Goal: Task Accomplishment & Management: Complete application form

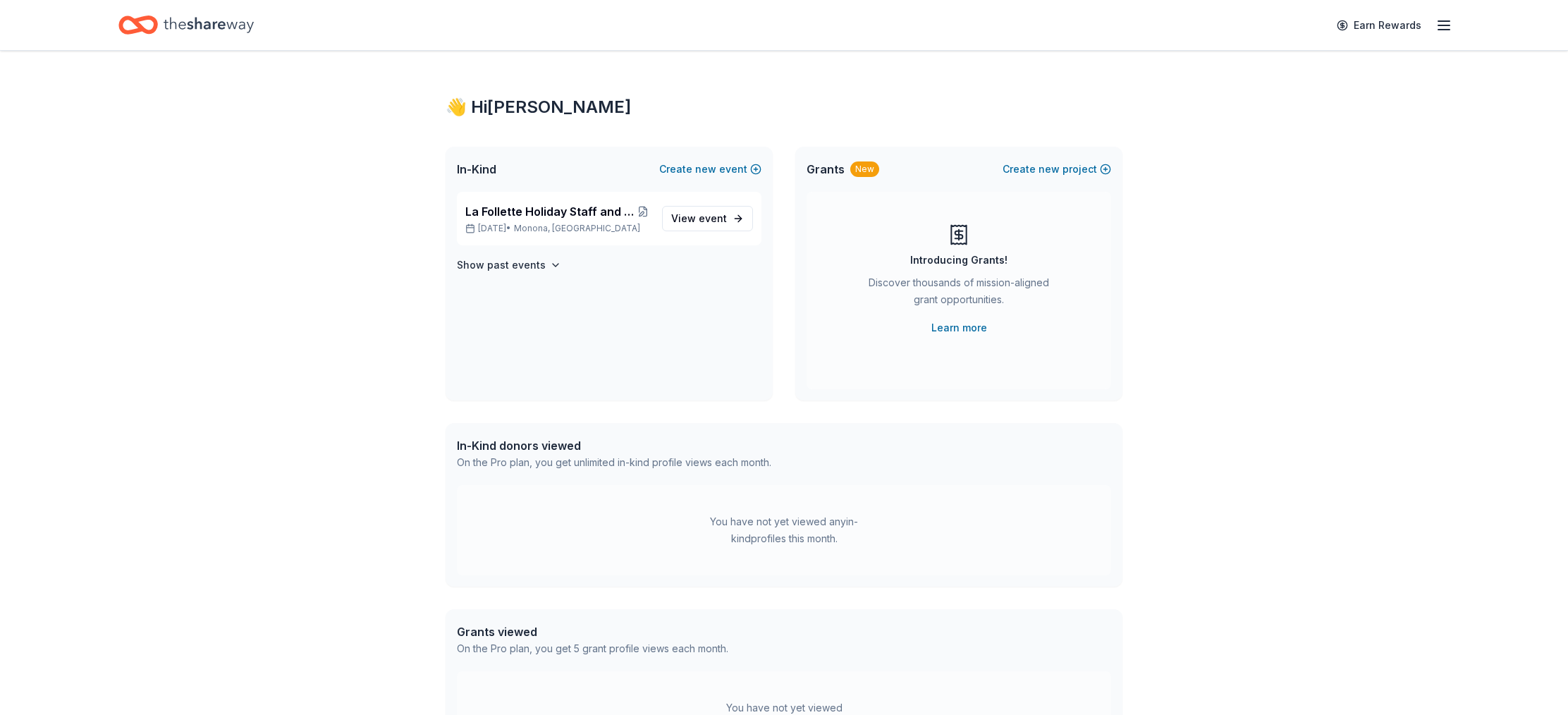
click at [1446, 28] on icon "button" at bounding box center [1444, 25] width 17 height 17
click at [1294, 64] on div "👋 Hi Linda" at bounding box center [1347, 57] width 188 height 17
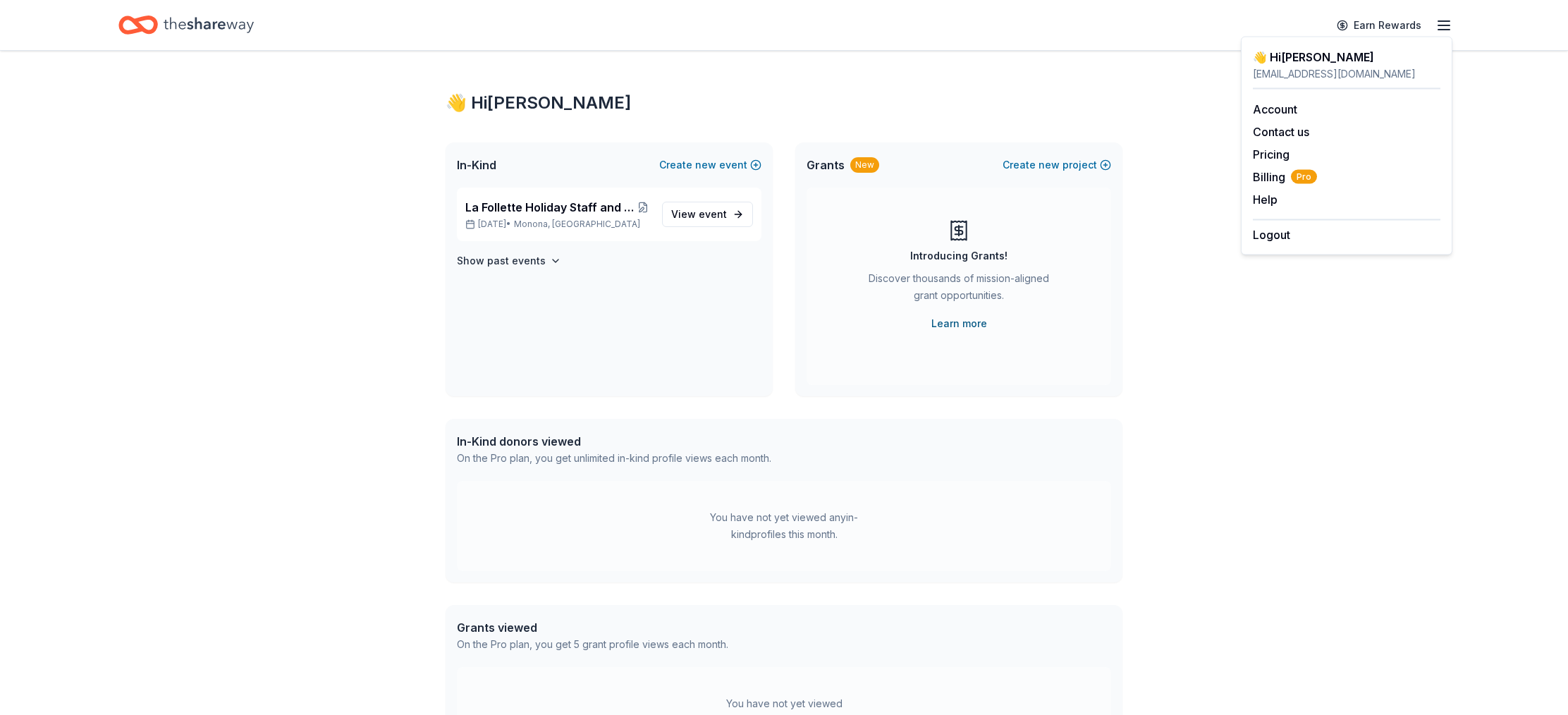
click at [969, 325] on link "Learn more" at bounding box center [958, 323] width 56 height 17
click at [1448, 26] on icon "button" at bounding box center [1444, 25] width 17 height 17
click at [178, 24] on icon "Home" at bounding box center [209, 24] width 90 height 29
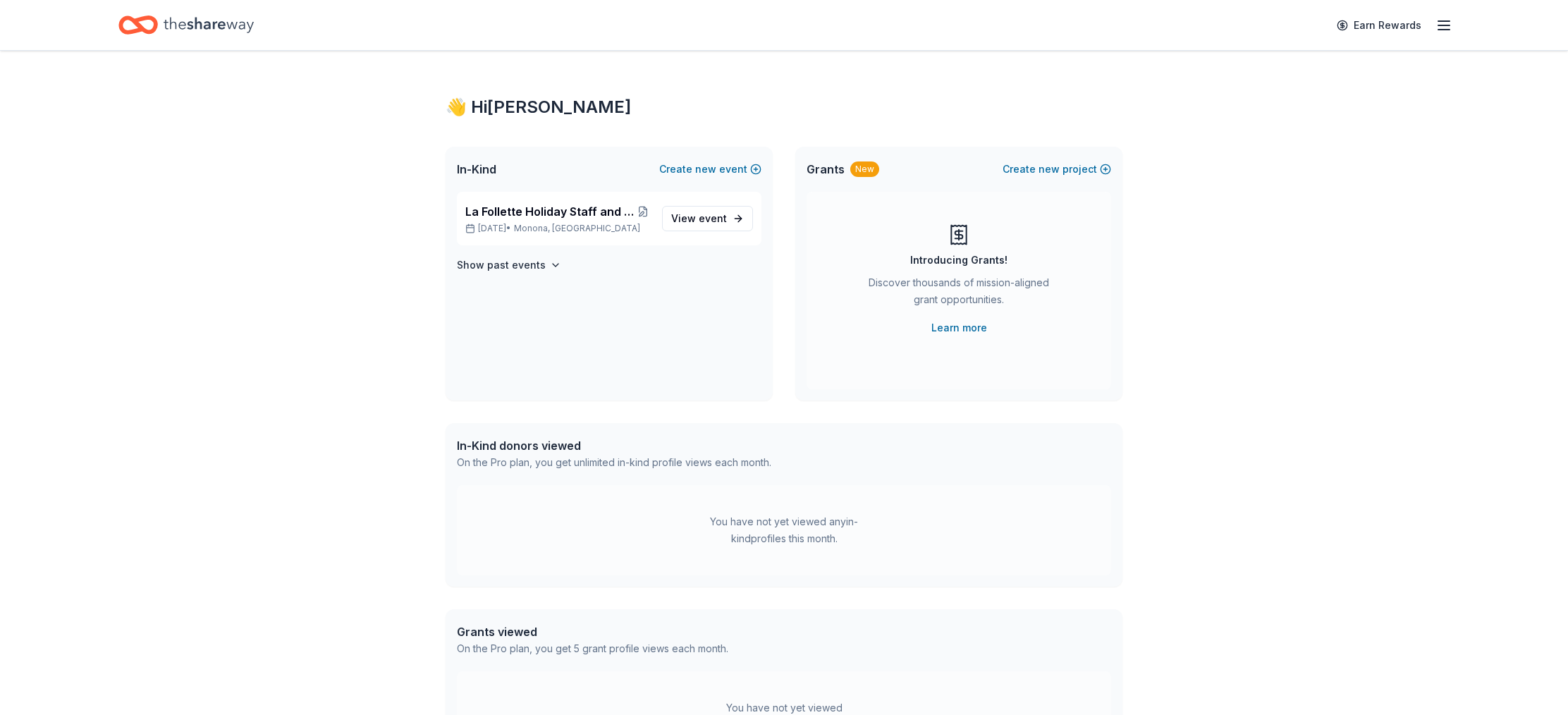
click at [823, 172] on span "Grants" at bounding box center [825, 170] width 38 height 17
click at [960, 293] on div "Discover thousands of mission-aligned grant opportunities." at bounding box center [959, 294] width 192 height 40
click at [956, 329] on link "Learn more" at bounding box center [958, 328] width 56 height 17
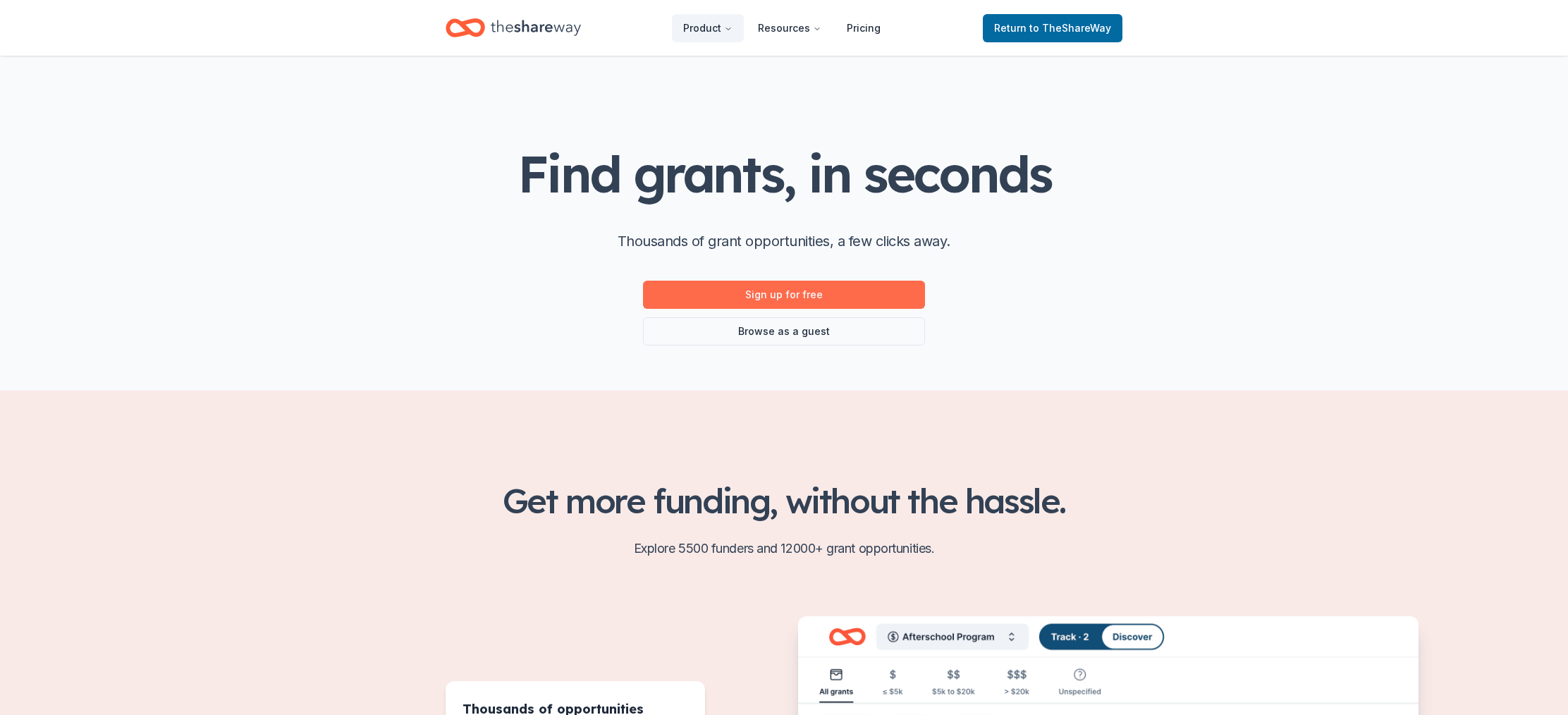
click at [785, 299] on link "Sign up for free" at bounding box center [783, 295] width 282 height 28
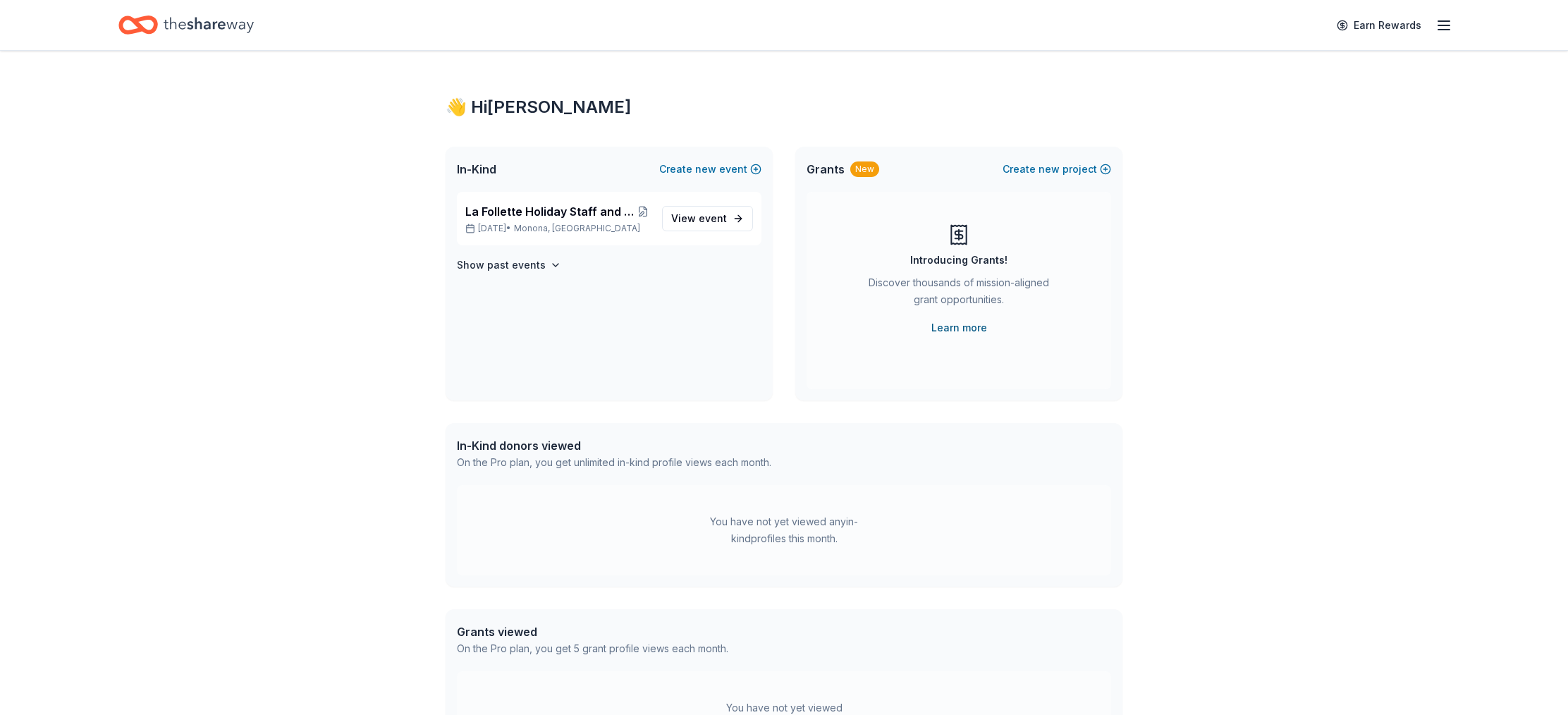
click at [955, 329] on link "Learn more" at bounding box center [958, 328] width 56 height 17
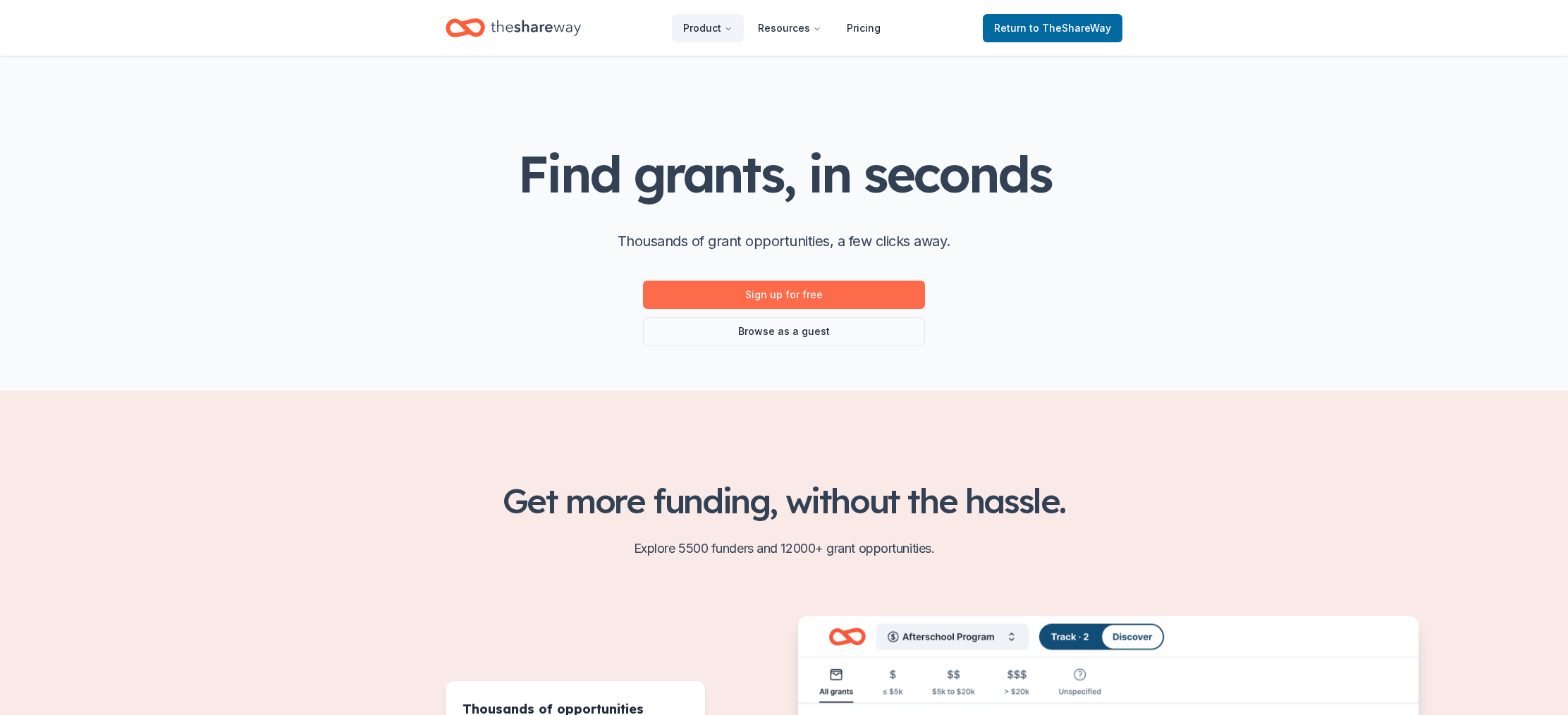
click at [794, 299] on link "Sign up for free" at bounding box center [783, 295] width 282 height 28
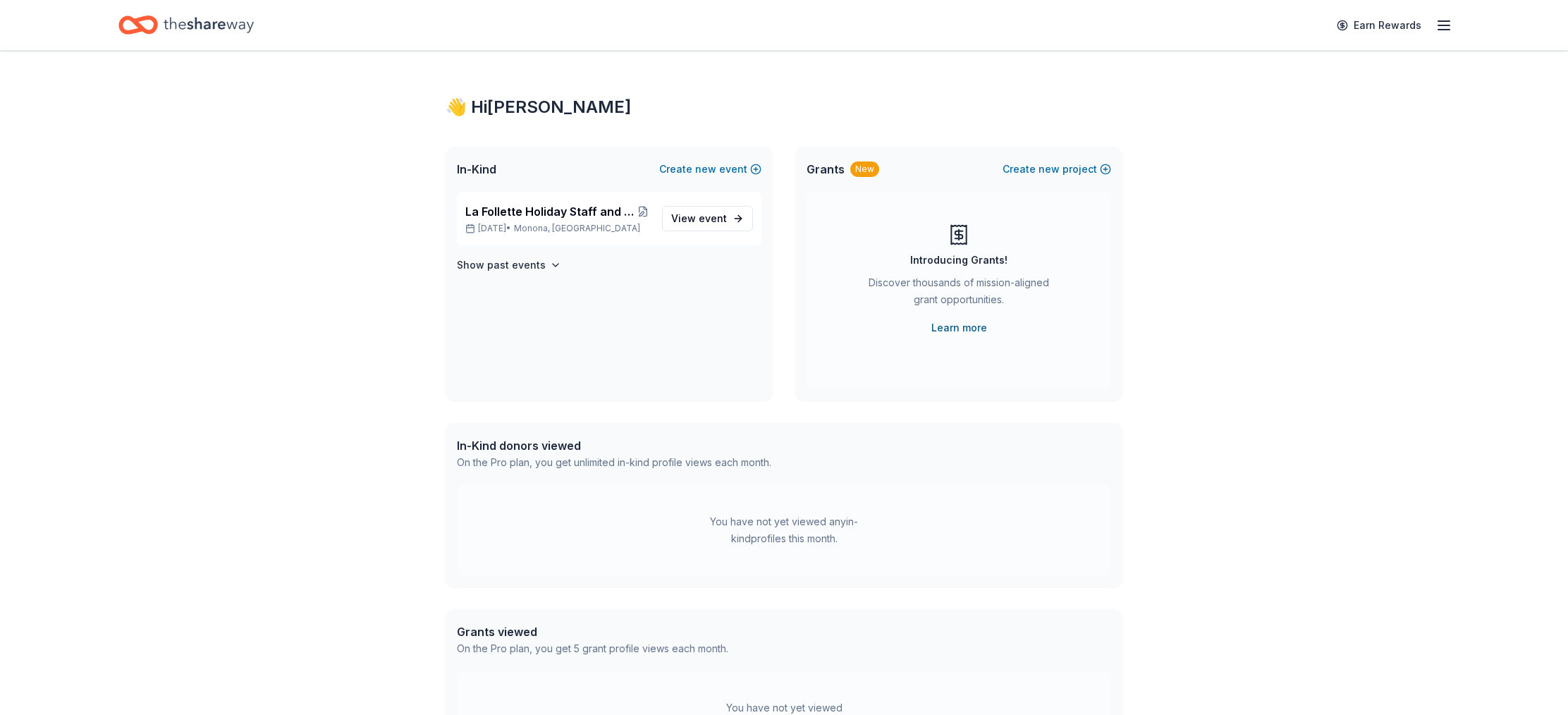
click at [964, 330] on link "Learn more" at bounding box center [958, 328] width 56 height 17
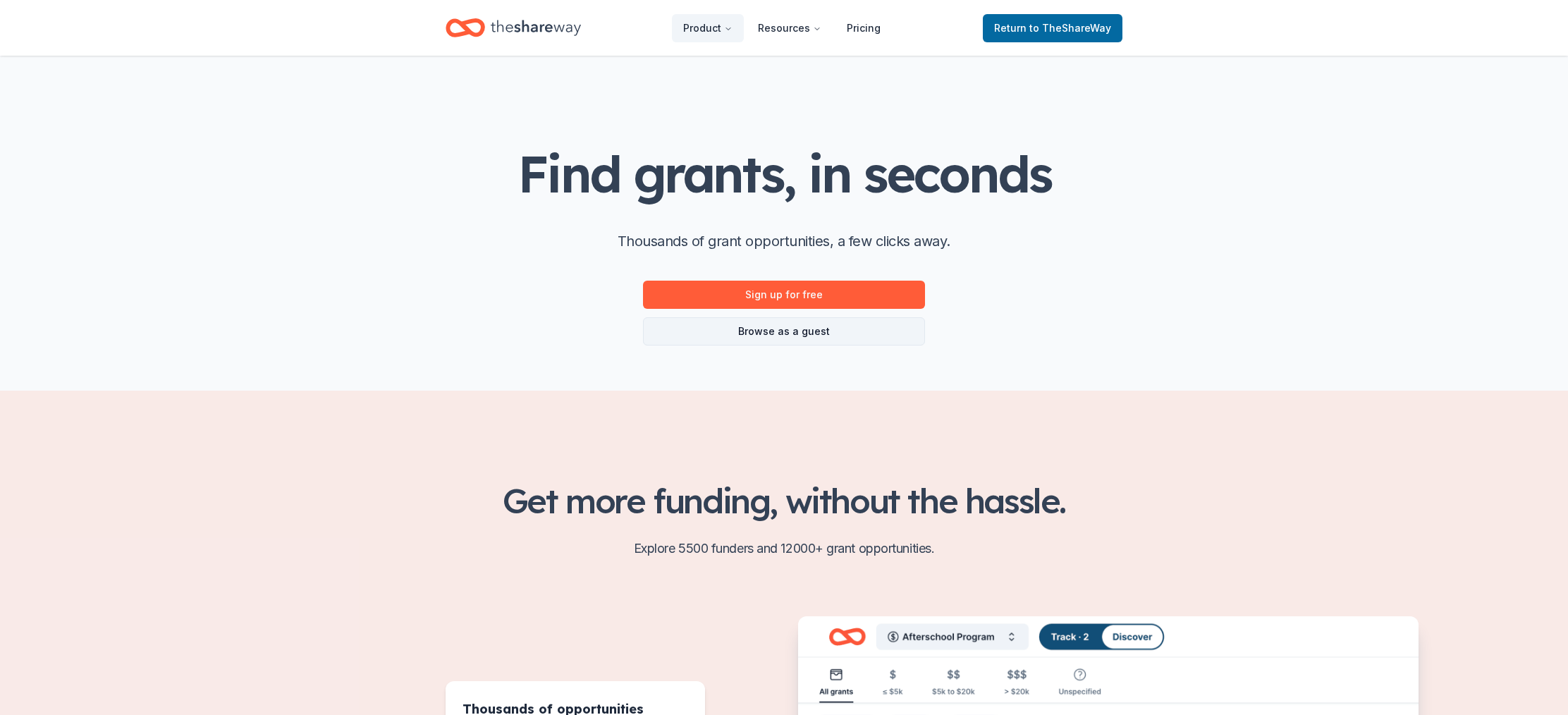
click at [777, 332] on link "Browse as a guest" at bounding box center [783, 332] width 282 height 28
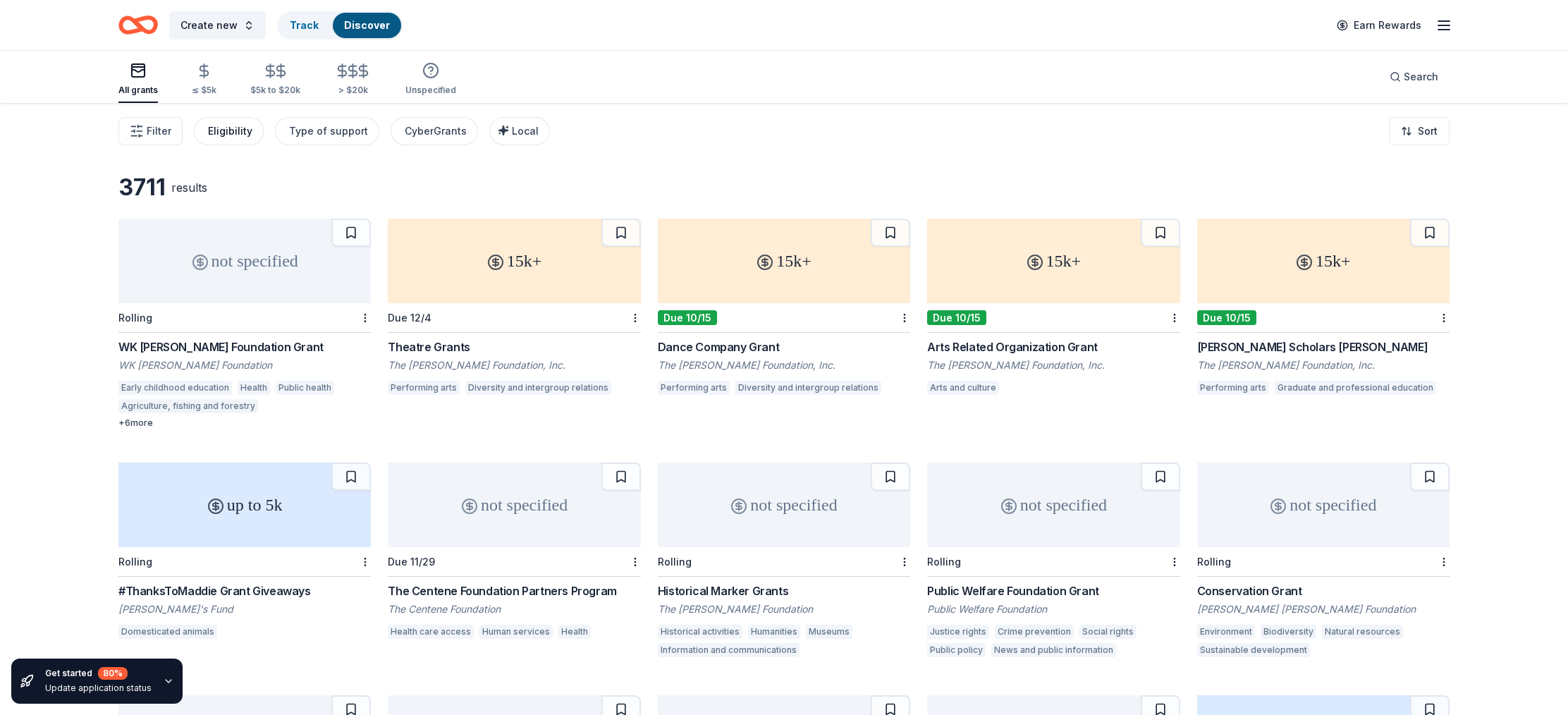
click at [239, 135] on div "Eligibility" at bounding box center [230, 131] width 44 height 17
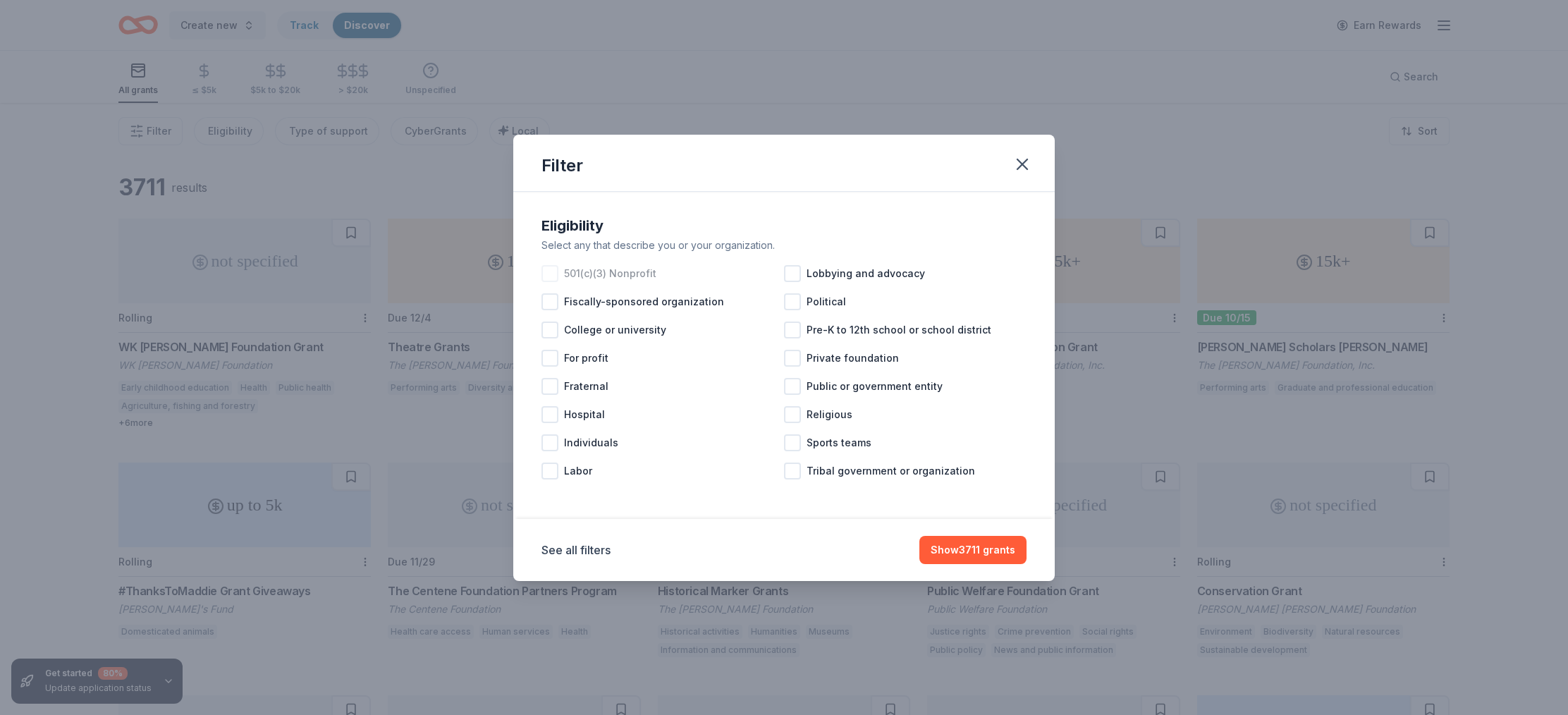
click at [553, 273] on div at bounding box center [550, 273] width 17 height 17
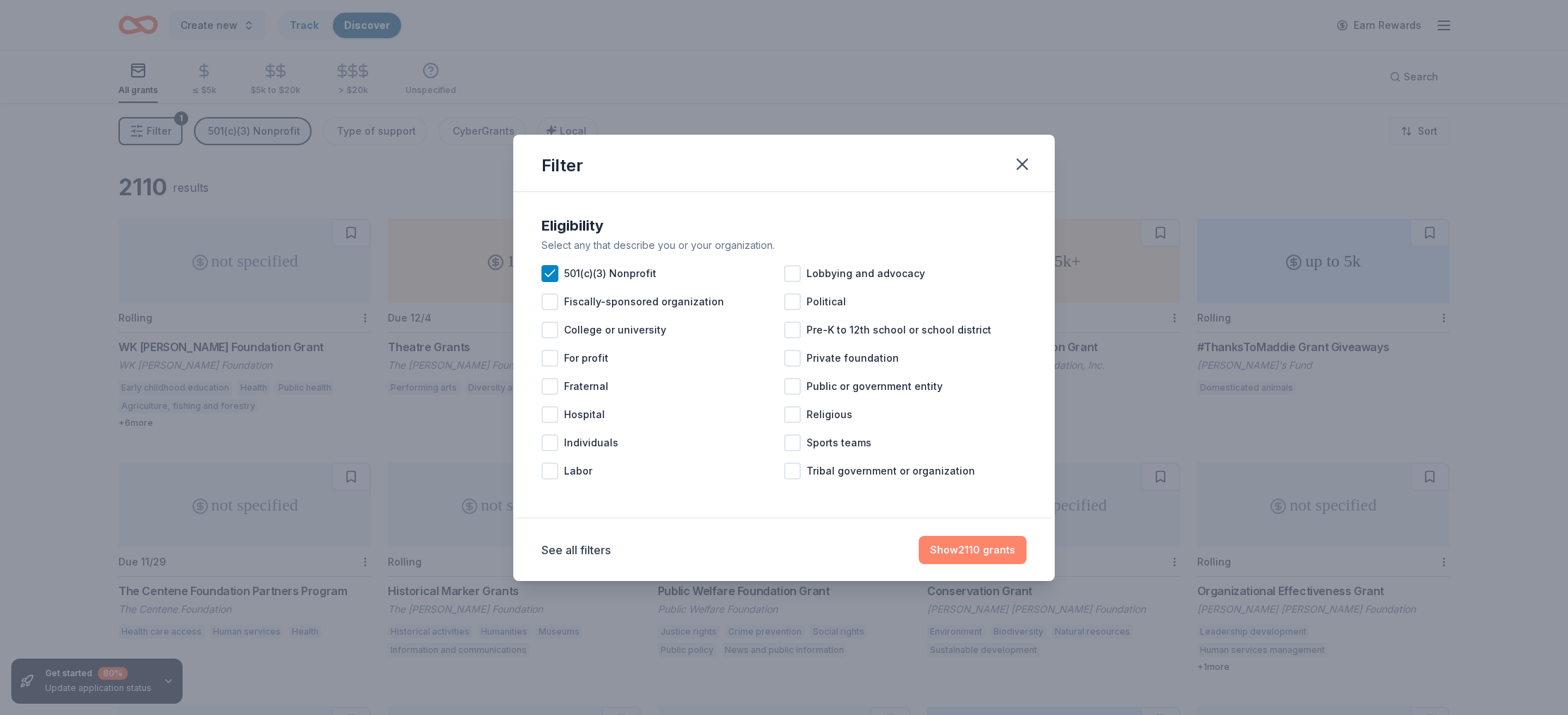
click at [954, 552] on button "Show 2110 grants" at bounding box center [972, 550] width 107 height 28
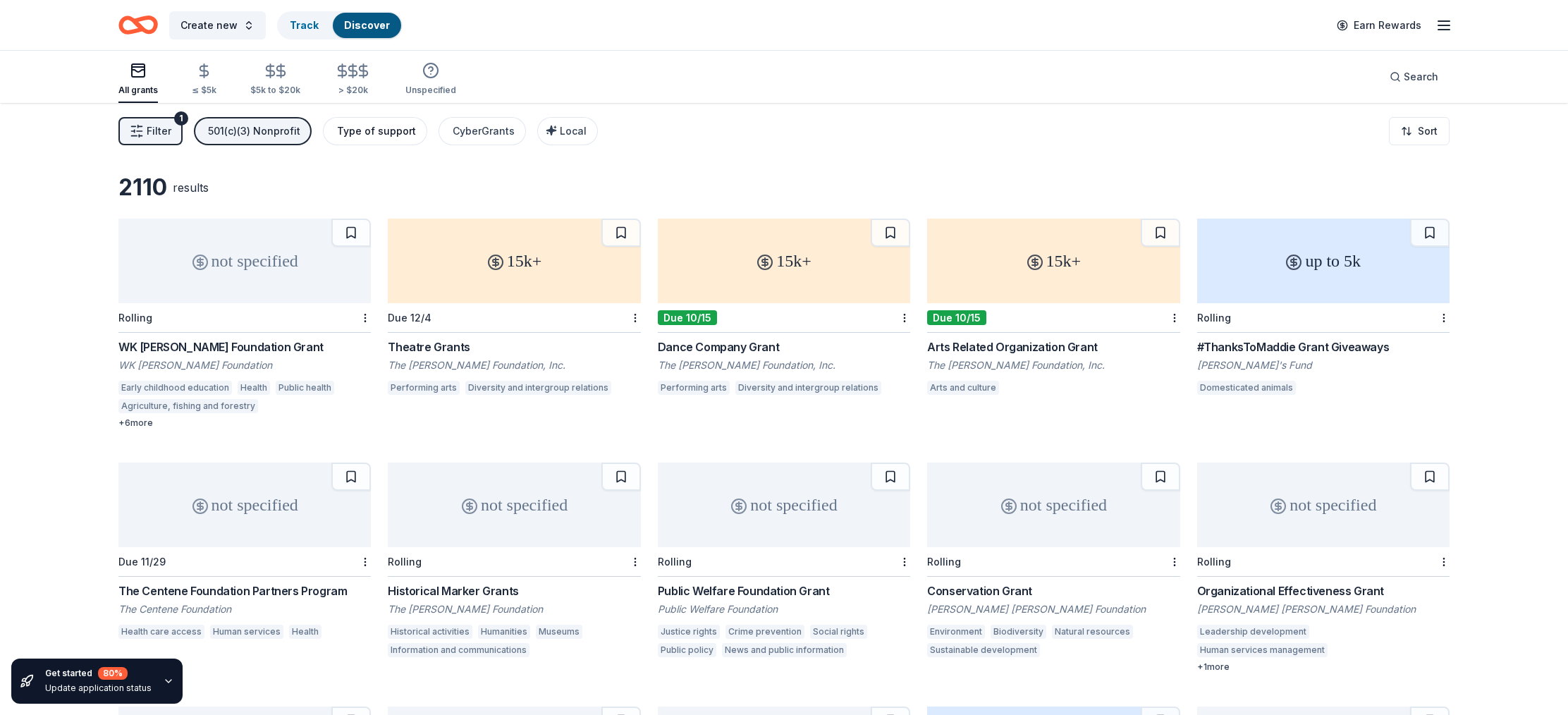
click at [358, 137] on div "Type of support" at bounding box center [377, 131] width 79 height 17
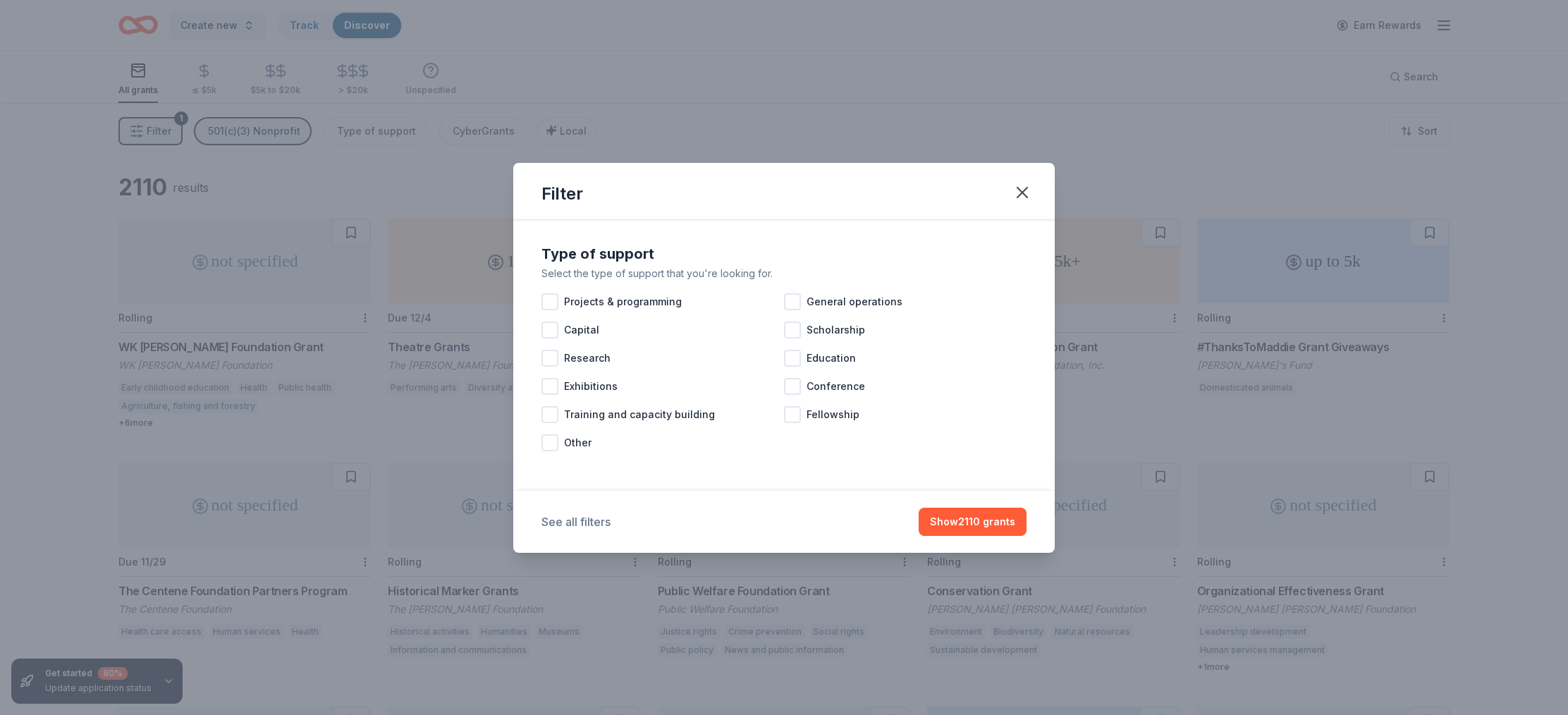
click at [564, 521] on button "See all filters" at bounding box center [576, 522] width 69 height 17
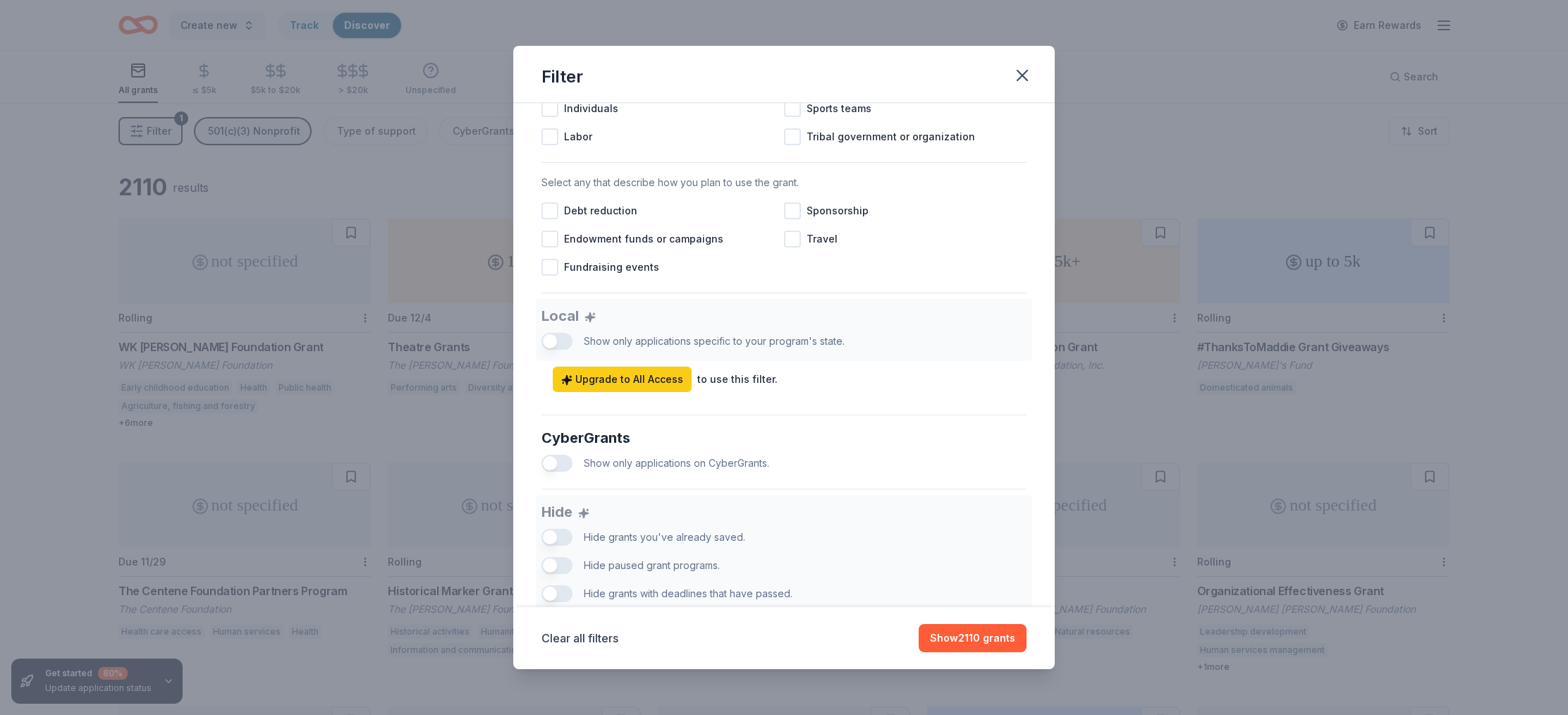
scroll to position [609, 0]
click at [600, 385] on span "Upgrade to All Access" at bounding box center [622, 382] width 122 height 17
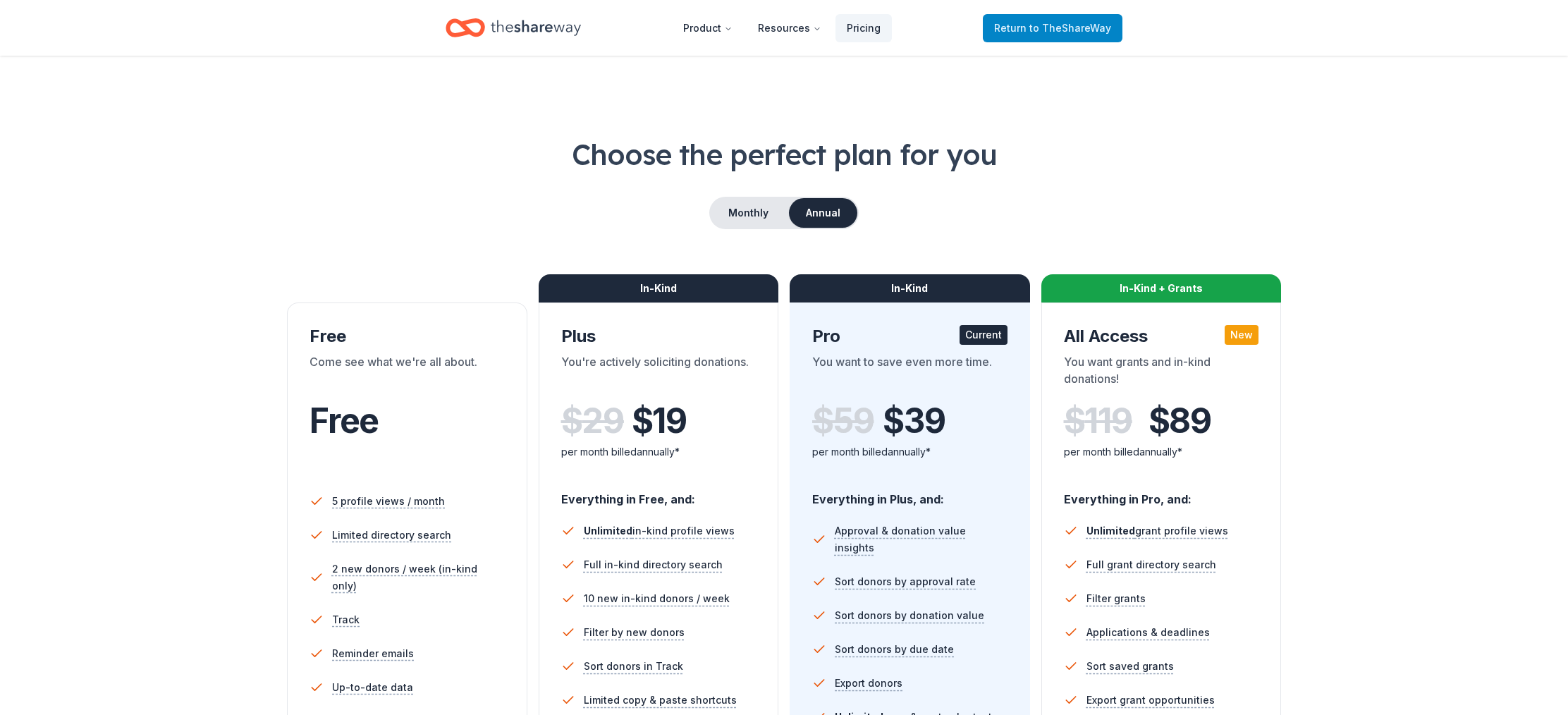
click at [1035, 32] on span "to TheShareWay" at bounding box center [1070, 27] width 82 height 12
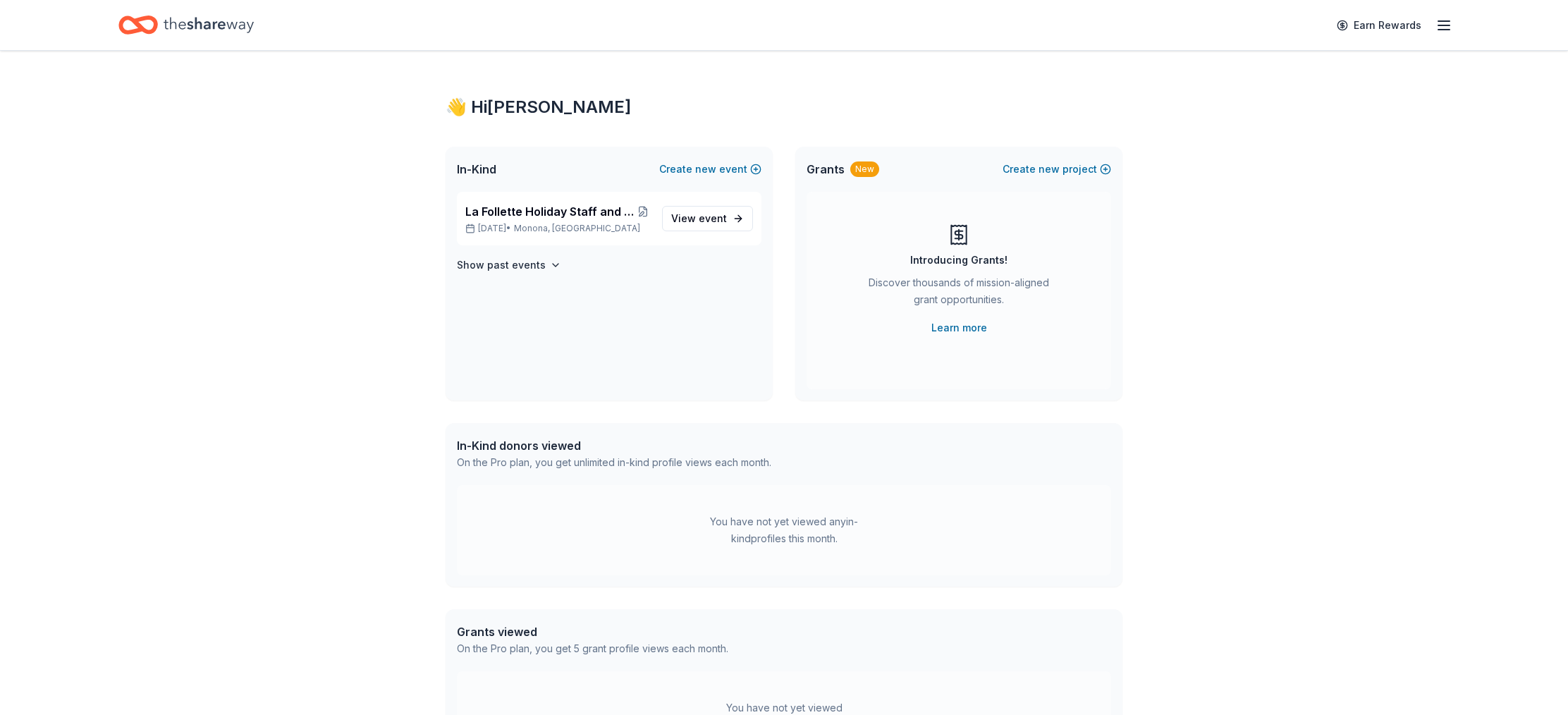
click at [475, 172] on span "In-Kind" at bounding box center [477, 170] width 40 height 17
click at [520, 212] on span "La Follette Holiday Staff and Teacher Appreciation Day" at bounding box center [550, 211] width 170 height 17
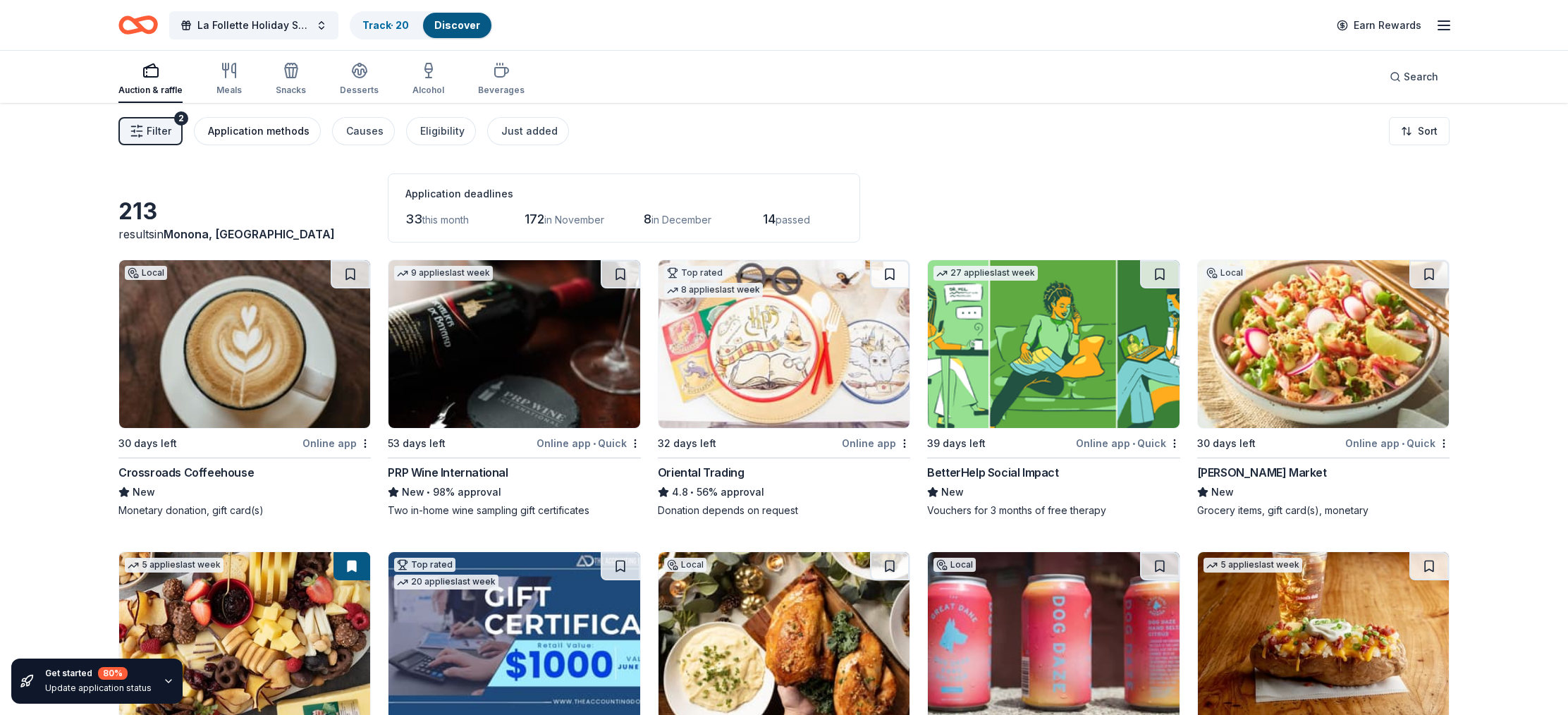
click at [267, 136] on div "Application methods" at bounding box center [259, 131] width 102 height 17
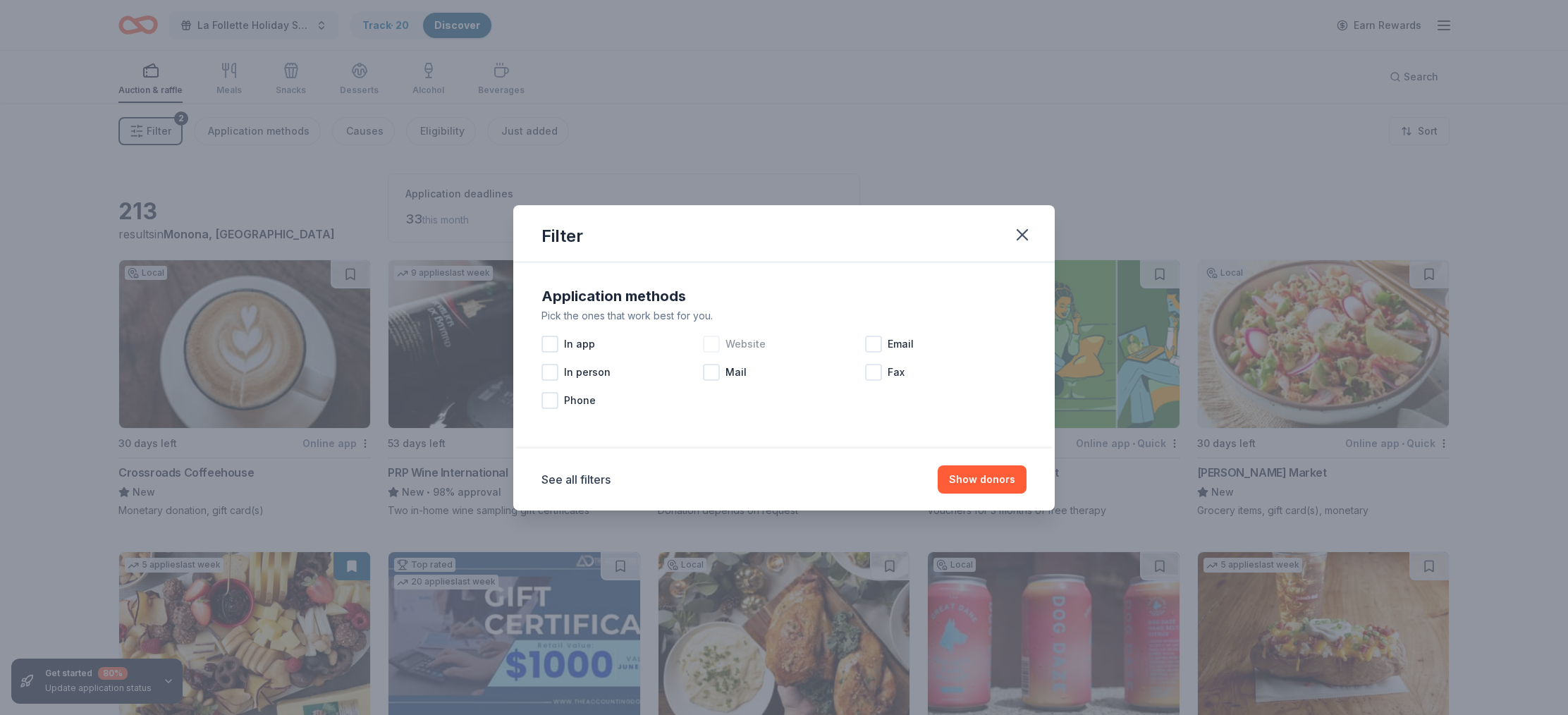
click at [710, 345] on div at bounding box center [711, 344] width 17 height 17
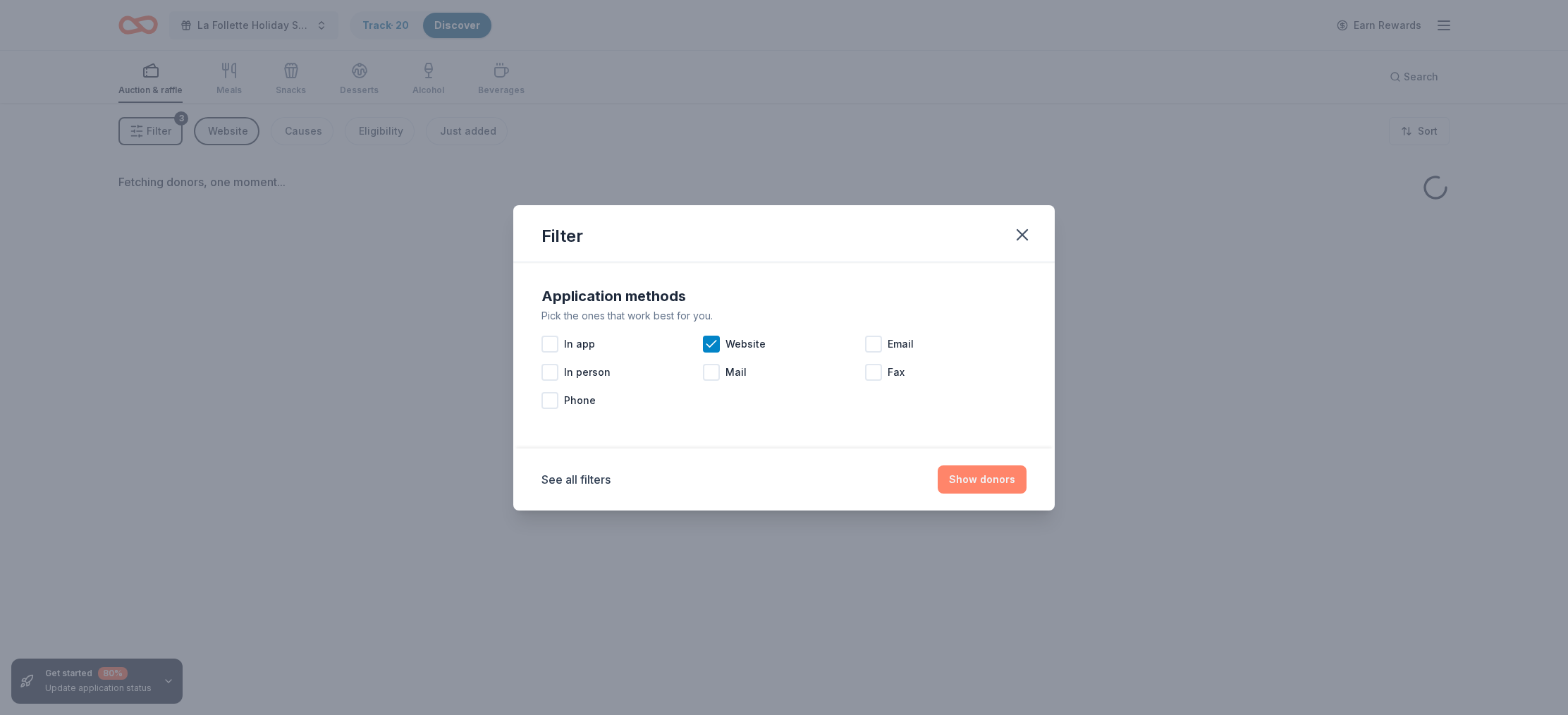
click at [959, 481] on button "Show donors" at bounding box center [982, 479] width 89 height 28
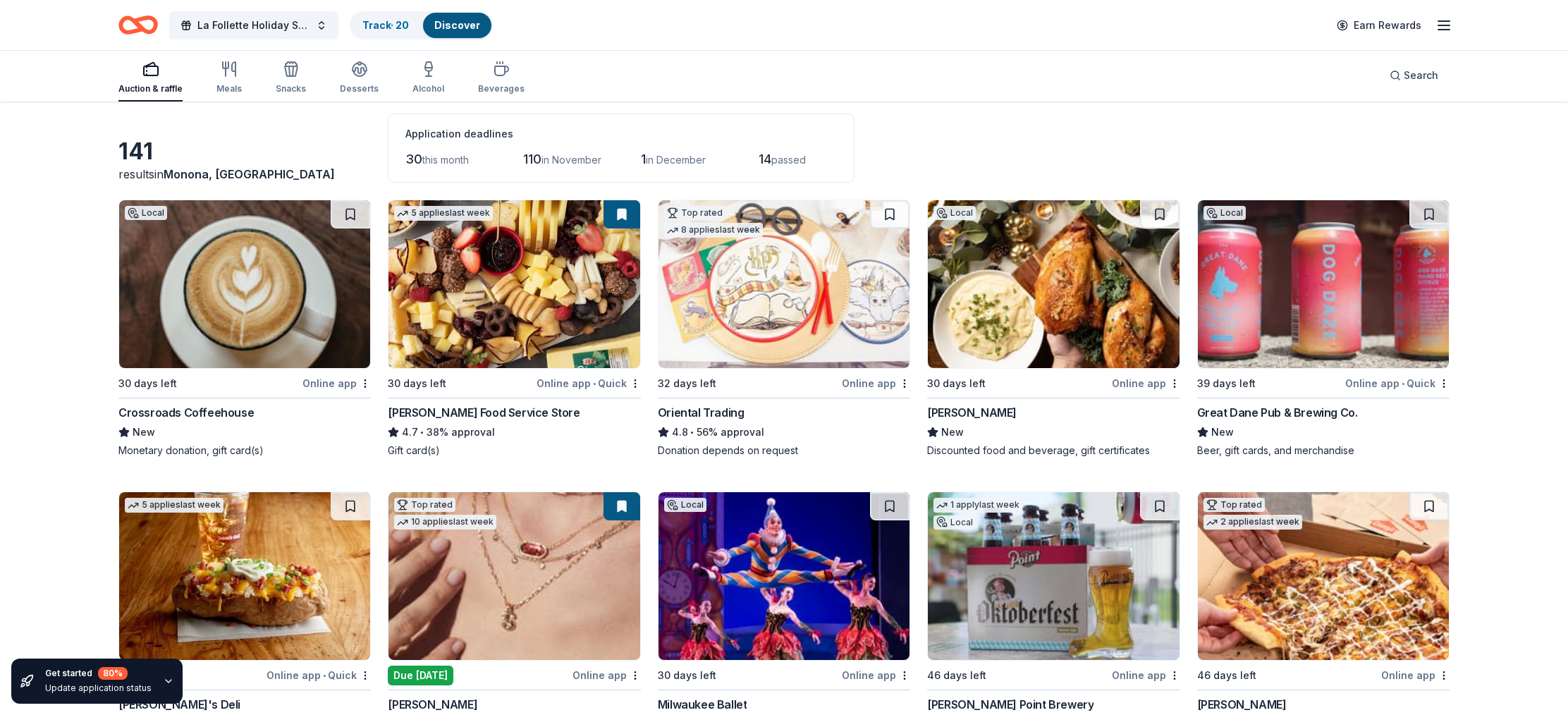
scroll to position [69, 0]
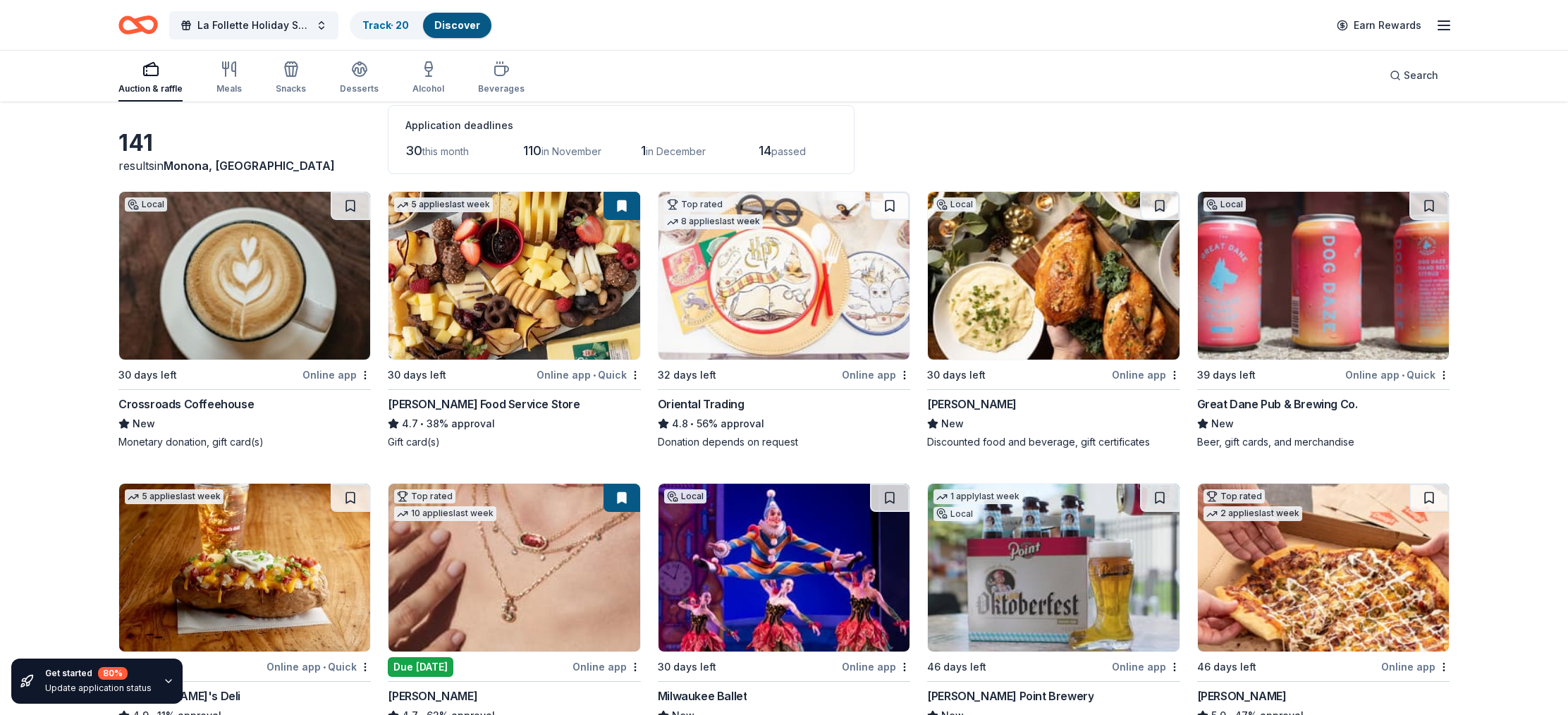
click at [481, 405] on div "Gordon Food Service Store" at bounding box center [484, 404] width 192 height 17
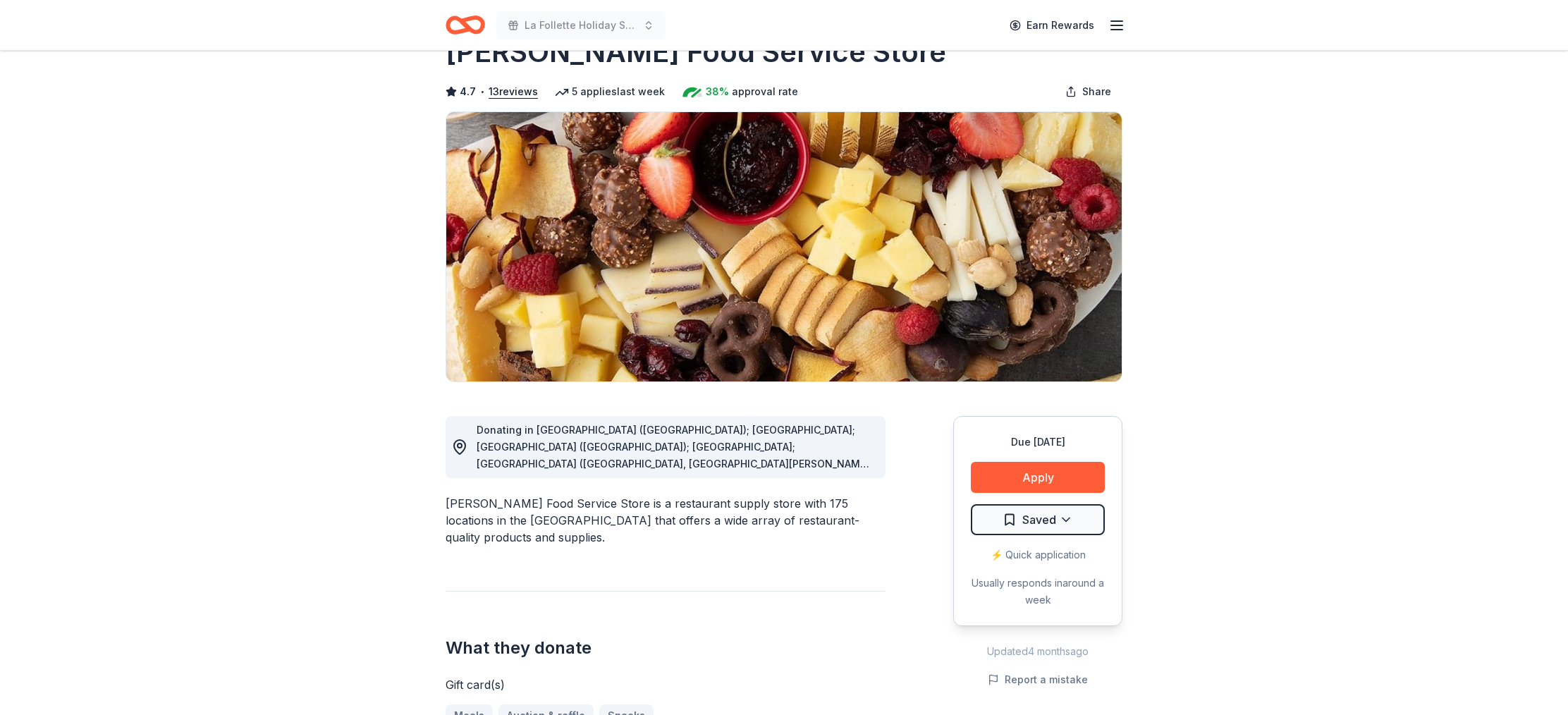
scroll to position [41, 0]
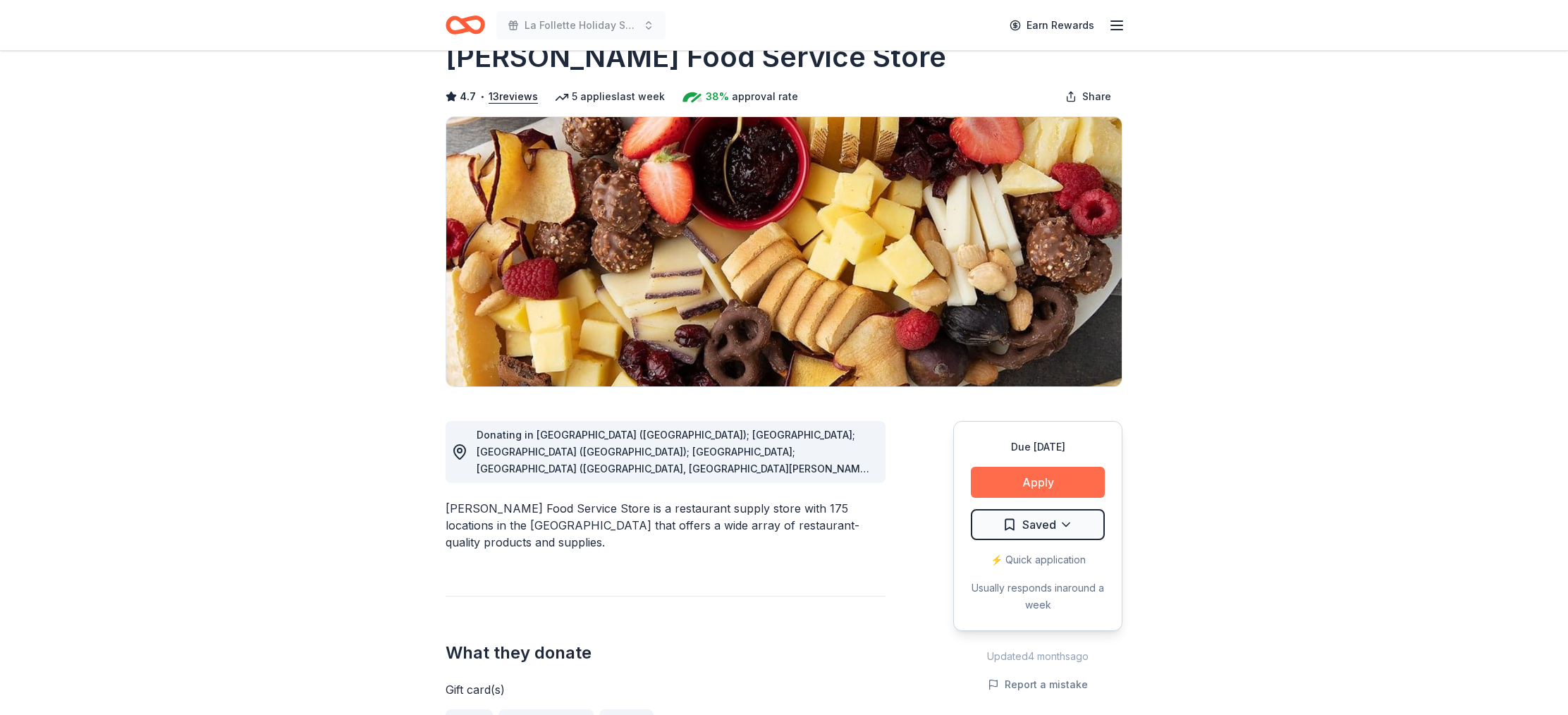
click at [1039, 483] on button "Apply" at bounding box center [1037, 481] width 134 height 31
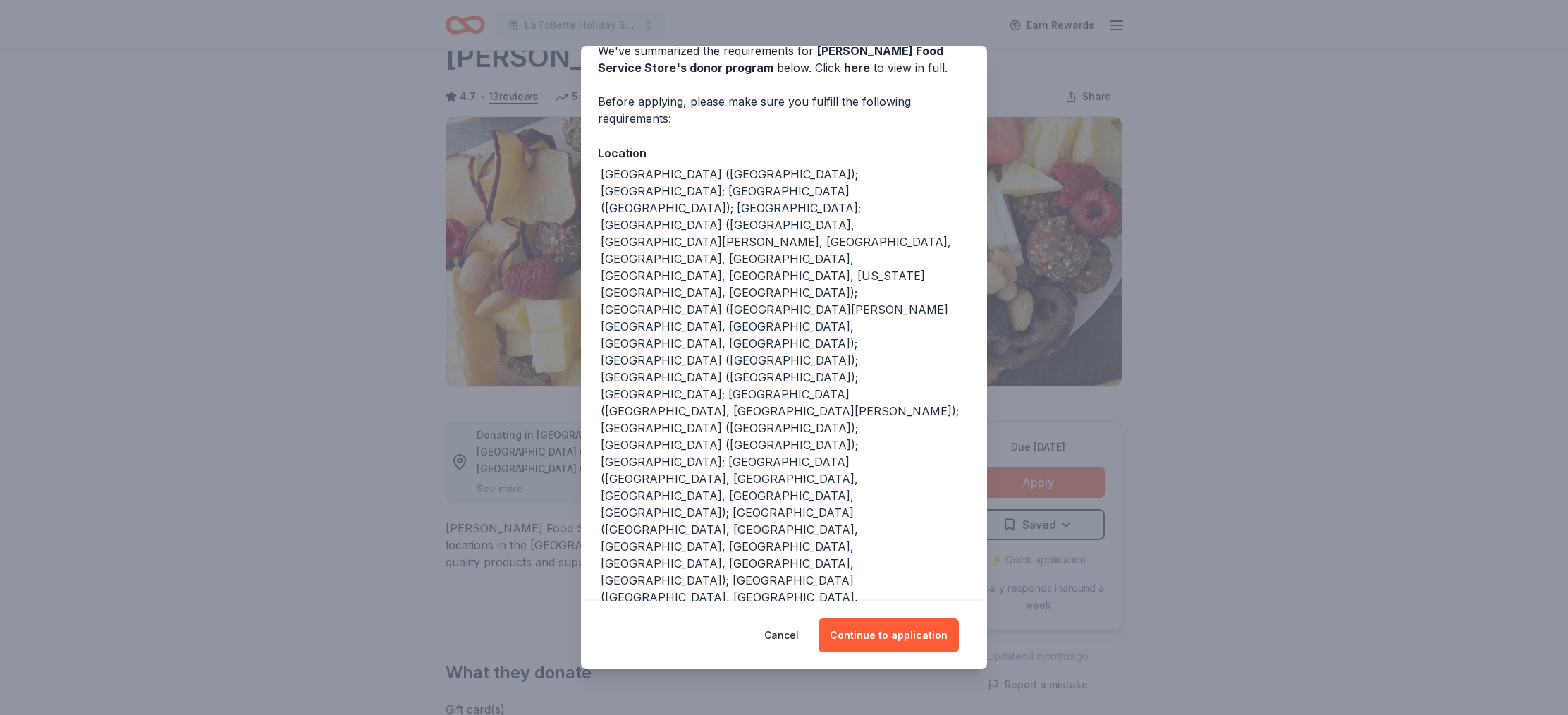
scroll to position [83, 0]
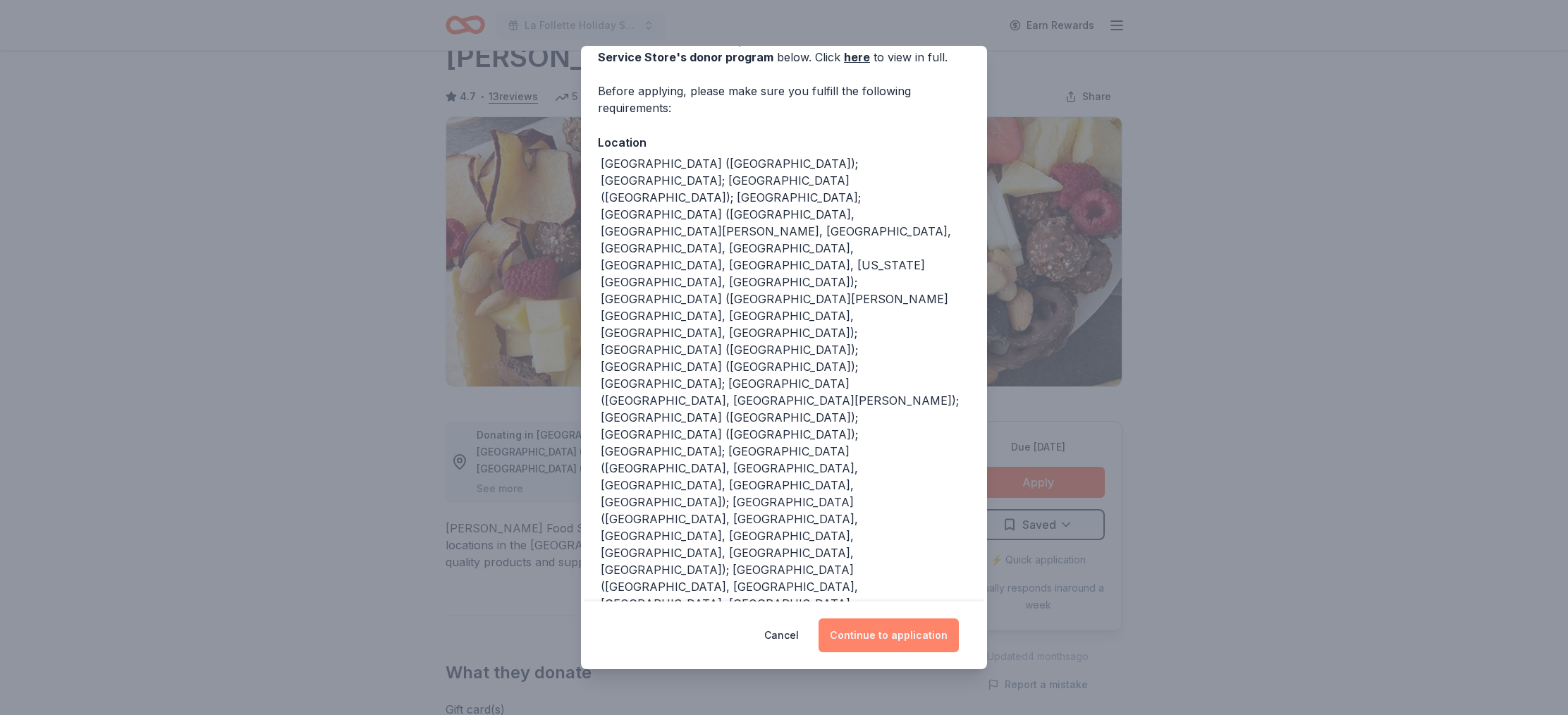
click at [874, 642] on button "Continue to application" at bounding box center [889, 635] width 140 height 34
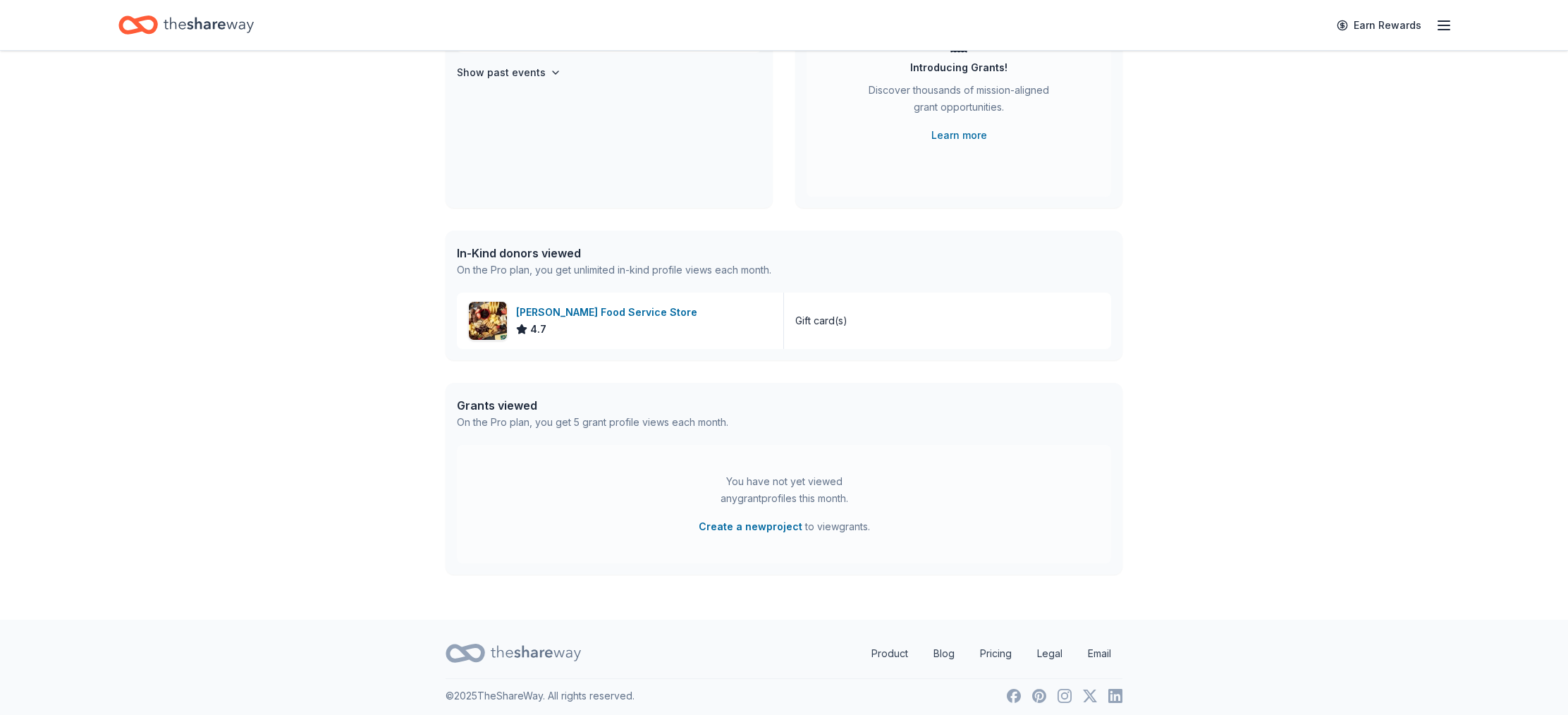
scroll to position [199, 0]
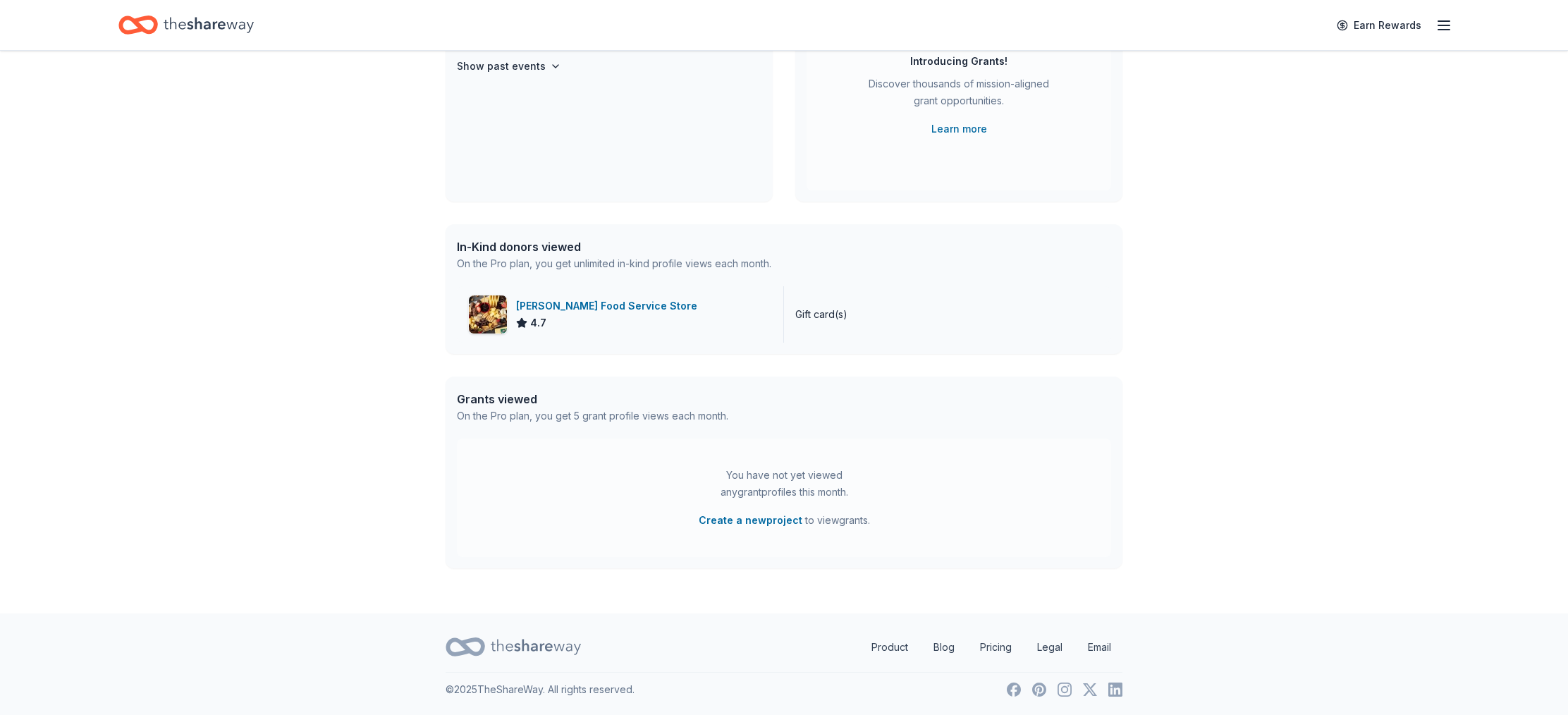
click at [584, 308] on div "[PERSON_NAME] Food Service Store" at bounding box center [610, 306] width 187 height 17
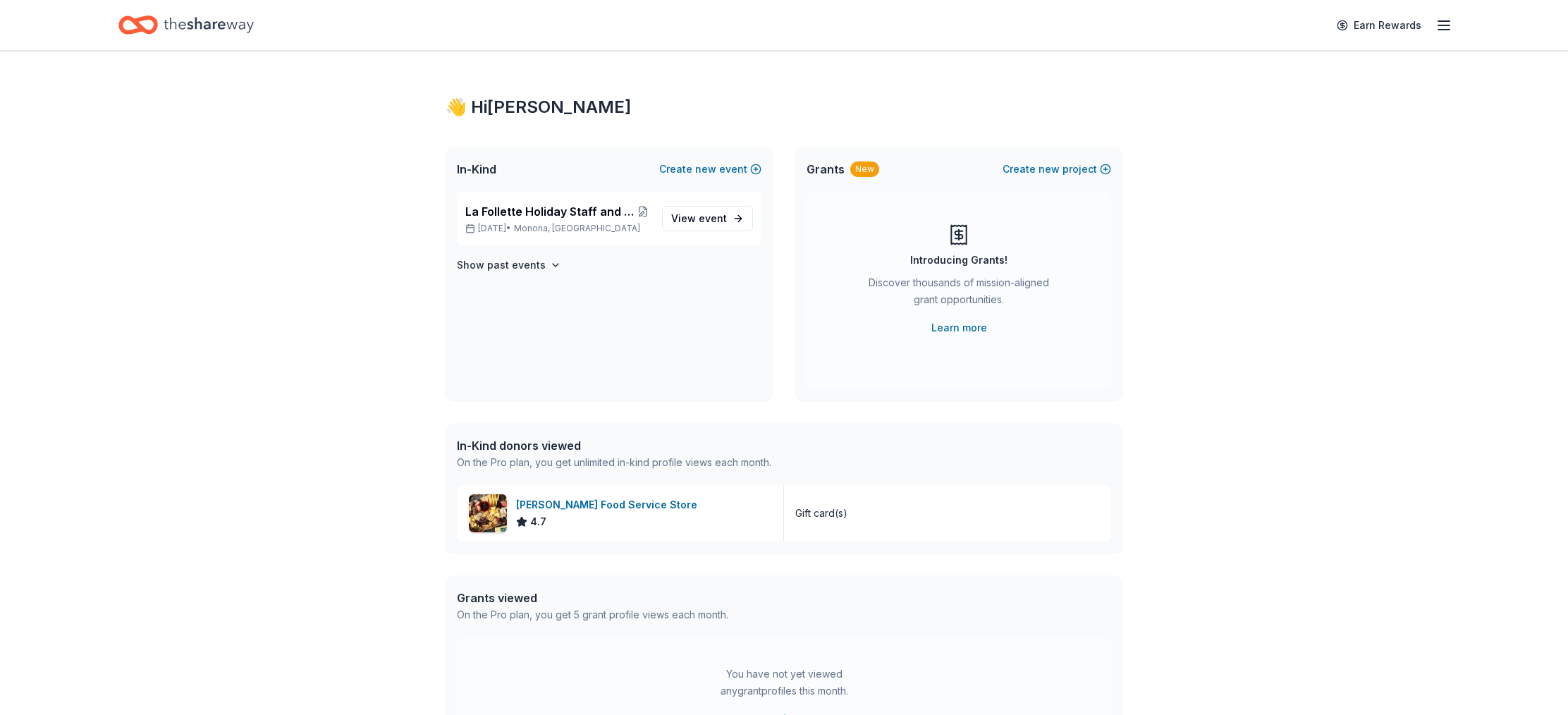
click at [1442, 29] on line "button" at bounding box center [1444, 29] width 11 height 0
click at [1448, 22] on icon "button" at bounding box center [1444, 25] width 17 height 17
click at [1276, 60] on div "👋 Hi Linda" at bounding box center [1347, 57] width 188 height 17
click at [517, 449] on div "In-Kind donors viewed" at bounding box center [614, 446] width 315 height 17
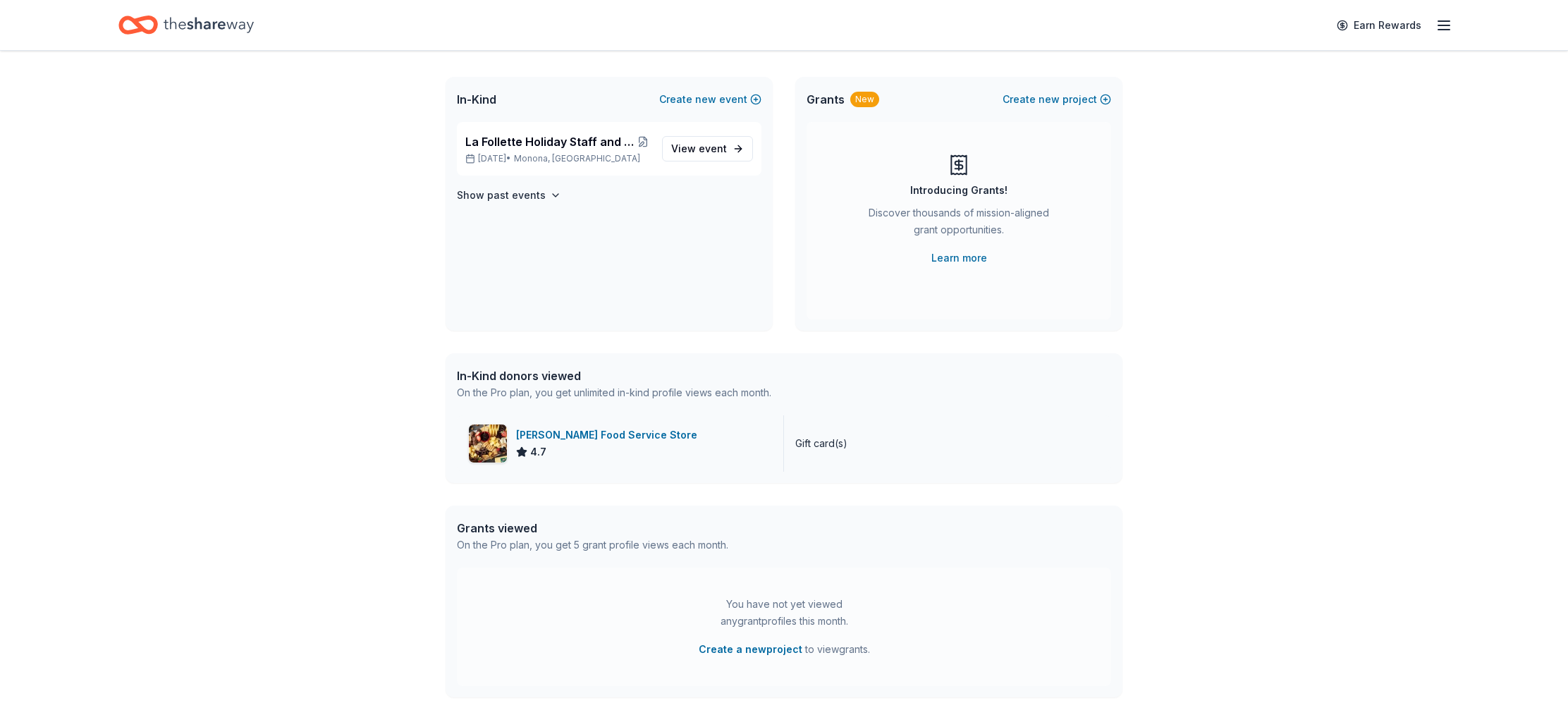
scroll to position [73, 0]
click at [500, 375] on div "In-Kind donors viewed" at bounding box center [614, 373] width 315 height 17
click at [586, 435] on div "[PERSON_NAME] Food Service Store" at bounding box center [610, 432] width 187 height 17
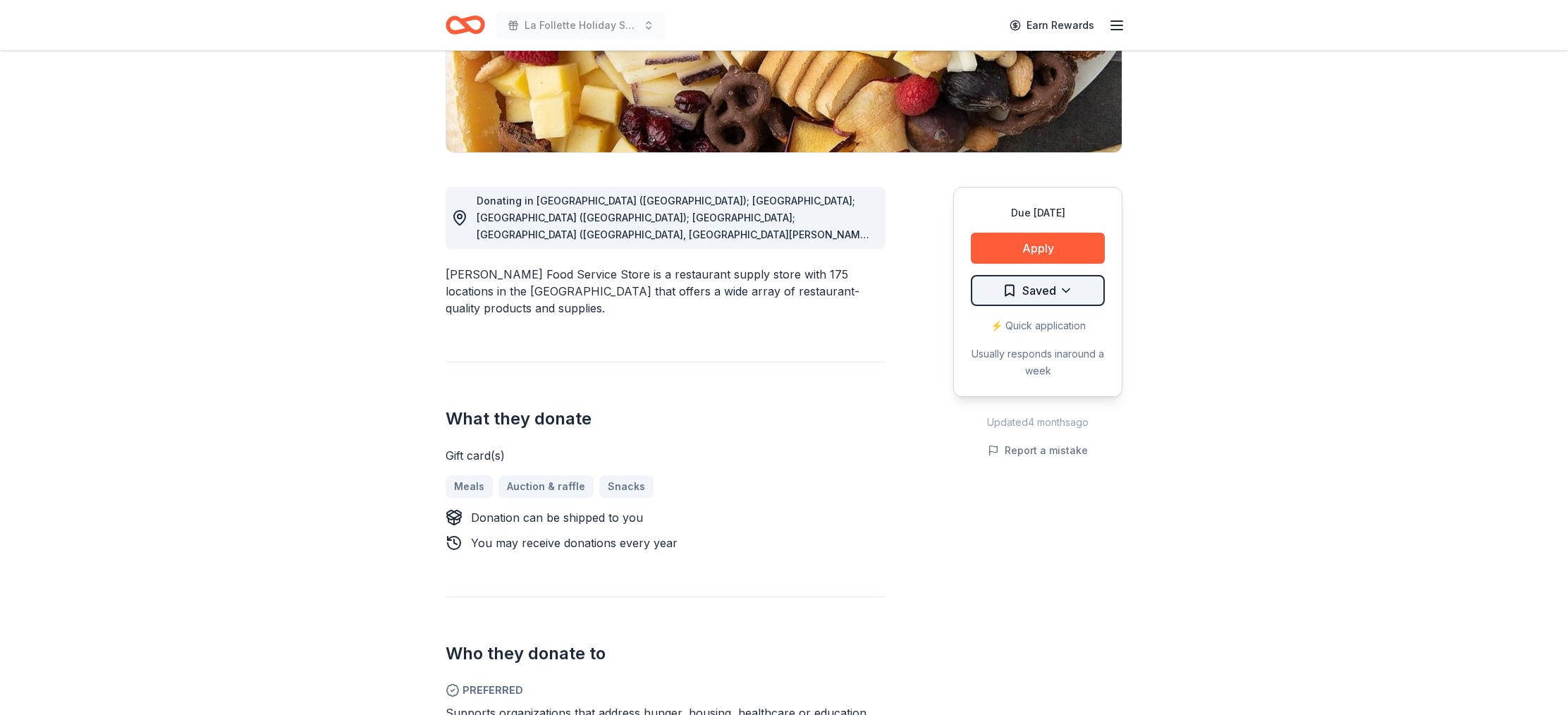
scroll to position [281, 0]
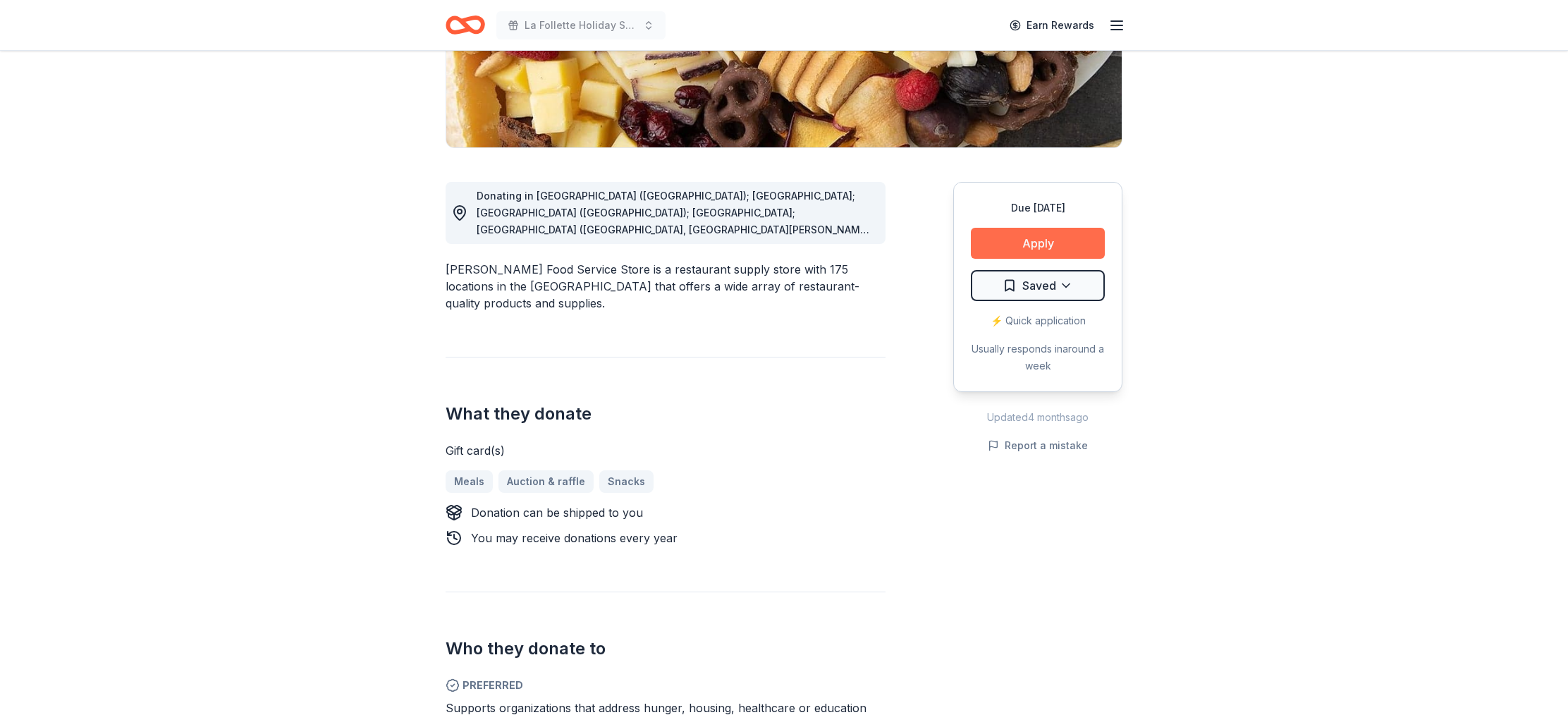
click at [1039, 243] on button "Apply" at bounding box center [1037, 243] width 134 height 31
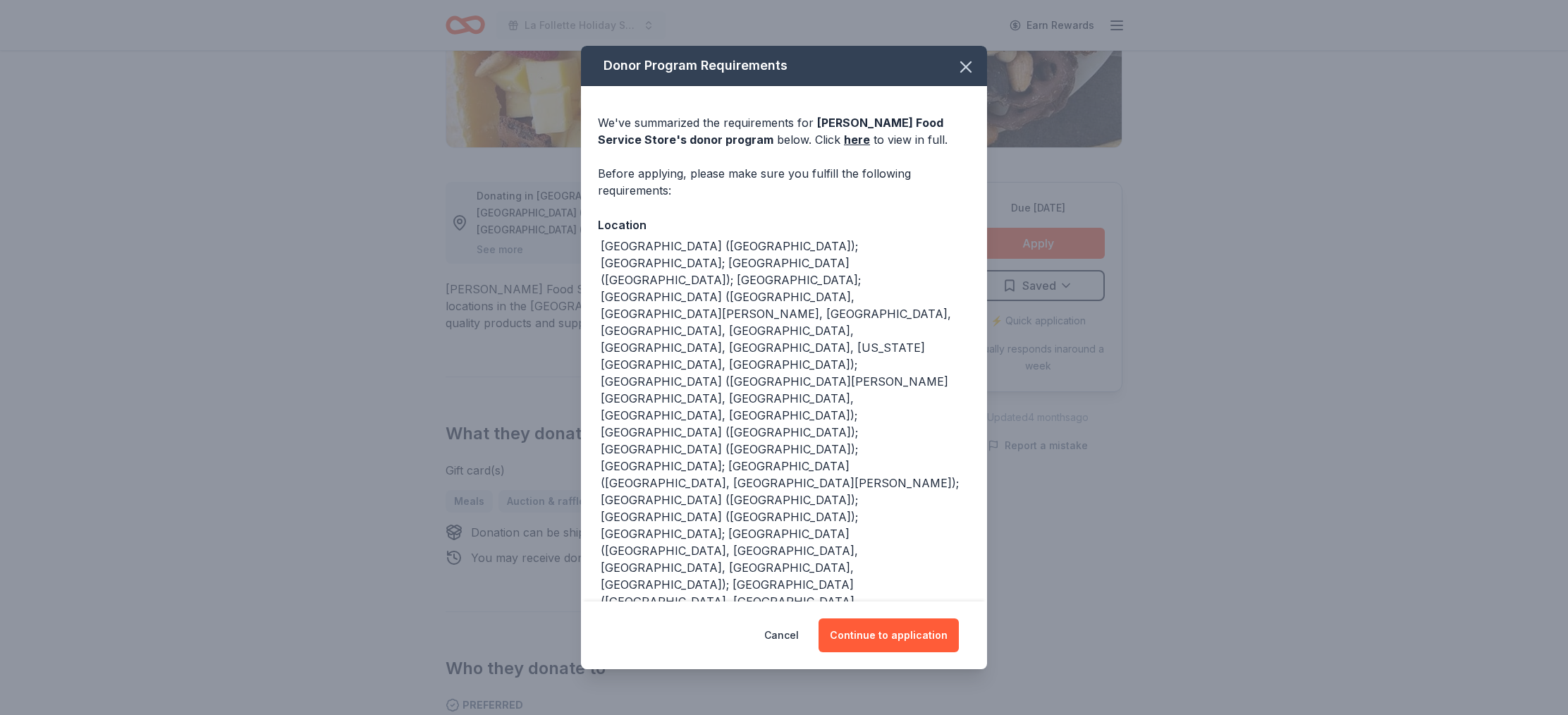
scroll to position [83, 0]
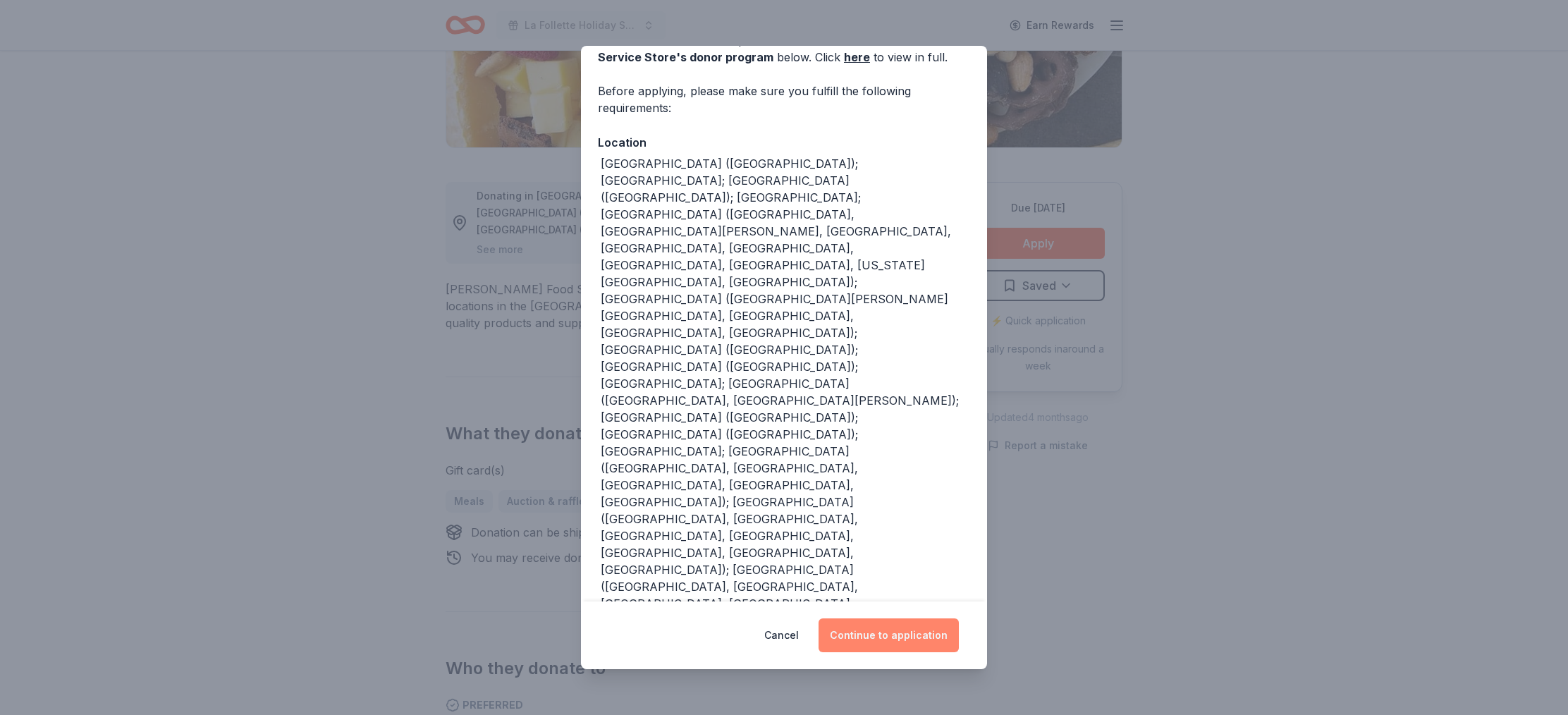
click at [871, 642] on button "Continue to application" at bounding box center [889, 635] width 140 height 34
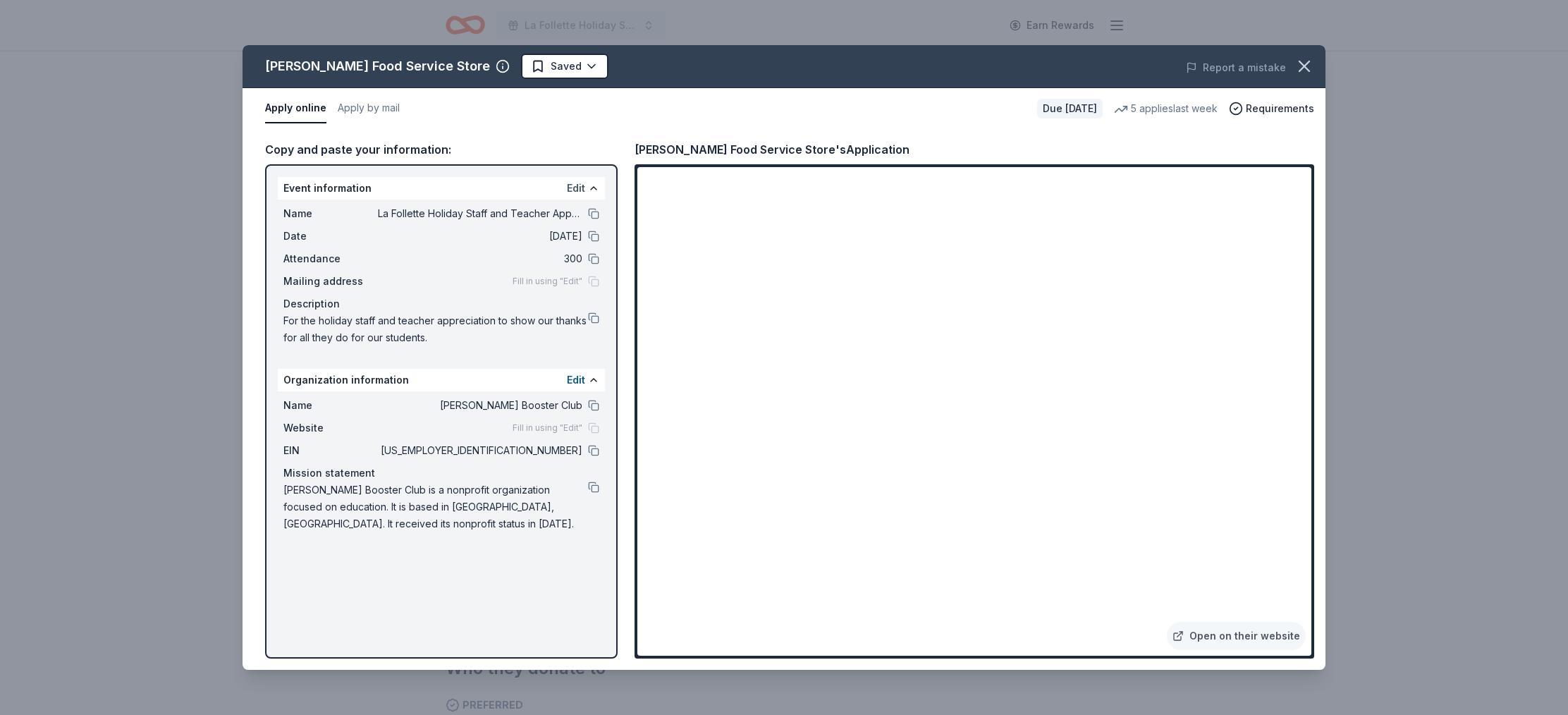
click at [581, 188] on button "Edit" at bounding box center [576, 188] width 18 height 17
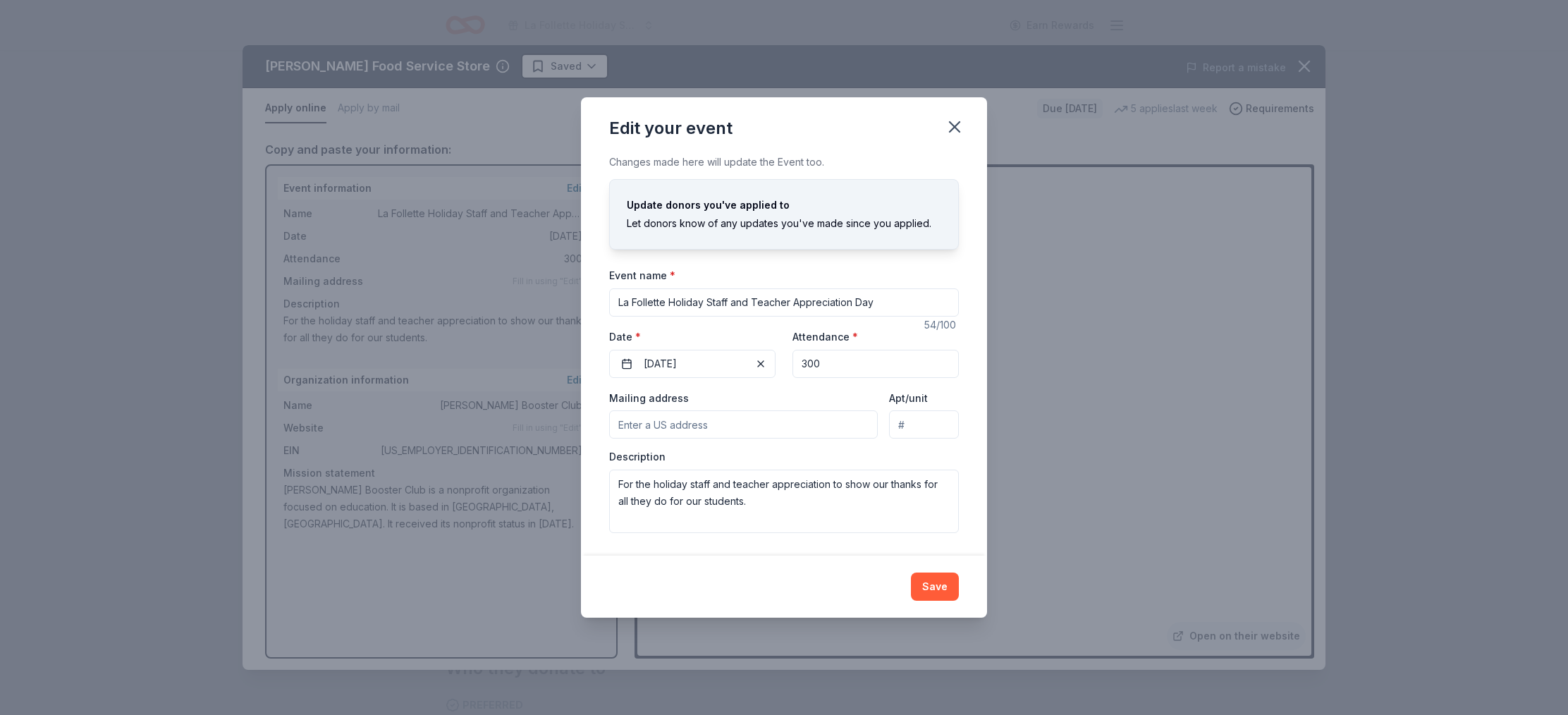
click at [657, 427] on input "Mailing address" at bounding box center [743, 424] width 269 height 28
type input "5100 Midmoor Road"
click at [833, 391] on div "Mailing address 5100 Midmoor Road" at bounding box center [743, 414] width 269 height 50
click at [956, 127] on icon "button" at bounding box center [955, 126] width 20 height 20
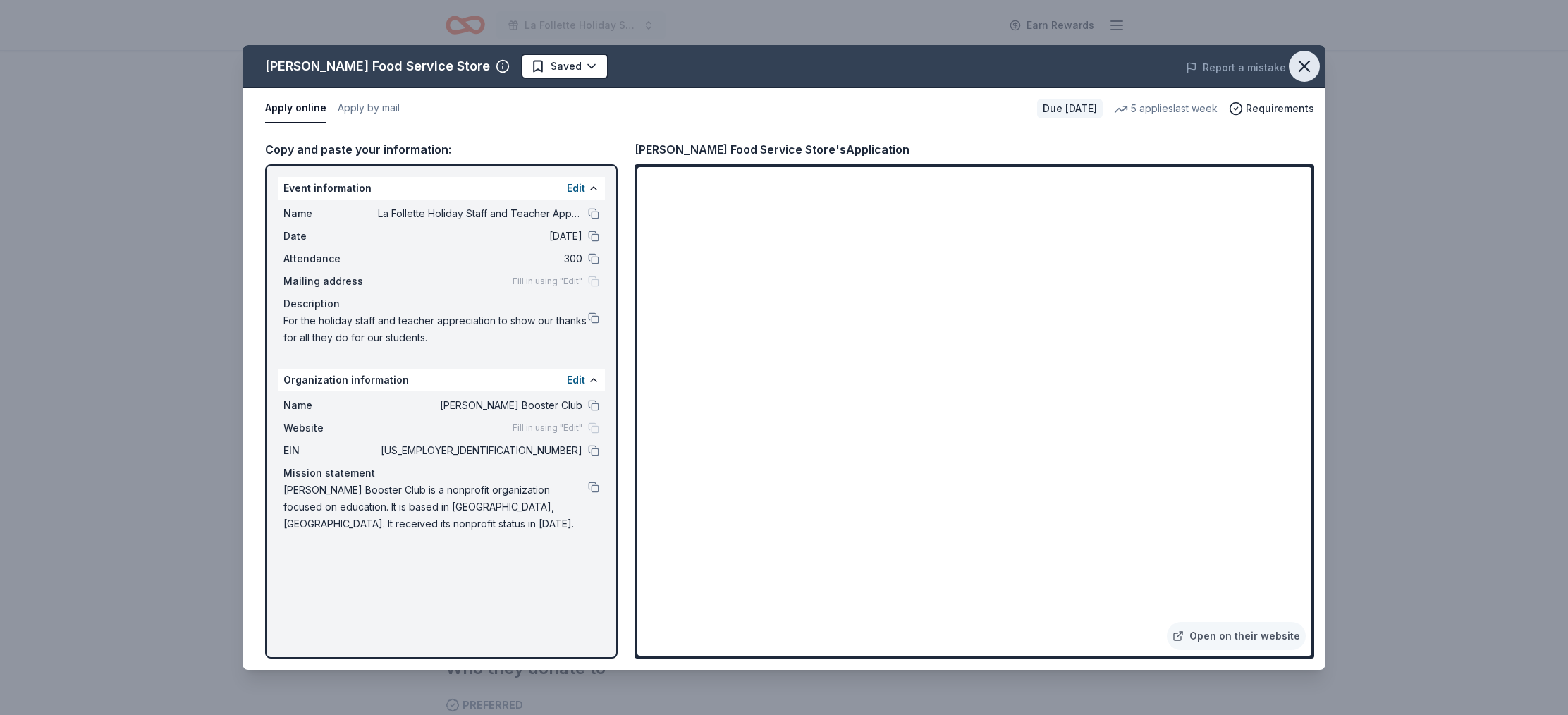
click at [1306, 69] on icon "button" at bounding box center [1304, 66] width 9 height 9
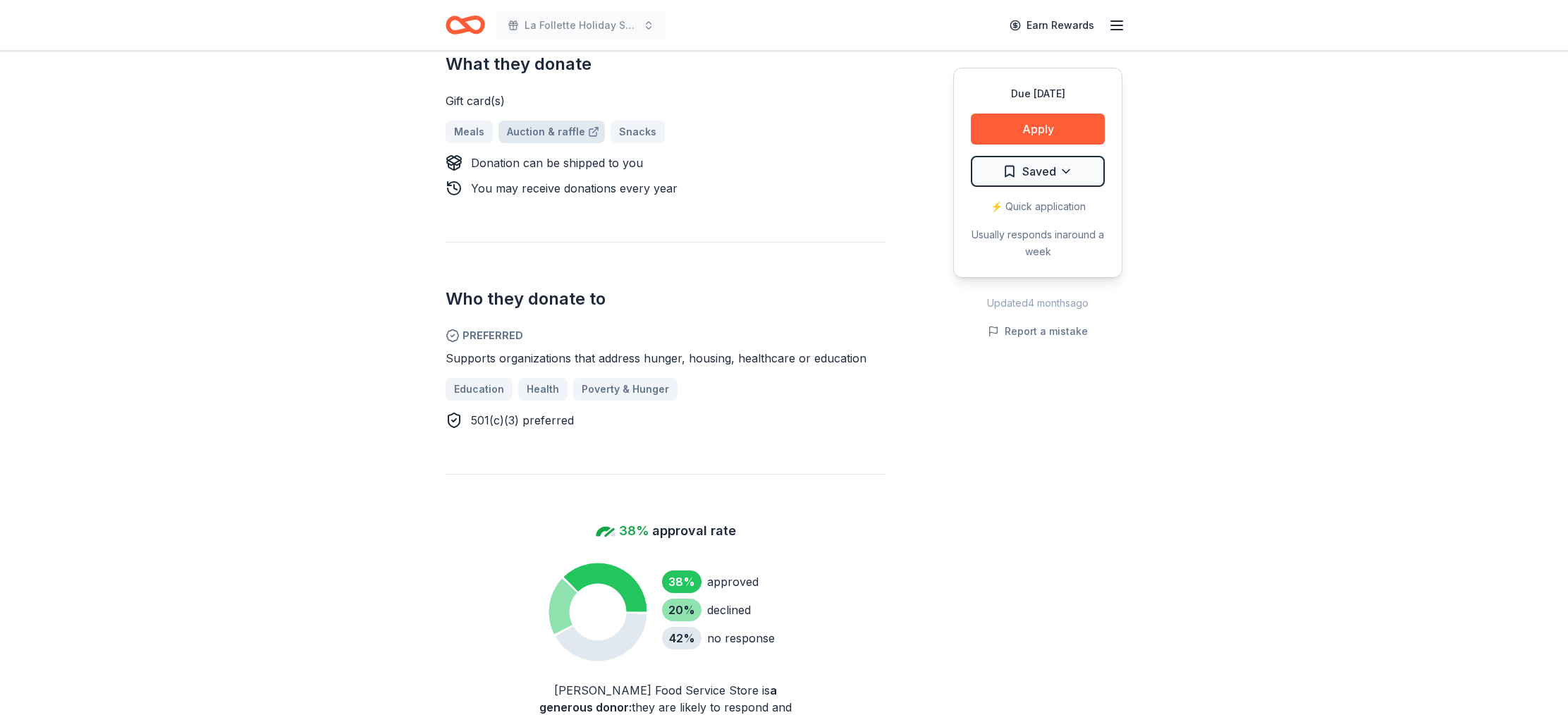
scroll to position [659, 0]
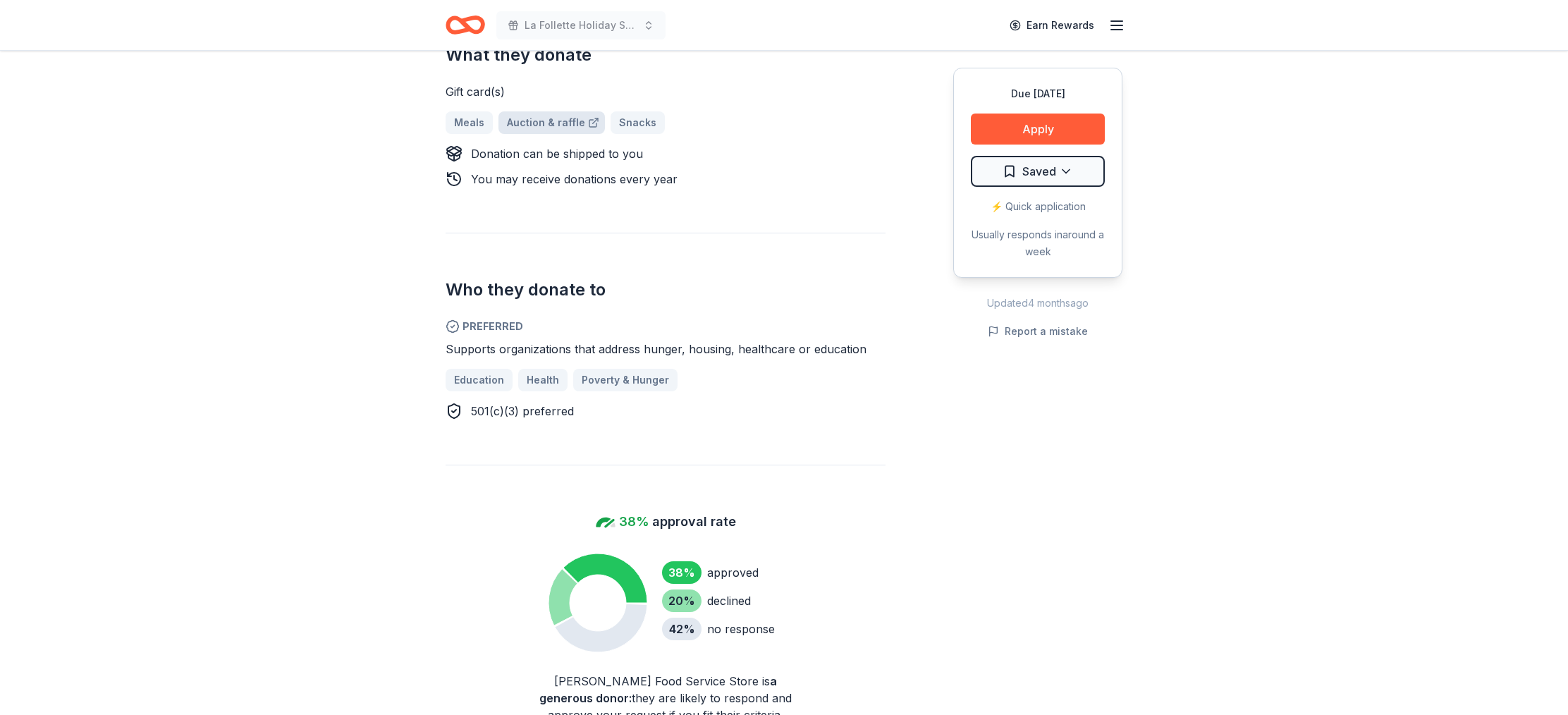
click at [544, 111] on link "Auction & raffle" at bounding box center [551, 122] width 106 height 23
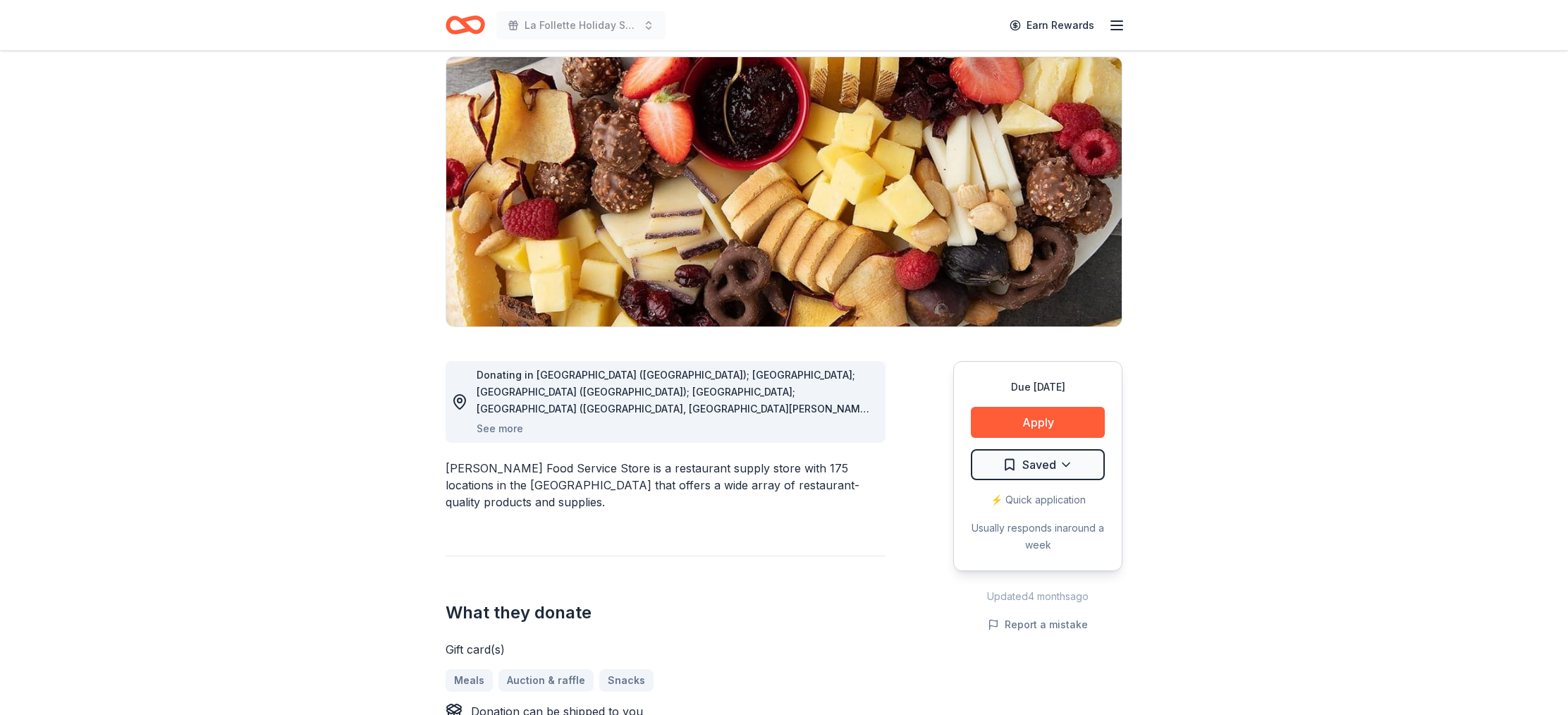
scroll to position [0, 0]
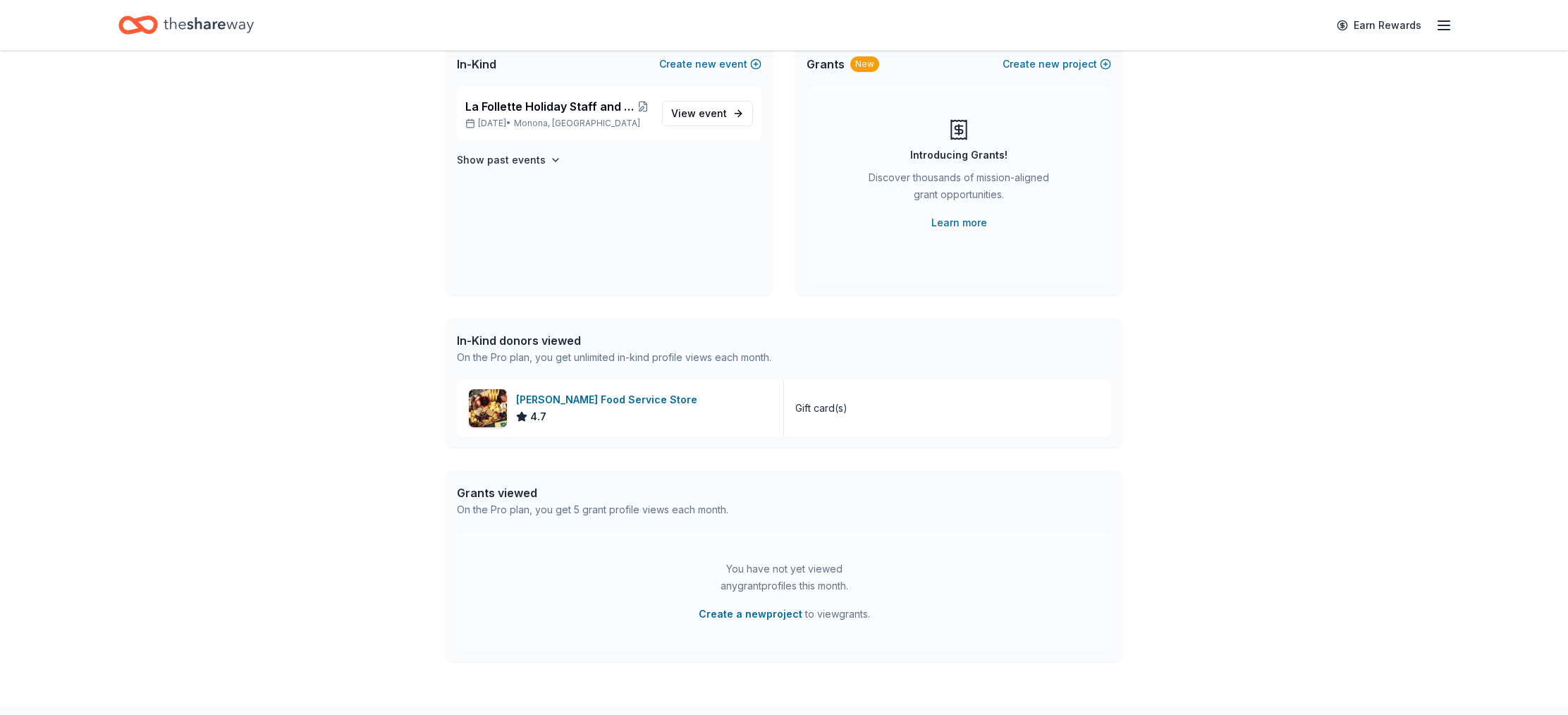
scroll to position [199, 0]
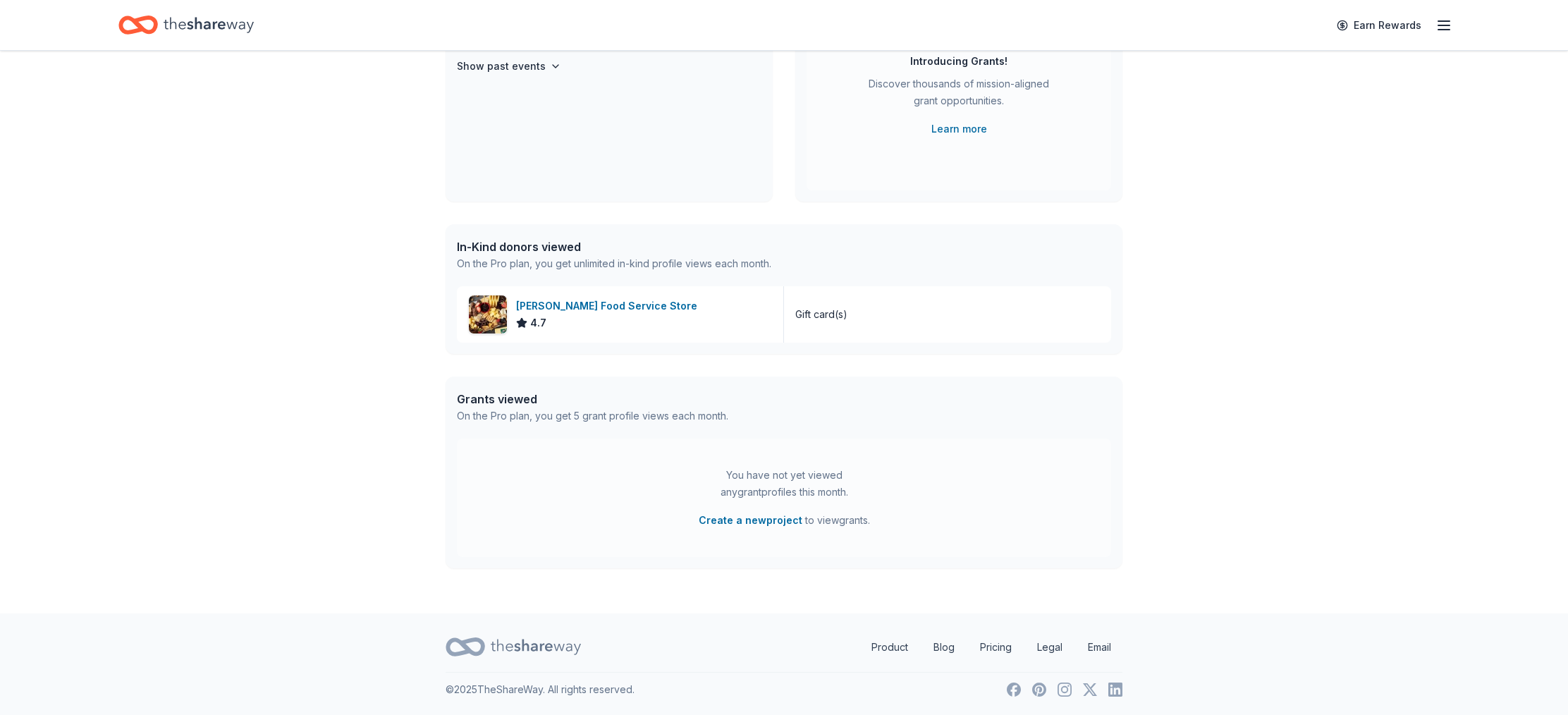
click at [511, 396] on div "Grants viewed" at bounding box center [593, 399] width 271 height 17
click at [532, 246] on div "In-Kind donors viewed" at bounding box center [614, 247] width 315 height 17
click at [506, 246] on div "In-Kind donors viewed" at bounding box center [614, 247] width 315 height 17
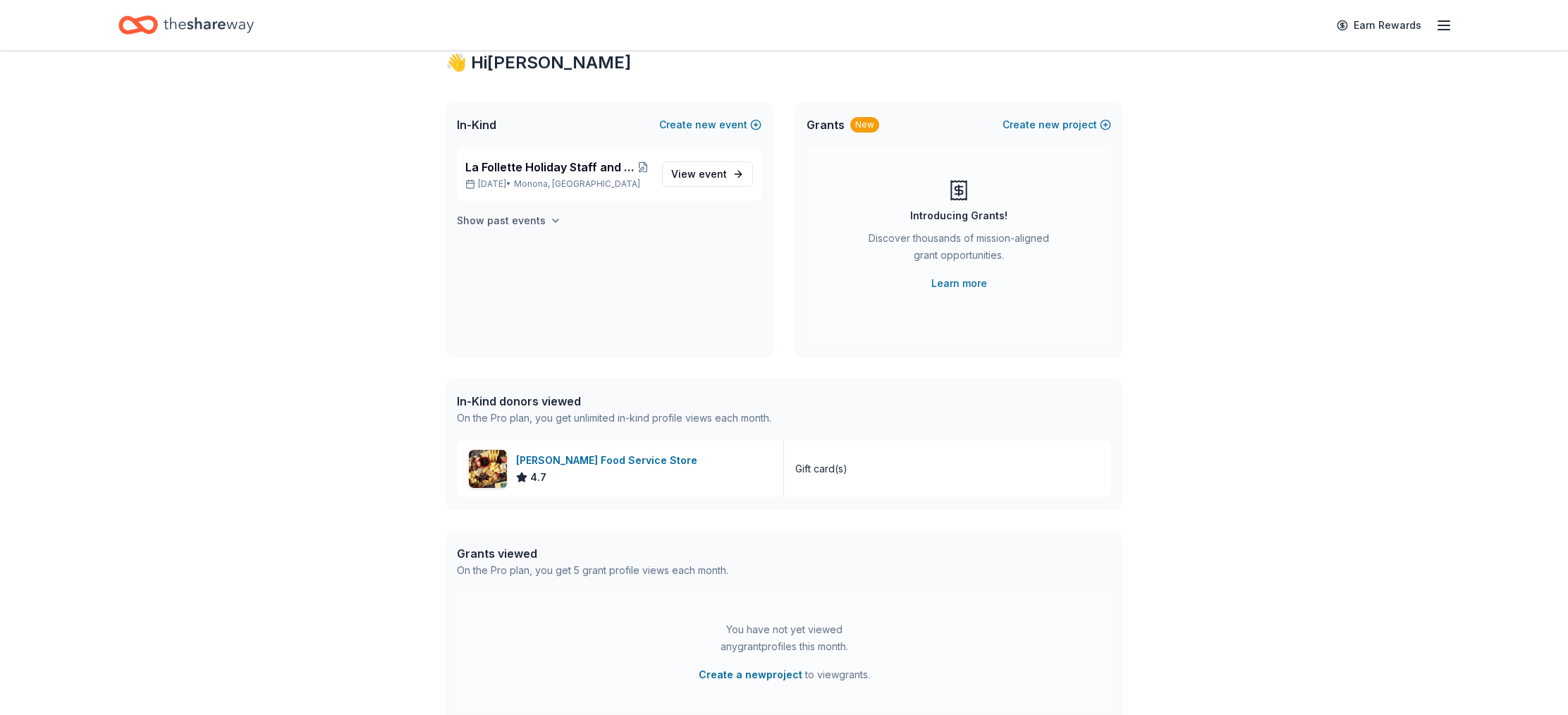
scroll to position [0, 0]
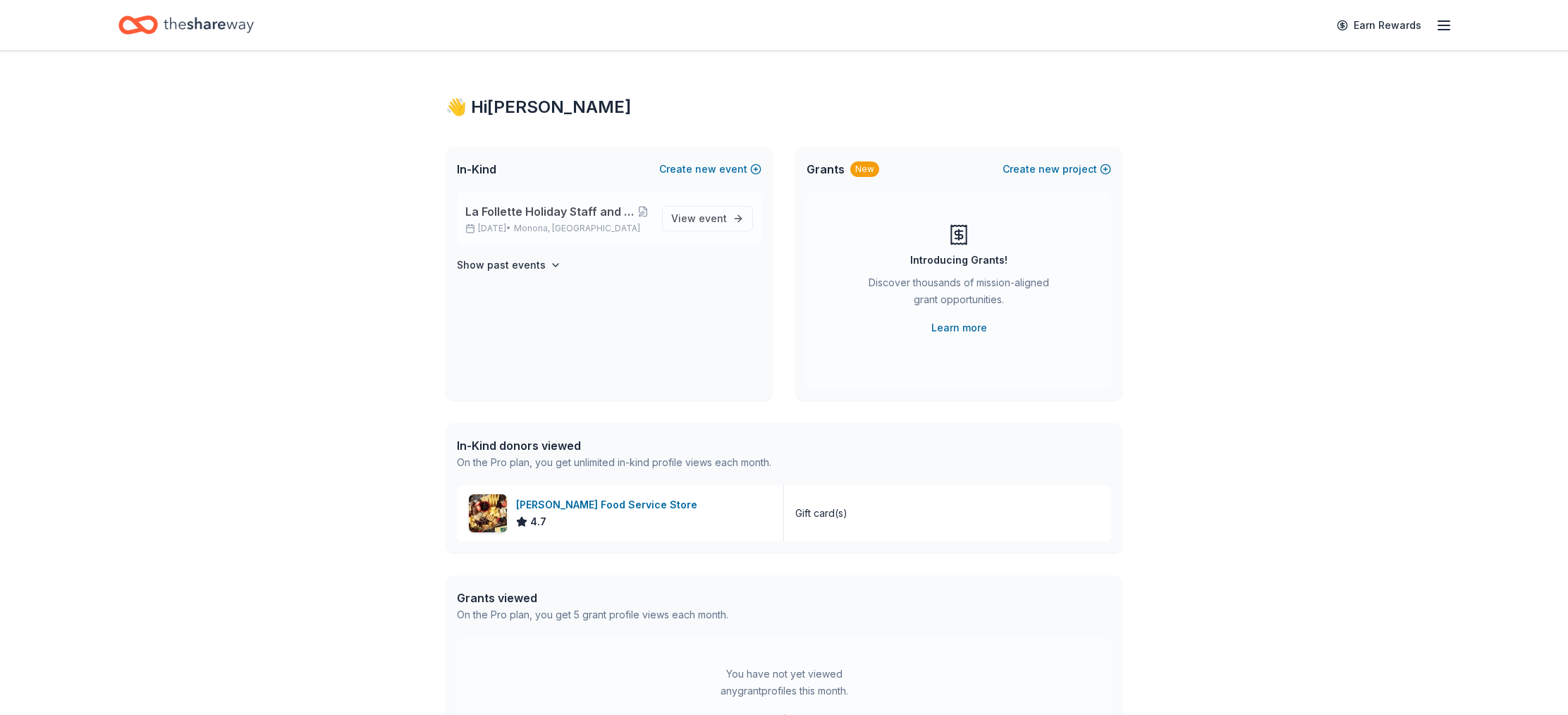
click at [525, 208] on span "La Follette Holiday Staff and Teacher Appreciation Day" at bounding box center [550, 211] width 170 height 17
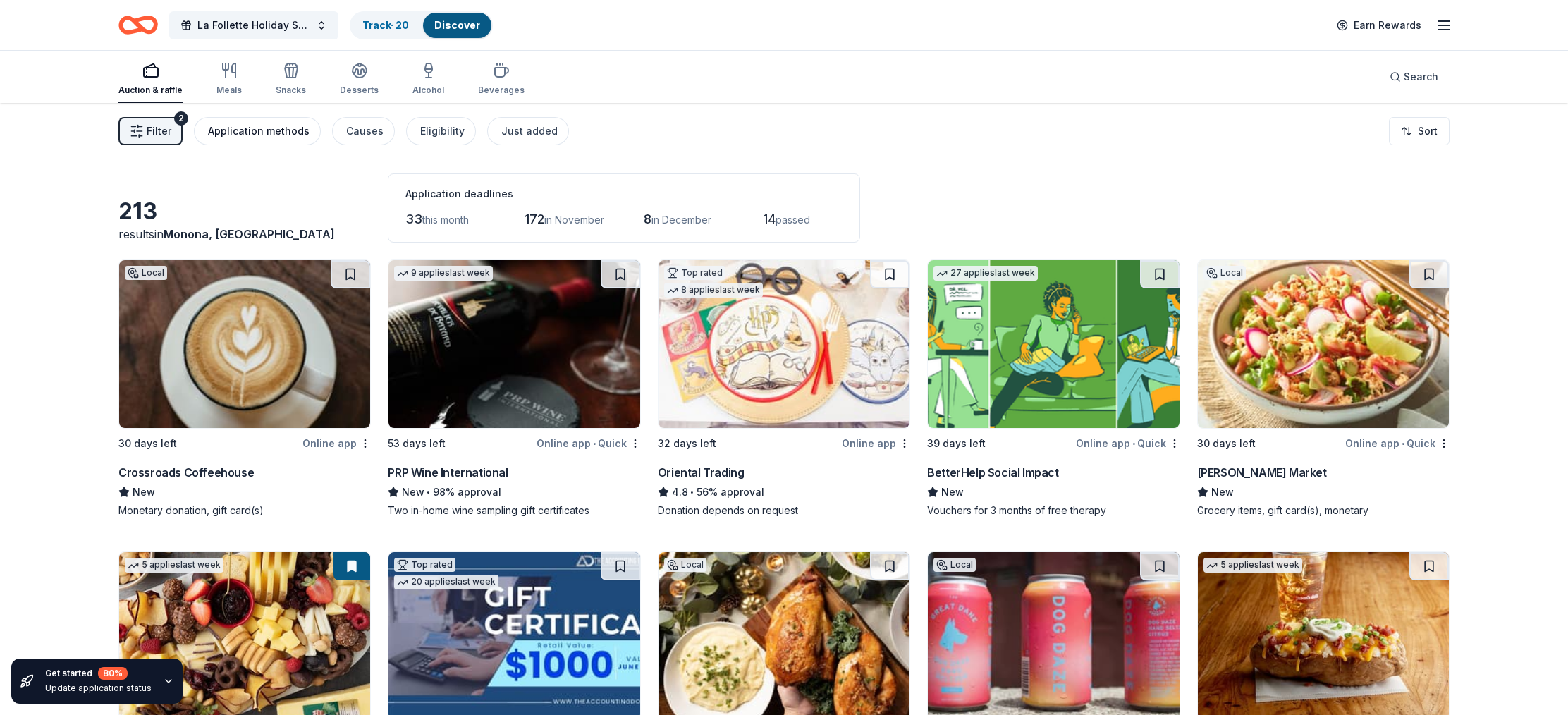
click at [270, 137] on div "Application methods" at bounding box center [259, 131] width 102 height 17
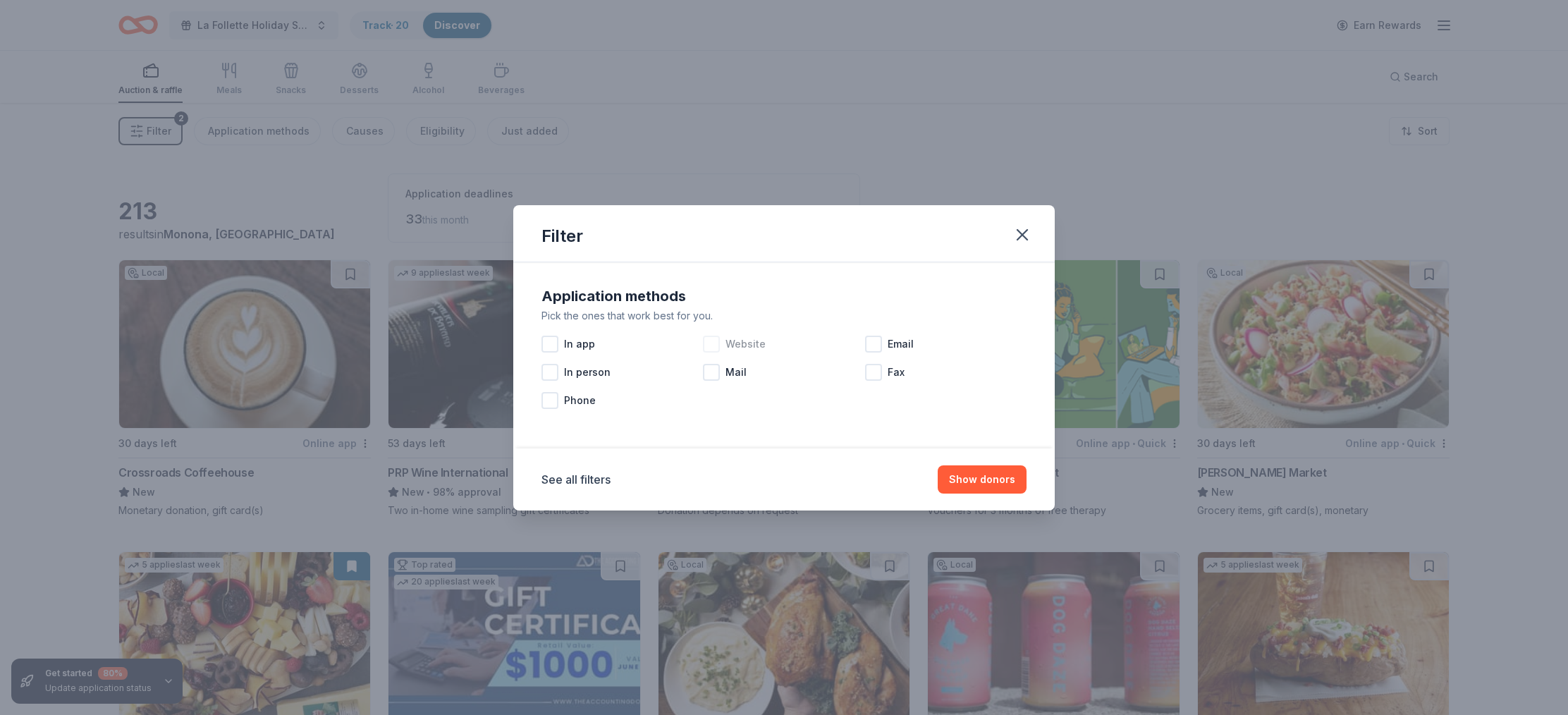
click at [715, 343] on div at bounding box center [711, 344] width 17 height 17
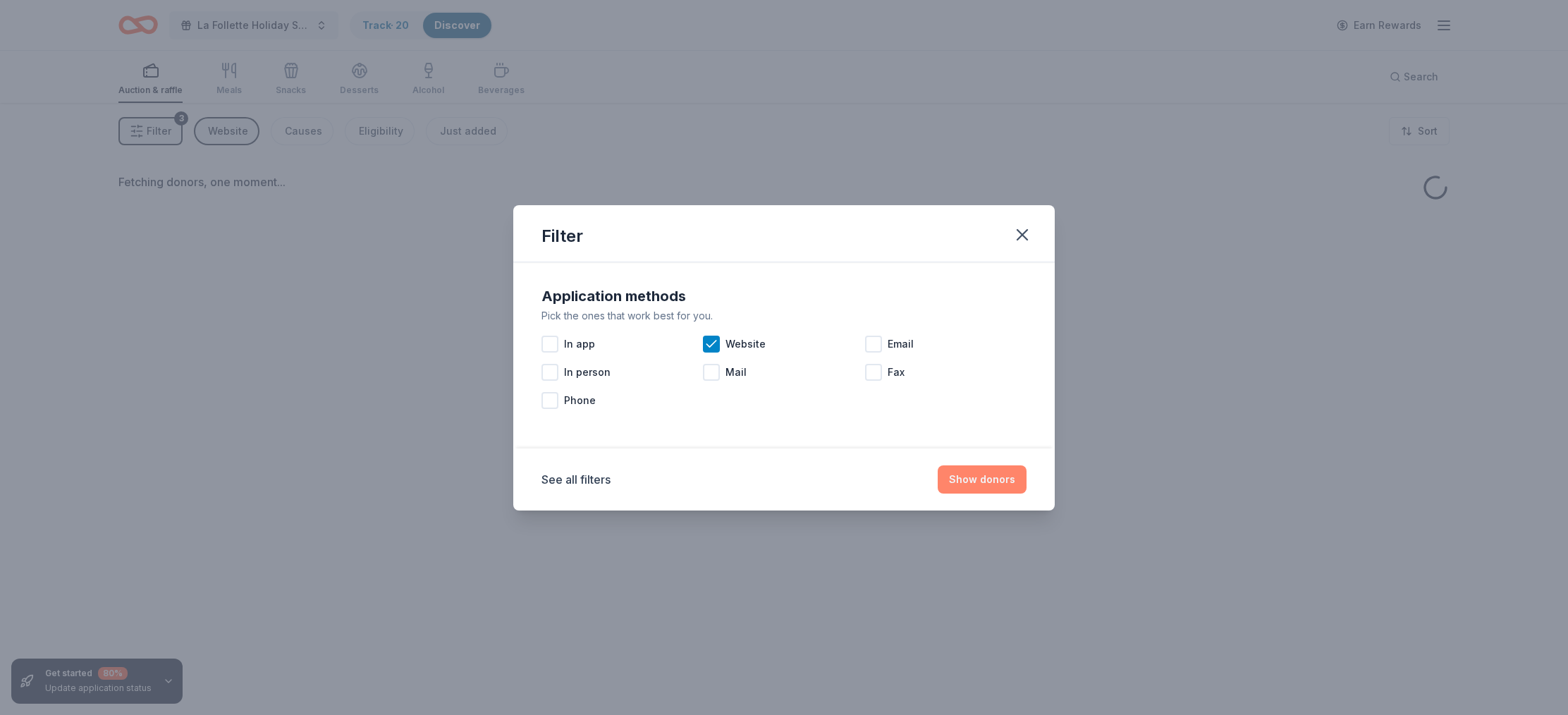
click at [969, 475] on button "Show donors" at bounding box center [982, 479] width 89 height 28
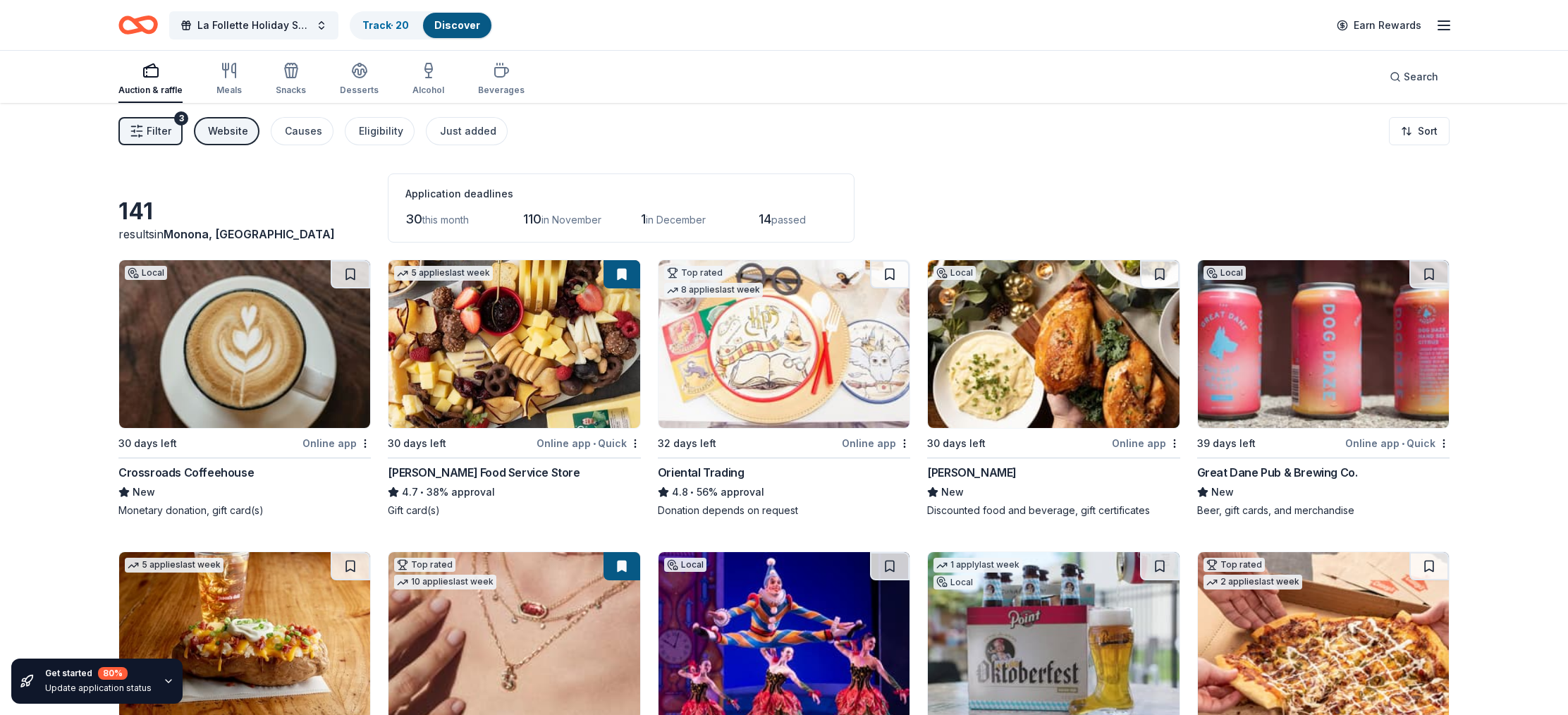
click at [1264, 475] on div "Great Dane Pub & Brewing Co." at bounding box center [1277, 472] width 161 height 17
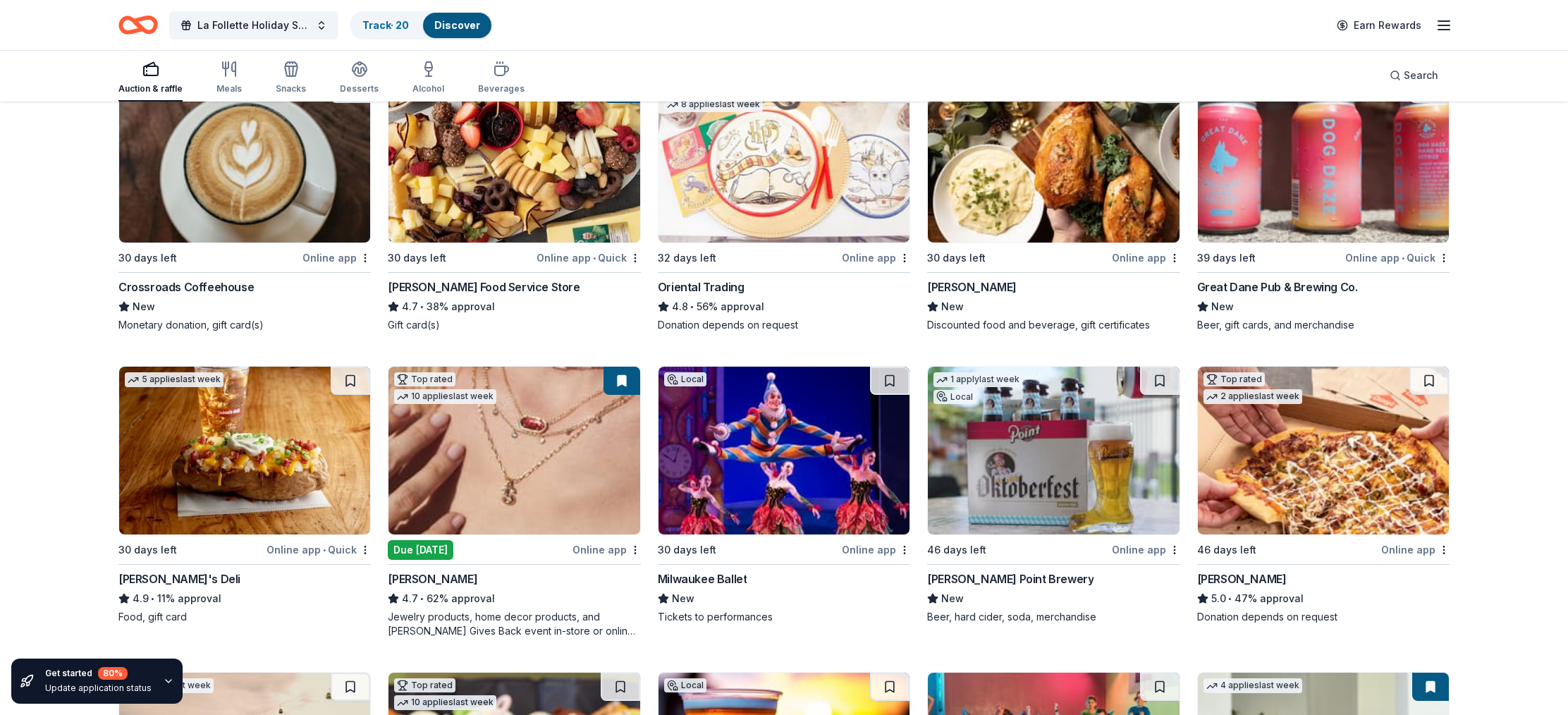
scroll to position [154, 0]
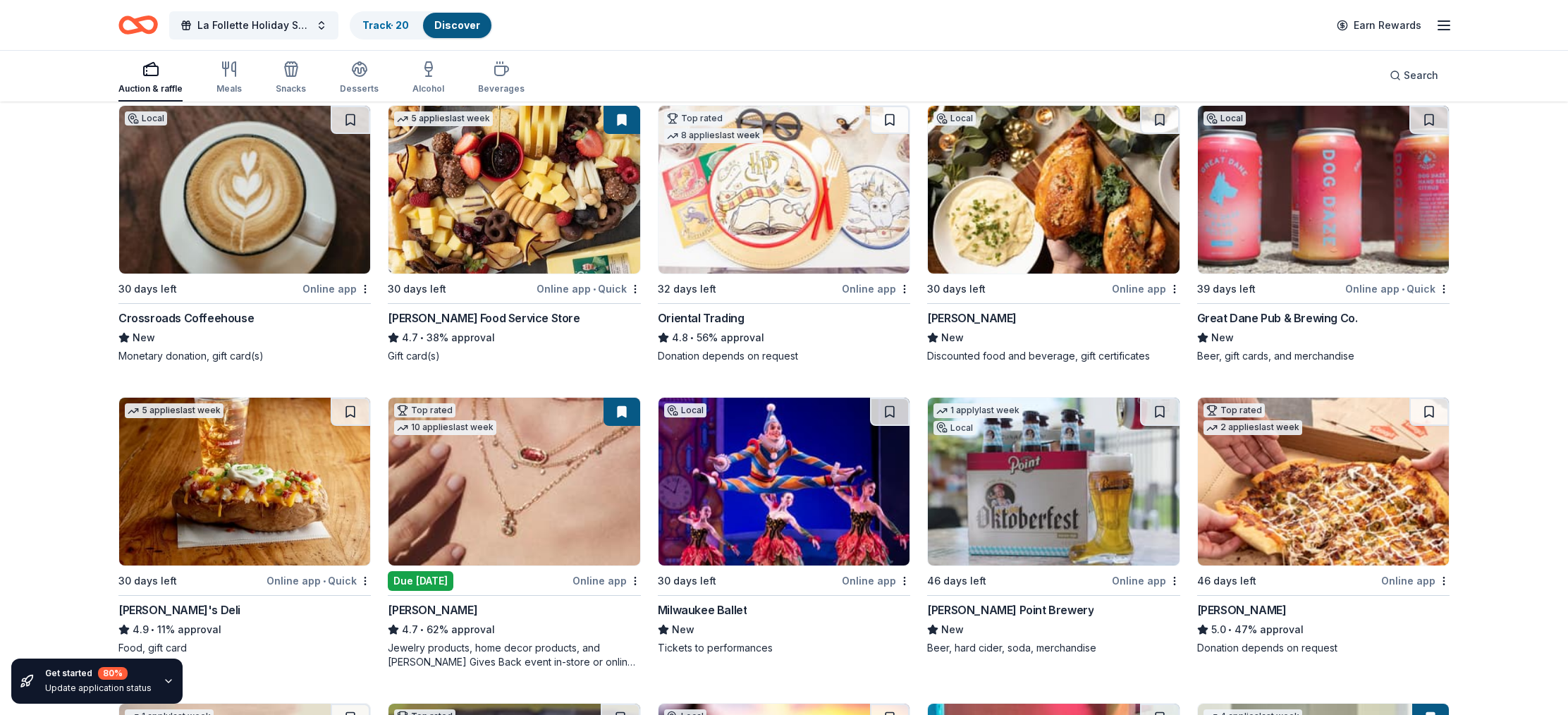
drag, startPoint x: 923, startPoint y: 315, endPoint x: 989, endPoint y: 316, distance: 66.0
click at [989, 316] on div "Local 30 days left Online app Crossroads Coffeehouse New Monetary donation, gif…" at bounding box center [784, 692] width 1331 height 1176
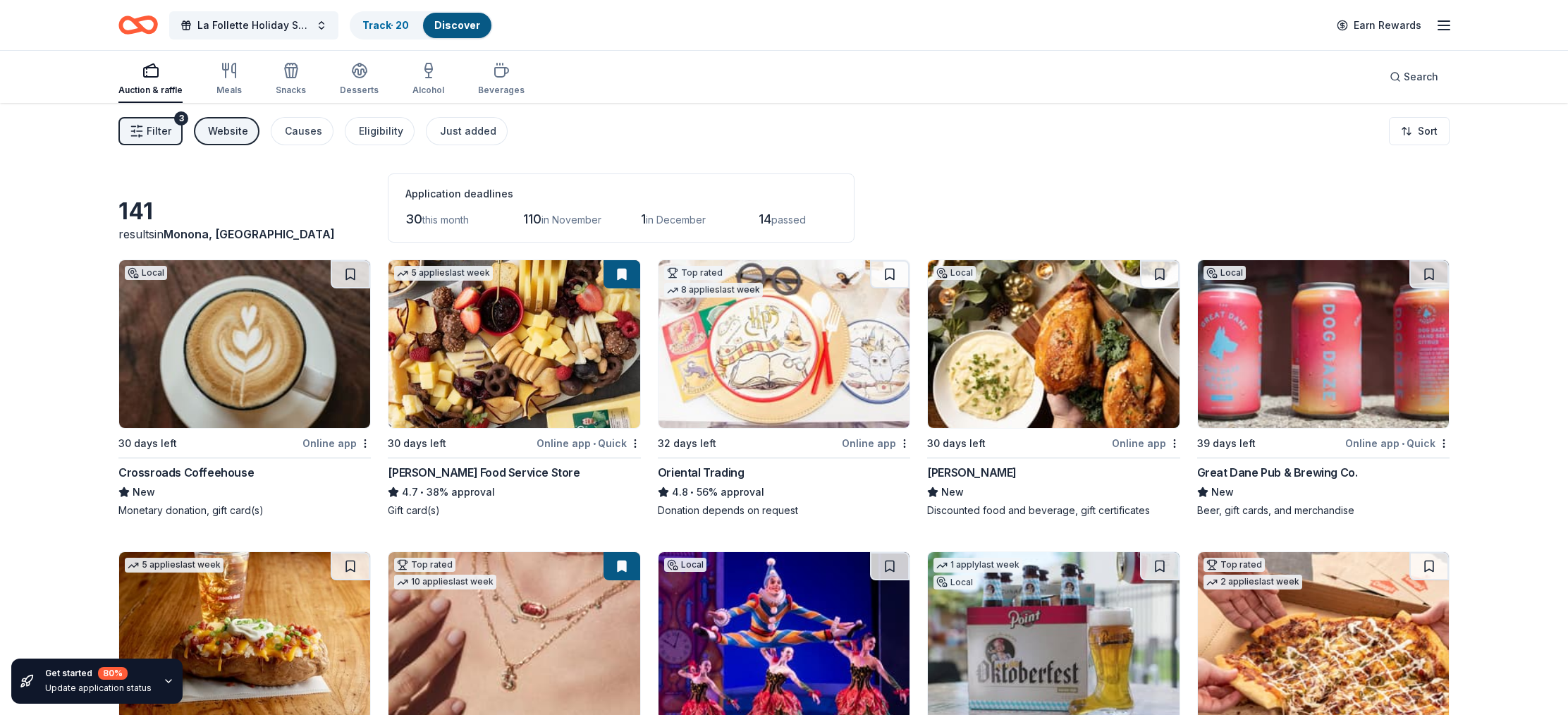
scroll to position [12, 0]
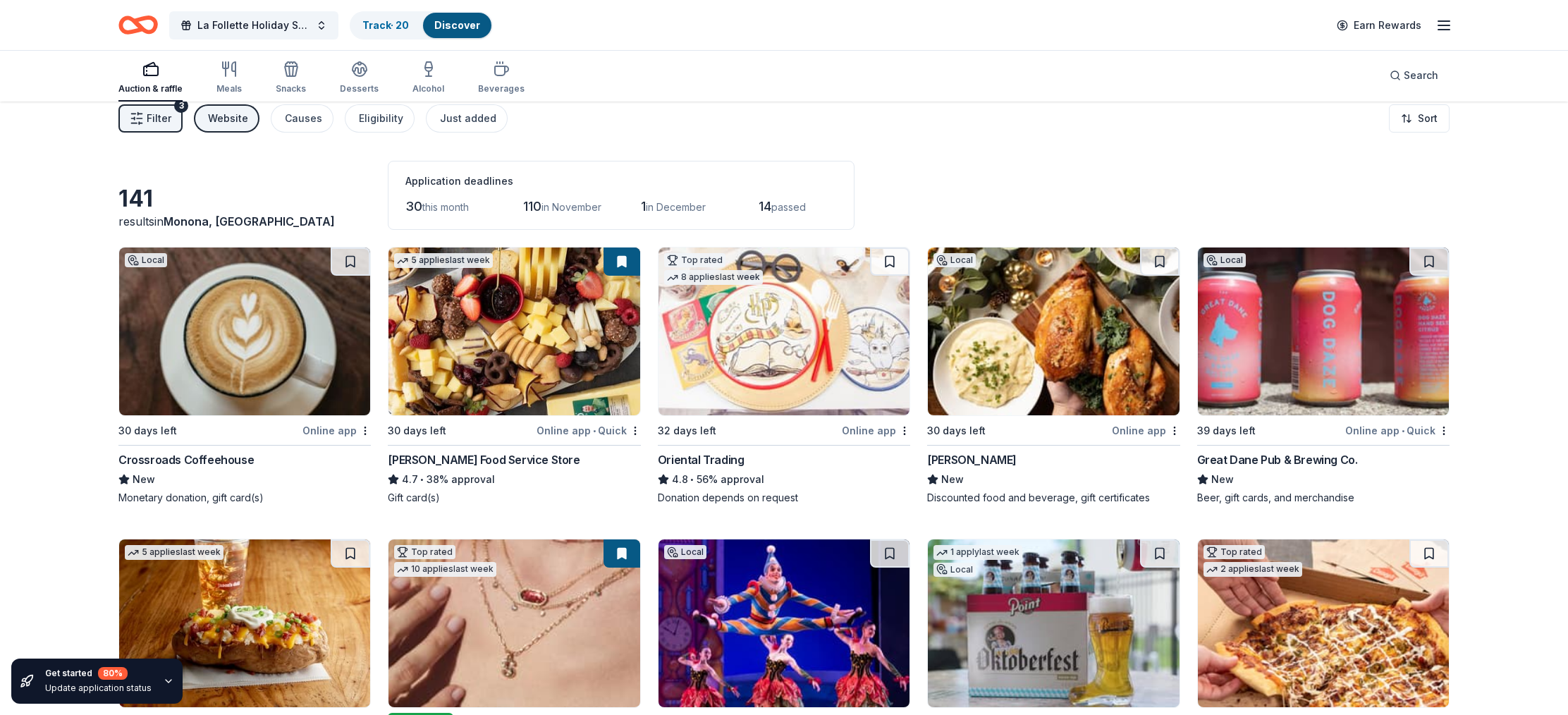
click at [1141, 432] on div "Online app" at bounding box center [1146, 430] width 69 height 18
click at [1267, 460] on div "Great Dane Pub & Brewing Co." at bounding box center [1277, 460] width 161 height 17
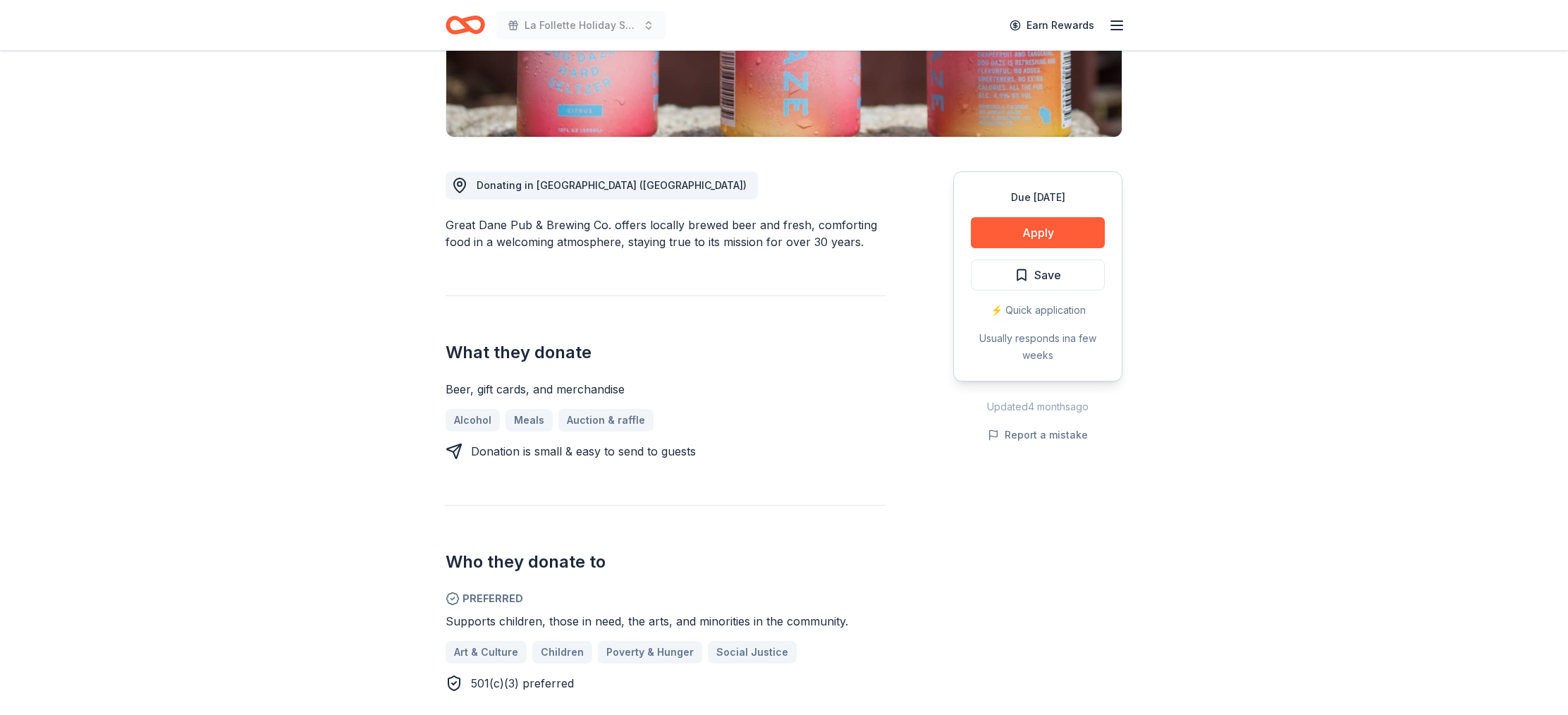
scroll to position [293, 0]
click at [1032, 228] on button "Apply" at bounding box center [1037, 231] width 134 height 31
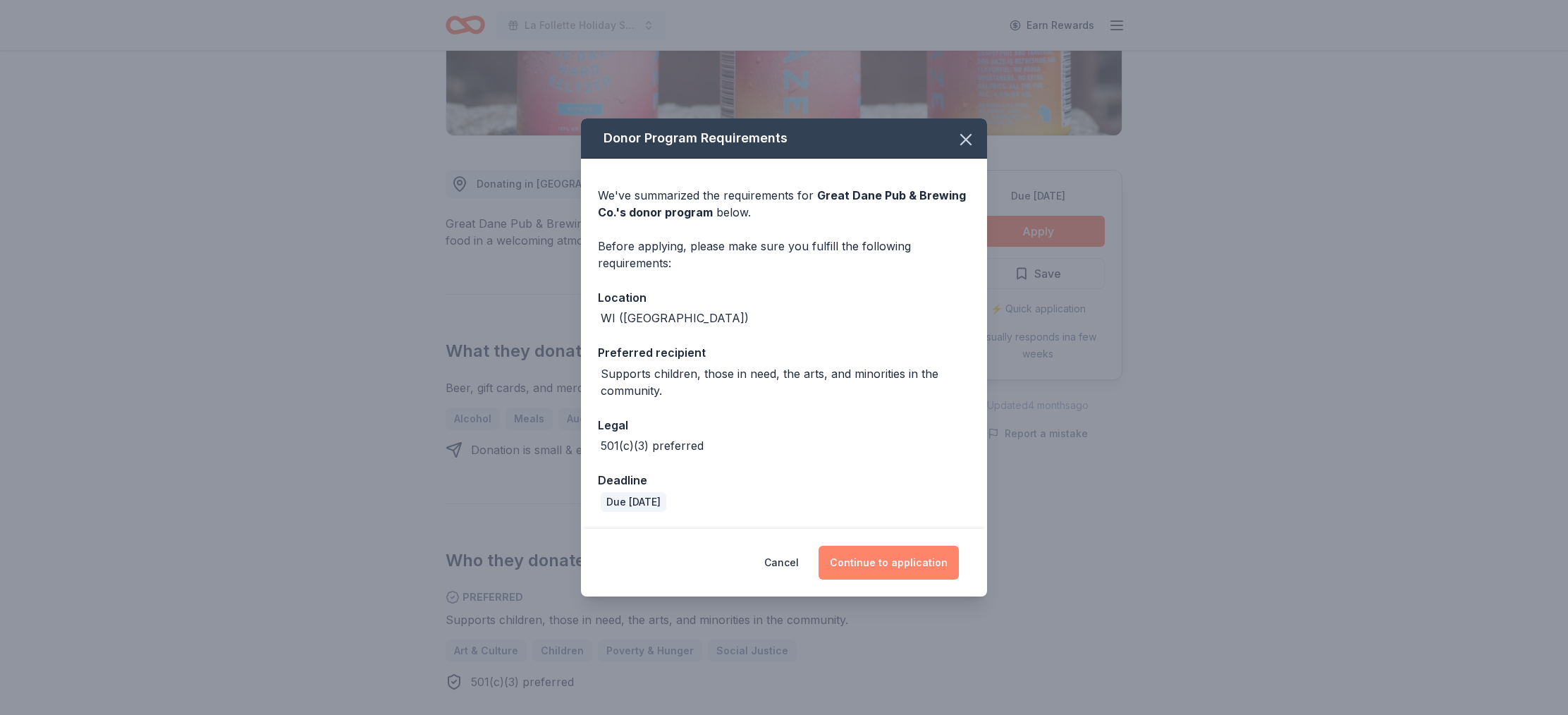
click at [873, 572] on button "Continue to application" at bounding box center [889, 562] width 140 height 34
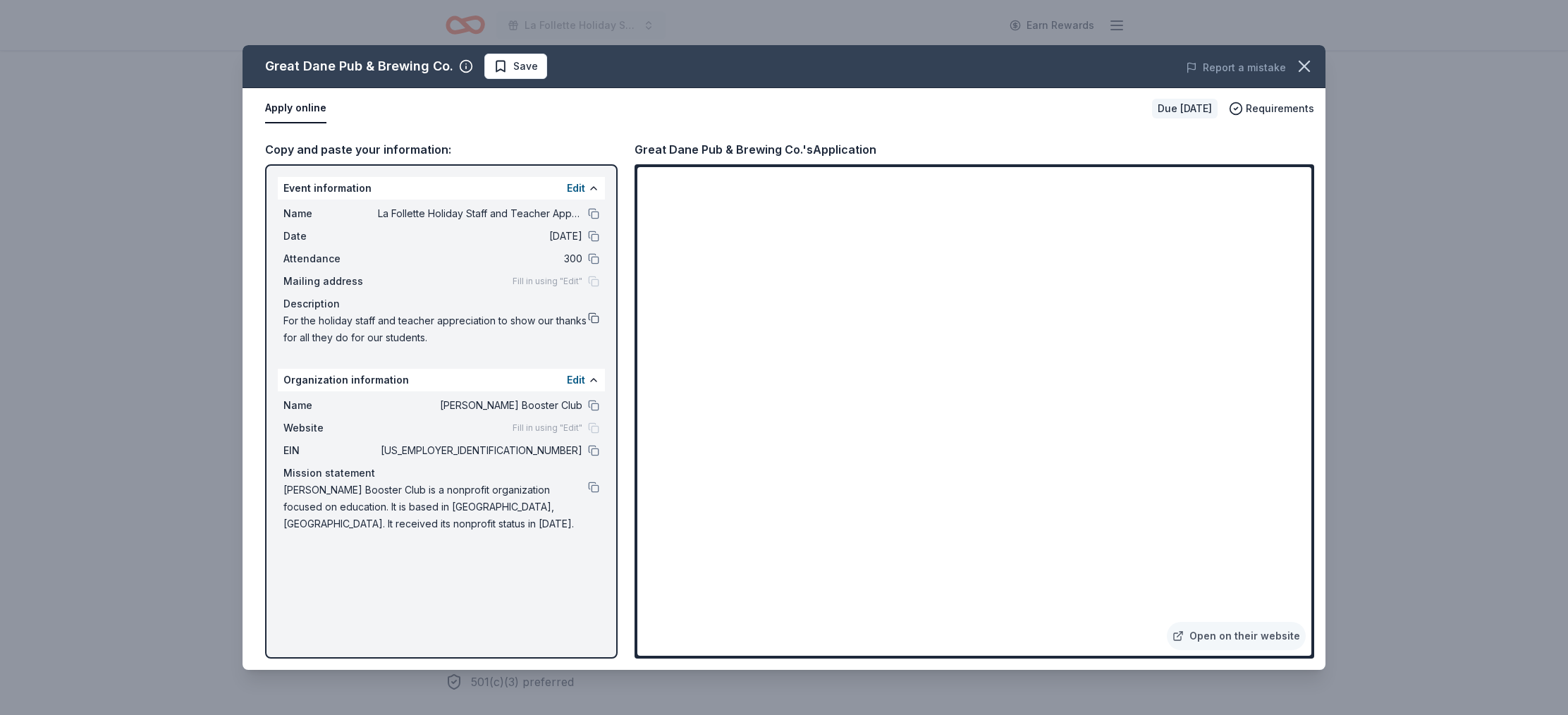
click at [594, 320] on button at bounding box center [594, 317] width 11 height 11
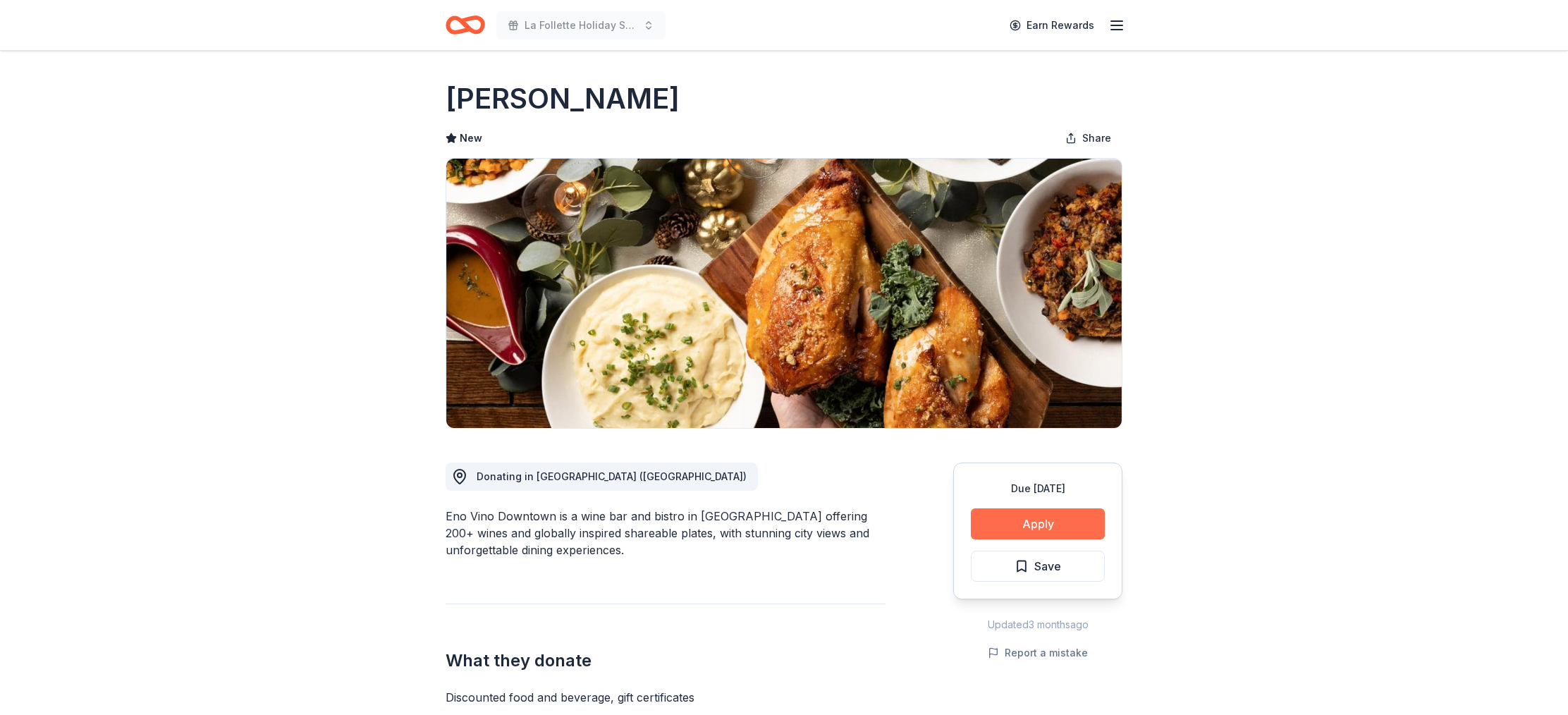
click at [1029, 528] on button "Apply" at bounding box center [1037, 523] width 134 height 31
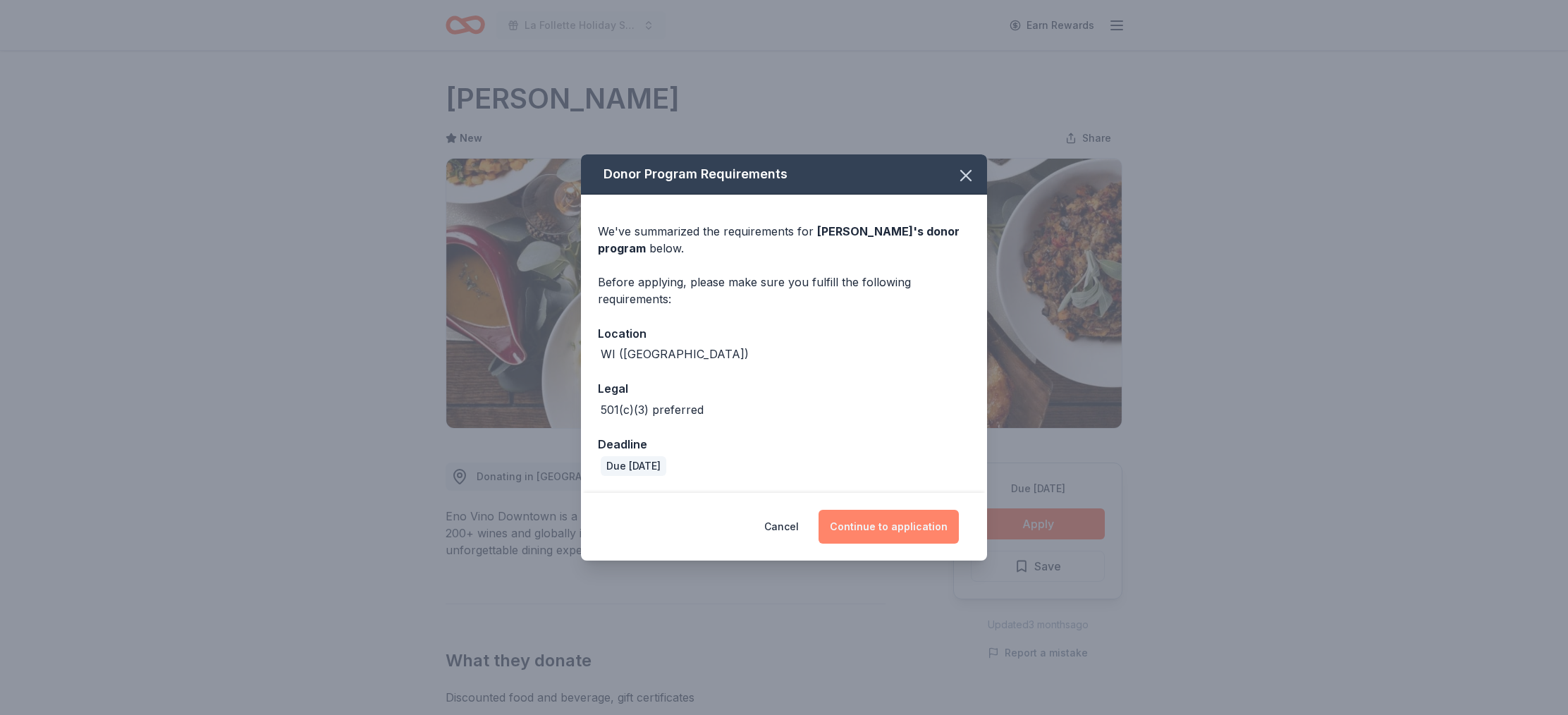
click at [887, 527] on button "Continue to application" at bounding box center [889, 527] width 140 height 34
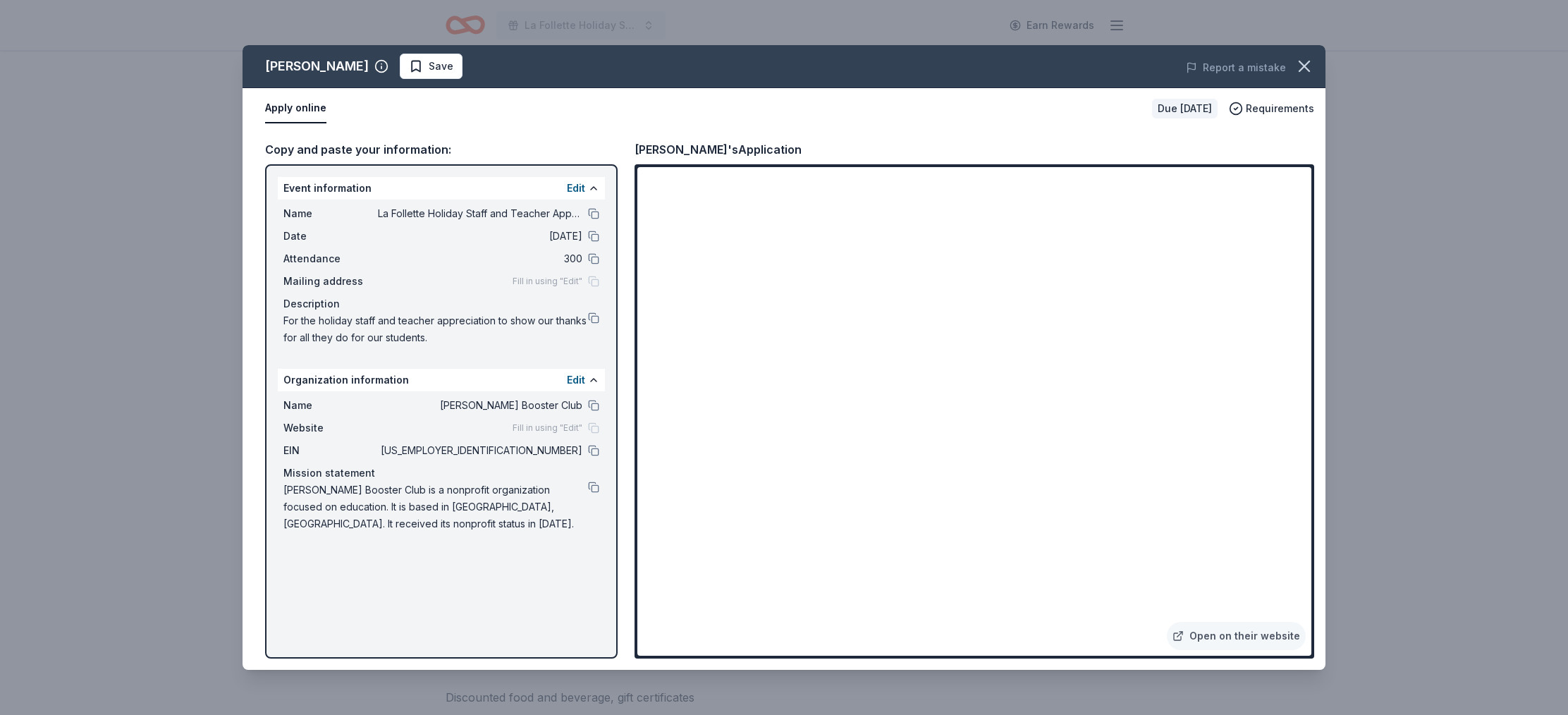
click at [567, 282] on span "Fill in using "Edit"" at bounding box center [547, 282] width 70 height 11
click at [533, 309] on div "Description" at bounding box center [441, 304] width 316 height 17
click at [574, 189] on button "Edit" at bounding box center [576, 188] width 18 height 17
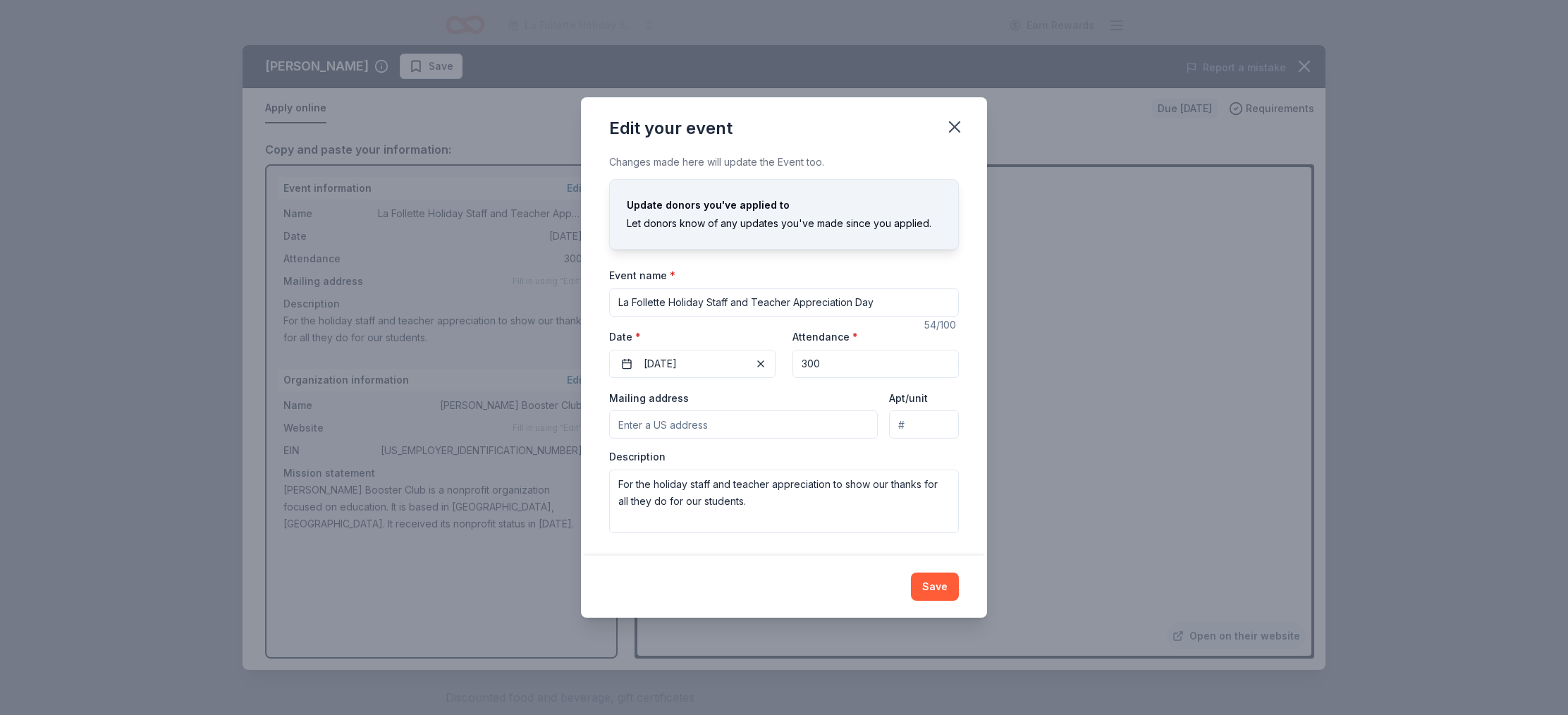
click at [663, 424] on input "Mailing address" at bounding box center [743, 424] width 269 height 28
type input "[STREET_ADDRESS]"
click at [770, 505] on textarea "For the holiday staff and teacher appreciation to show our thanks for all they …" at bounding box center [783, 500] width 350 height 63
click at [934, 587] on button "Save" at bounding box center [935, 587] width 48 height 28
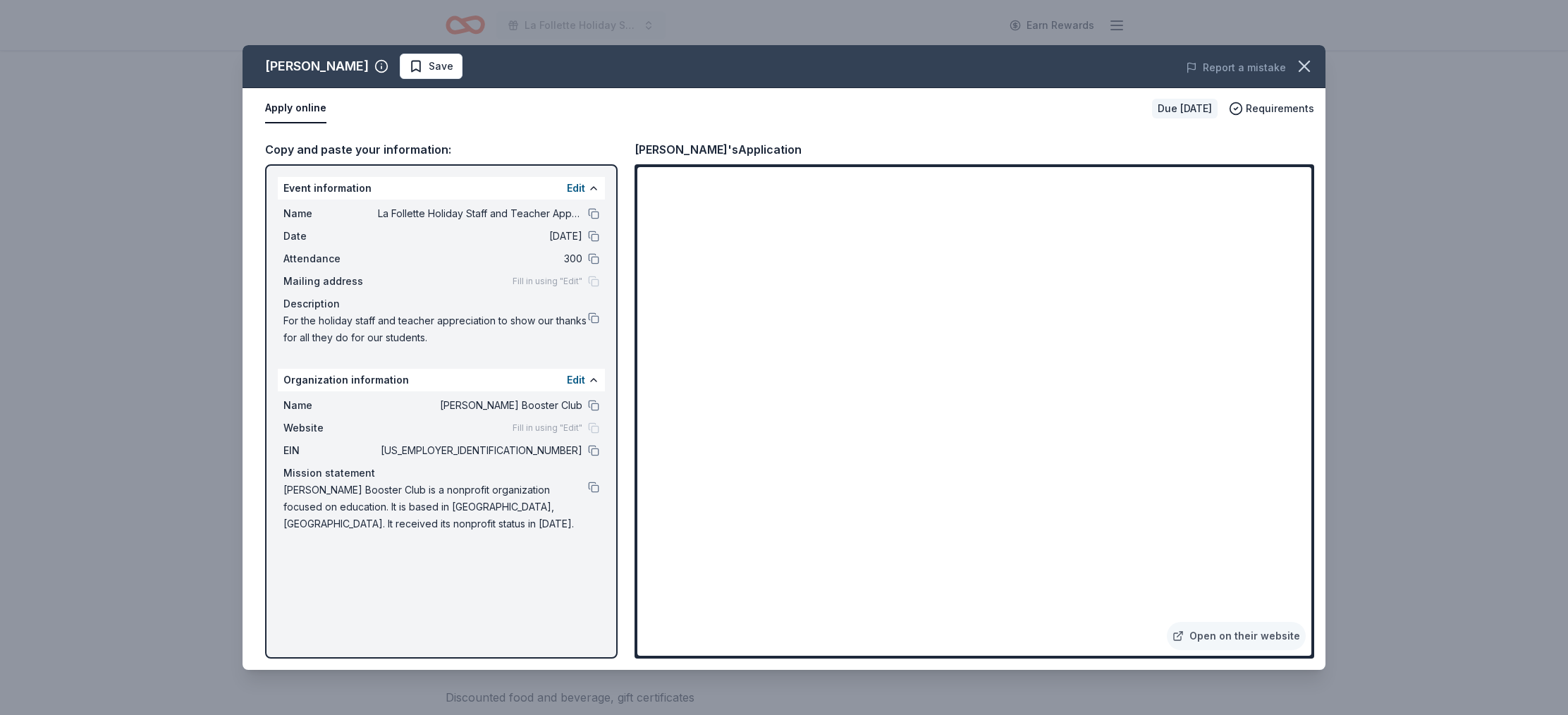
click at [374, 527] on span "Lafollette Booster Club is a nonprofit organization focused on education. It is…" at bounding box center [435, 507] width 304 height 51
click at [340, 525] on span "Lafollette Booster Club is a nonprofit organization focused on education. It is…" at bounding box center [435, 507] width 304 height 51
click at [596, 489] on button at bounding box center [594, 487] width 11 height 11
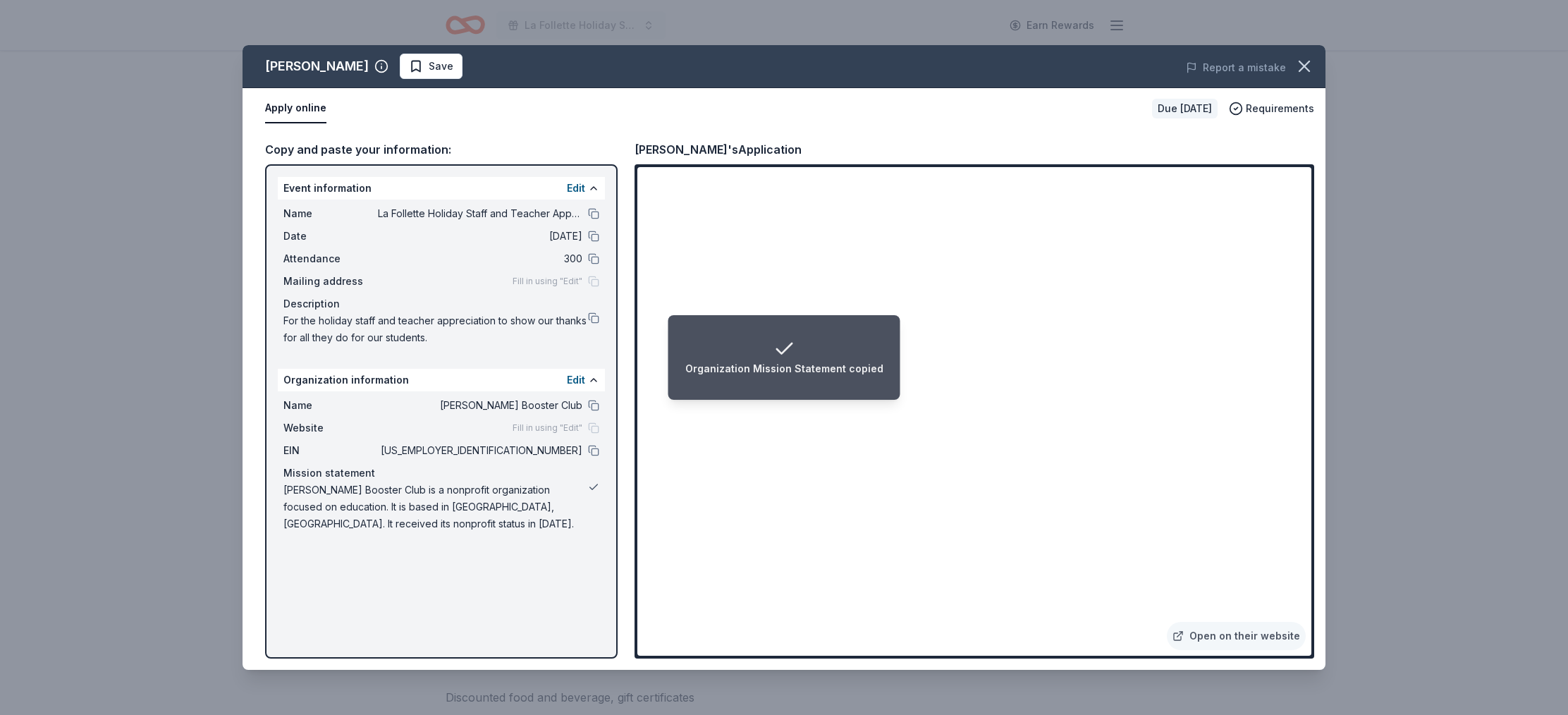
click at [596, 489] on button at bounding box center [594, 487] width 11 height 11
click at [580, 381] on button "Edit" at bounding box center [576, 380] width 18 height 17
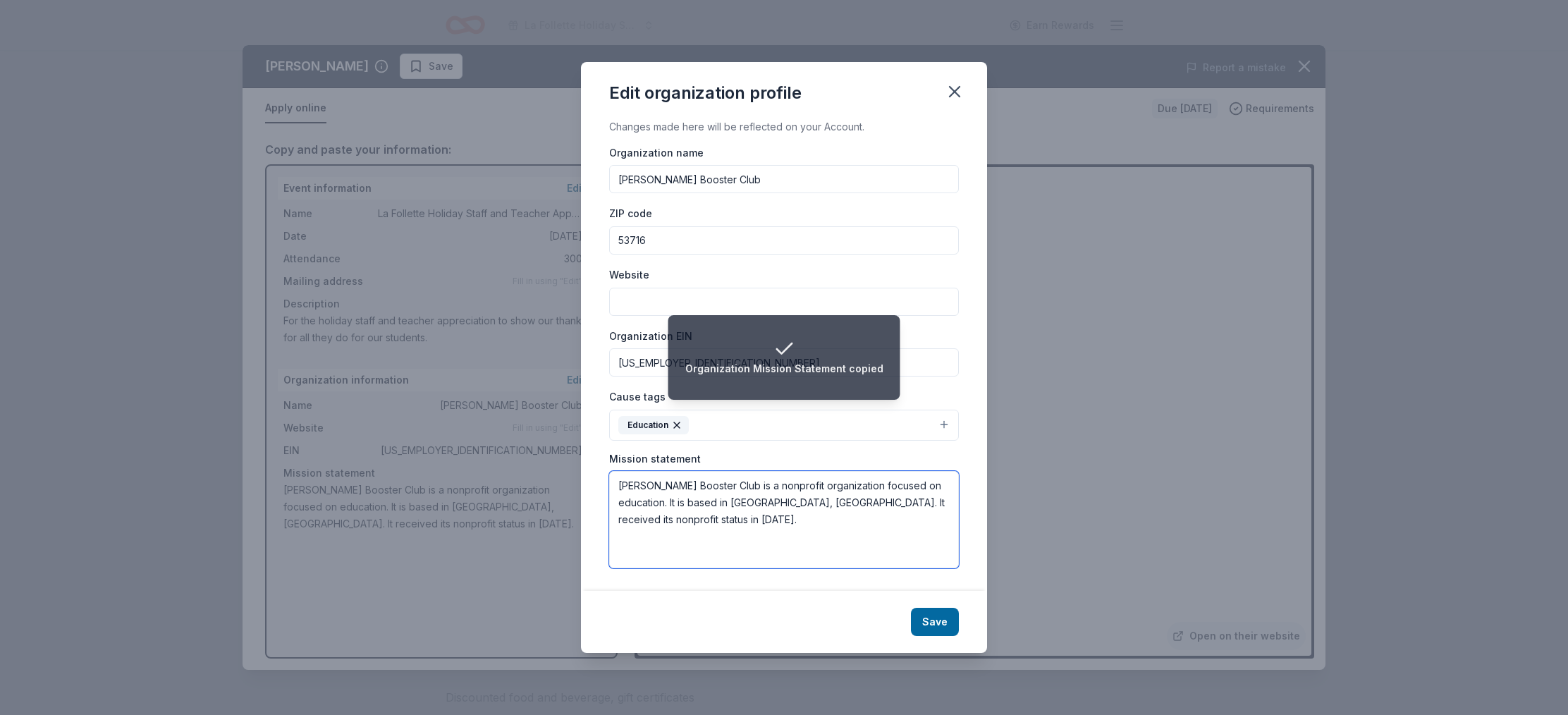
click at [657, 525] on textarea "Lafollette Booster Club is a nonprofit organization focused on education. It is…" at bounding box center [783, 519] width 350 height 97
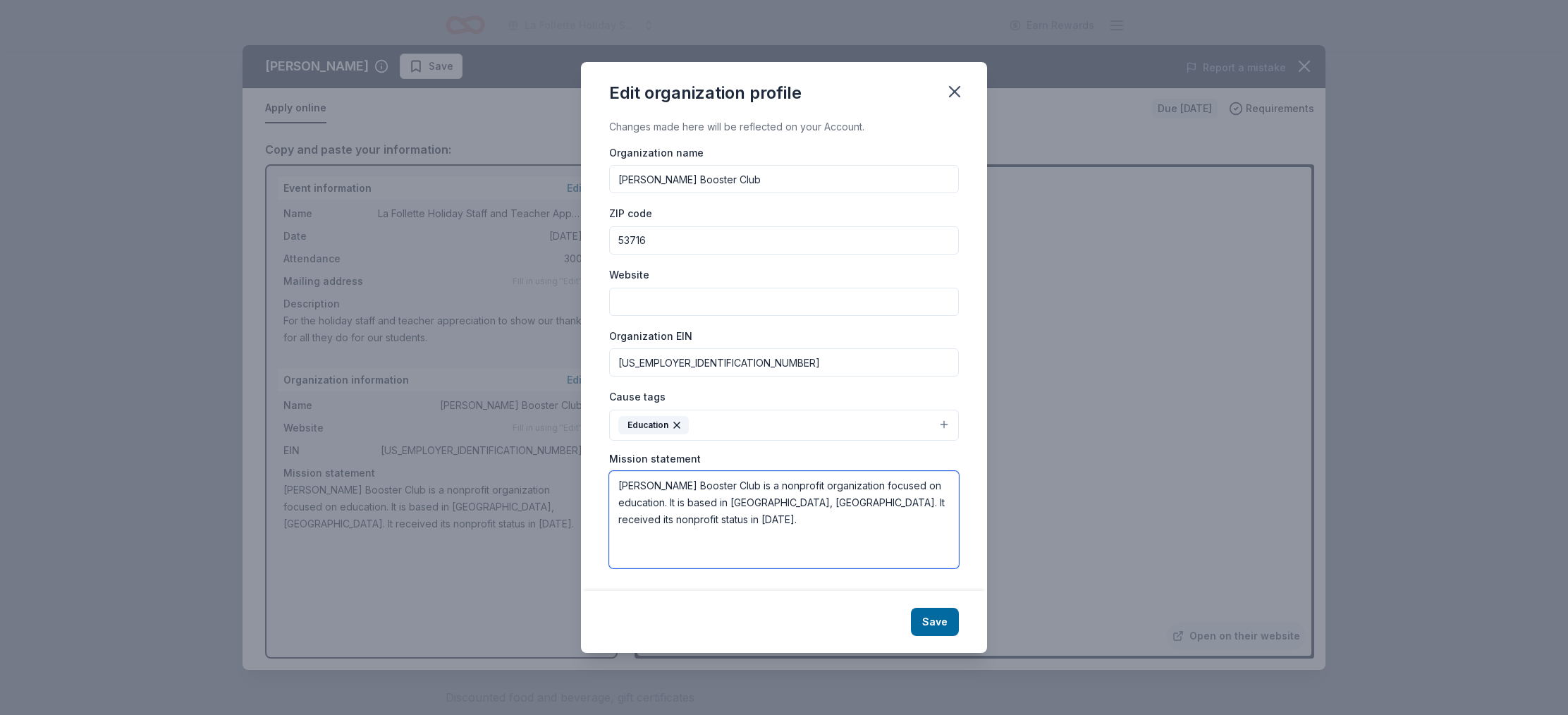
drag, startPoint x: 640, startPoint y: 520, endPoint x: 481, endPoint y: 484, distance: 163.0
click at [575, 513] on div "Edit organization profile Changes made here will be reflected on your Account. …" at bounding box center [784, 357] width 1568 height 715
click at [697, 523] on textarea "Lafollette Booster Club is a nonprofit organization focused on education. It is…" at bounding box center [783, 519] width 350 height 97
click at [629, 487] on textarea "Lafollette Booster Club is a nonprofit organization focused on education. It is…" at bounding box center [783, 519] width 350 height 97
click at [673, 522] on textarea "La Follette Booster Club is a nonprofit organization focused on education. It i…" at bounding box center [783, 519] width 350 height 97
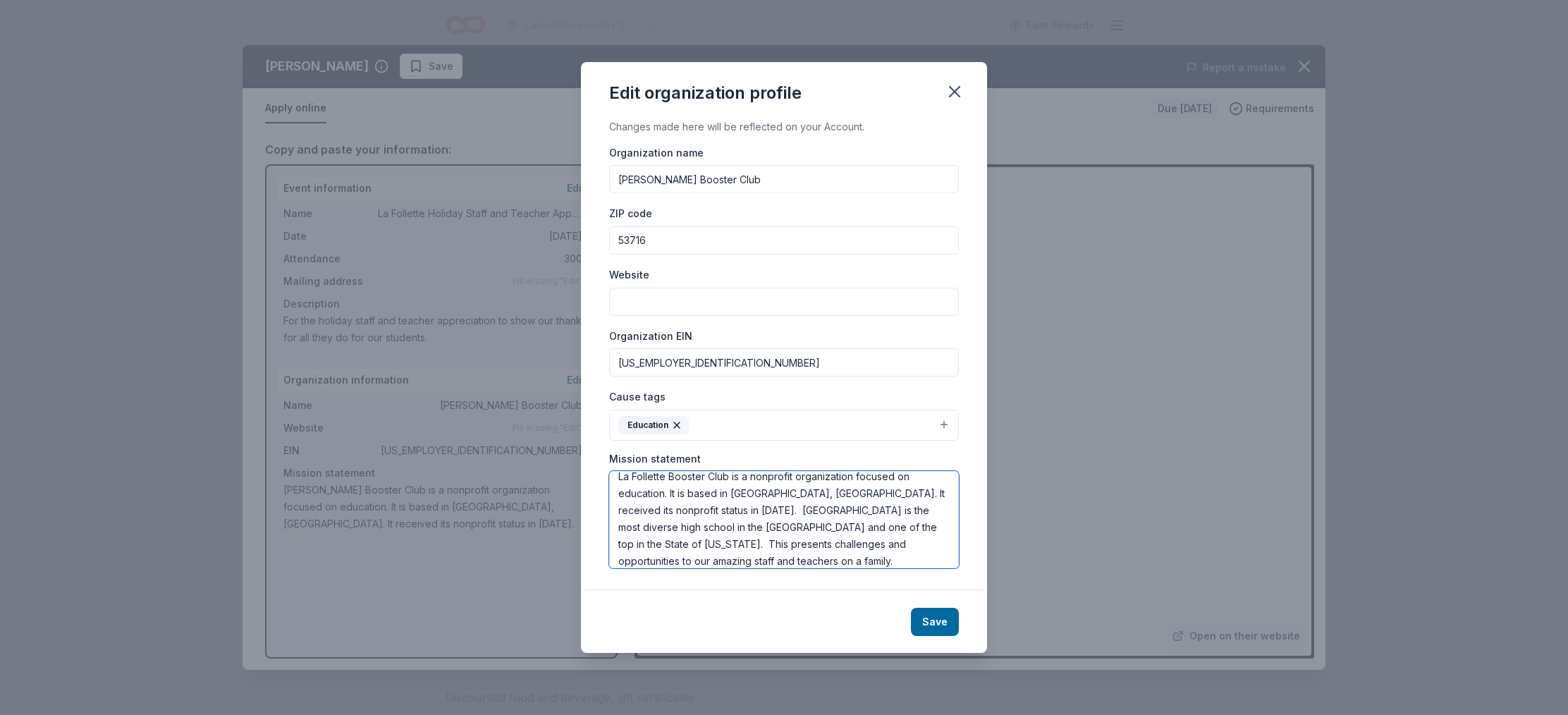
scroll to position [17, 0]
type textarea "La Follette Booster Club is a nonprofit organization focused on education. It i…"
click at [677, 302] on input "Website" at bounding box center [783, 301] width 350 height 28
type input "[DOMAIN_NAME]"
click at [933, 623] on button "Save" at bounding box center [935, 622] width 48 height 28
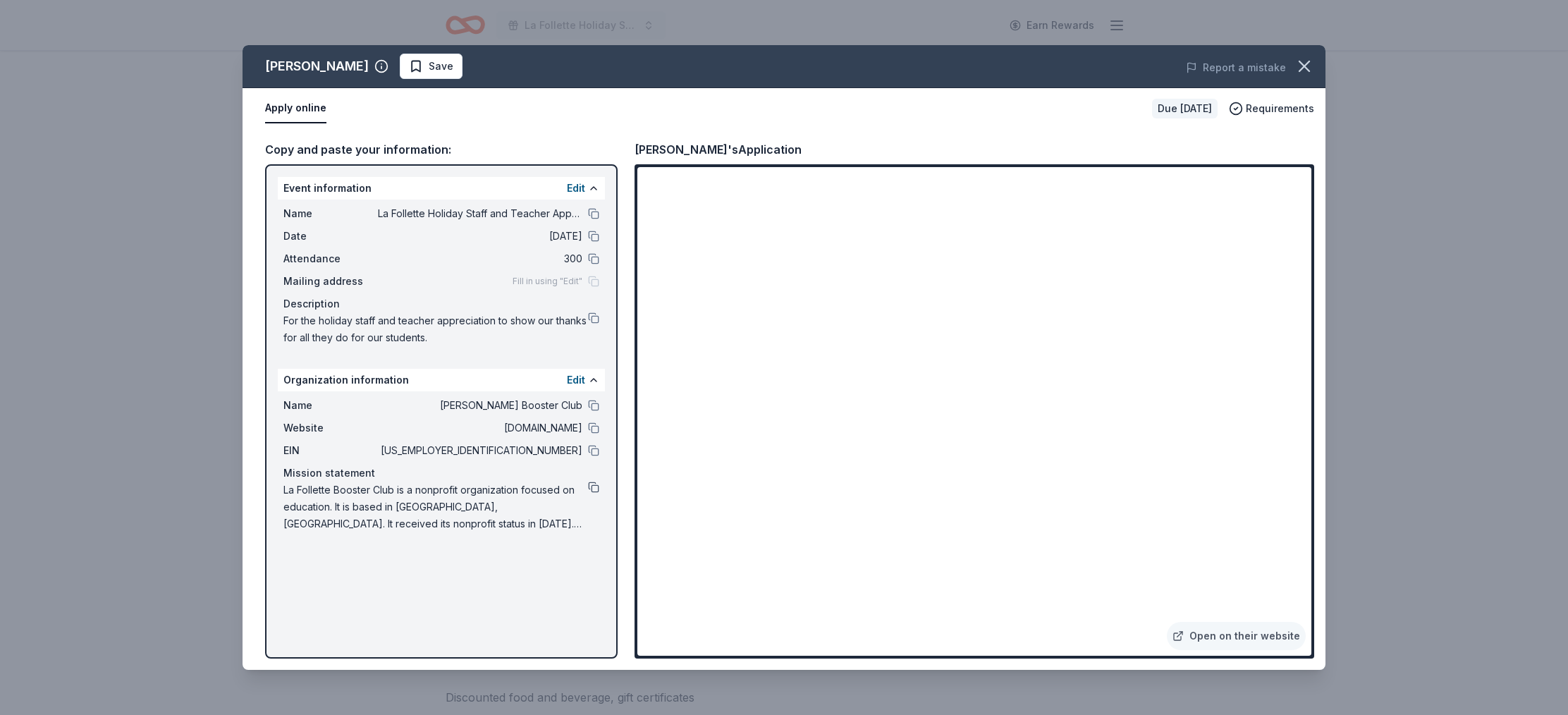
click at [592, 487] on button at bounding box center [594, 487] width 11 height 11
click at [576, 382] on button "Edit" at bounding box center [576, 380] width 18 height 17
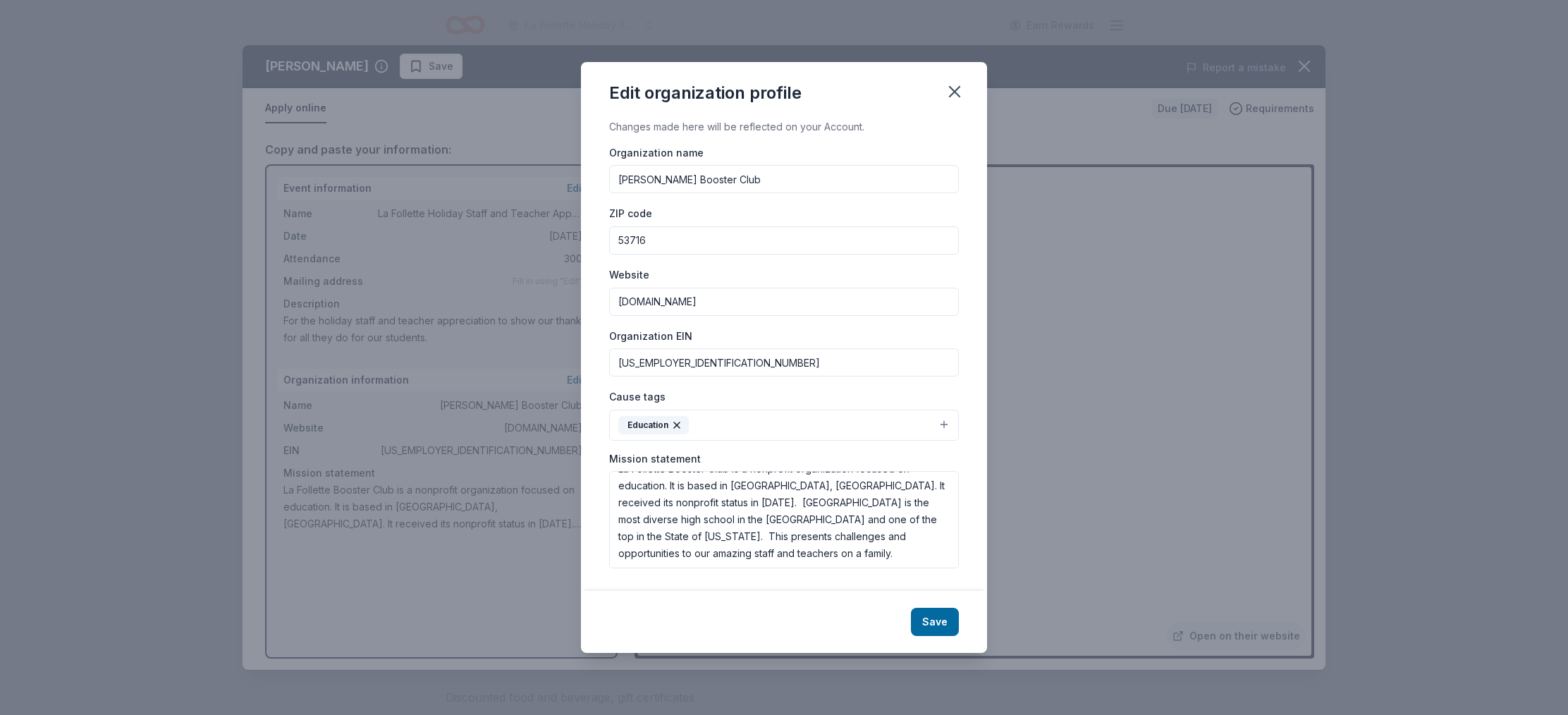
scroll to position [0, 0]
click at [619, 486] on textarea "La Follette Booster Club is a nonprofit organization focused on education. It i…" at bounding box center [783, 519] width 350 height 97
paste textarea "La Follette Booster Club is a nonprofit organization focused on education. It i…"
click at [649, 508] on textarea "La Follette Booster Club is a nonprofit organization focused on education. It i…" at bounding box center [783, 519] width 350 height 97
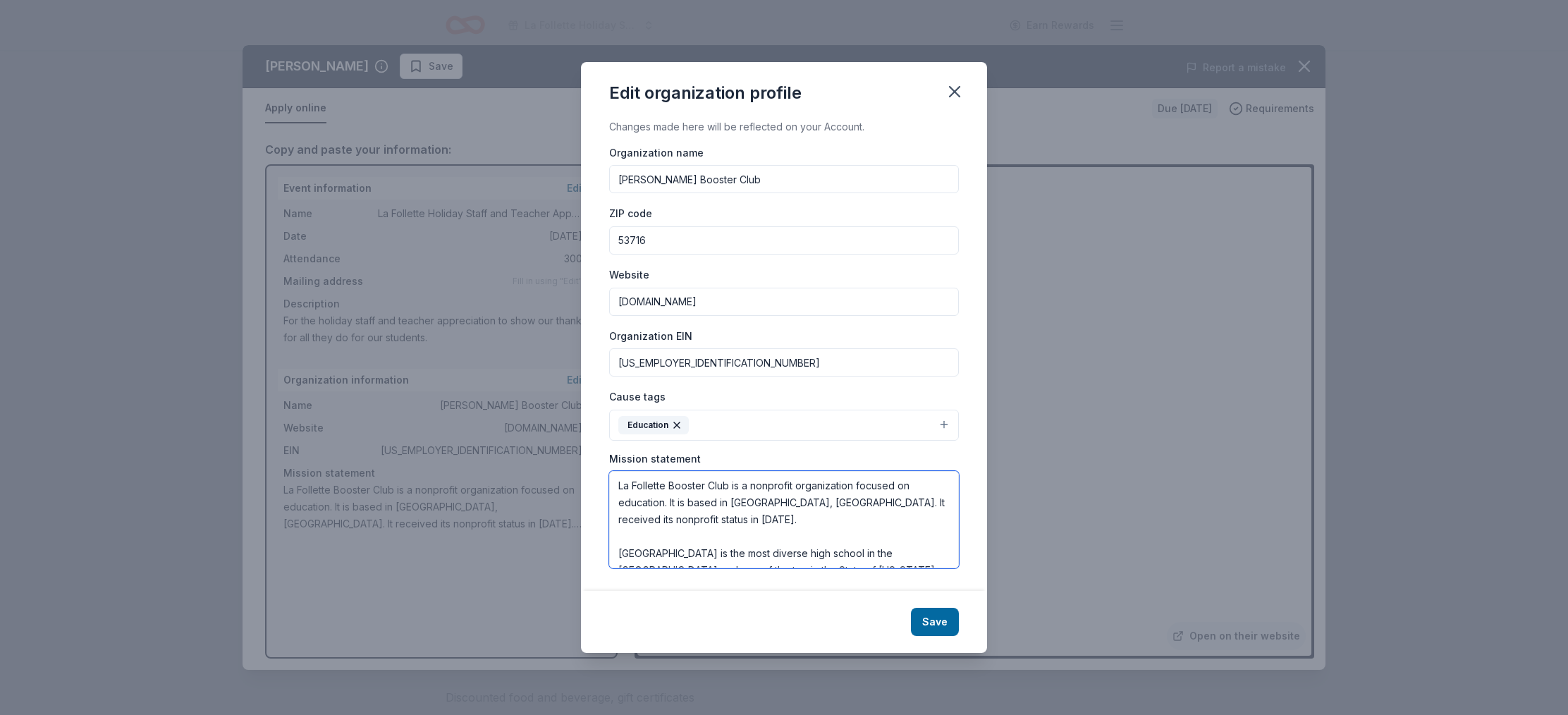
scroll to position [203, 0]
drag, startPoint x: 619, startPoint y: 486, endPoint x: 695, endPoint y: 709, distance: 235.6
click at [685, 701] on div "Edit organization profile Changes made here will be reflected on your Account. …" at bounding box center [784, 357] width 1568 height 715
click at [737, 518] on textarea "La Follette Booster Club is a nonprofit organization focused on education. It i…" at bounding box center [783, 519] width 350 height 97
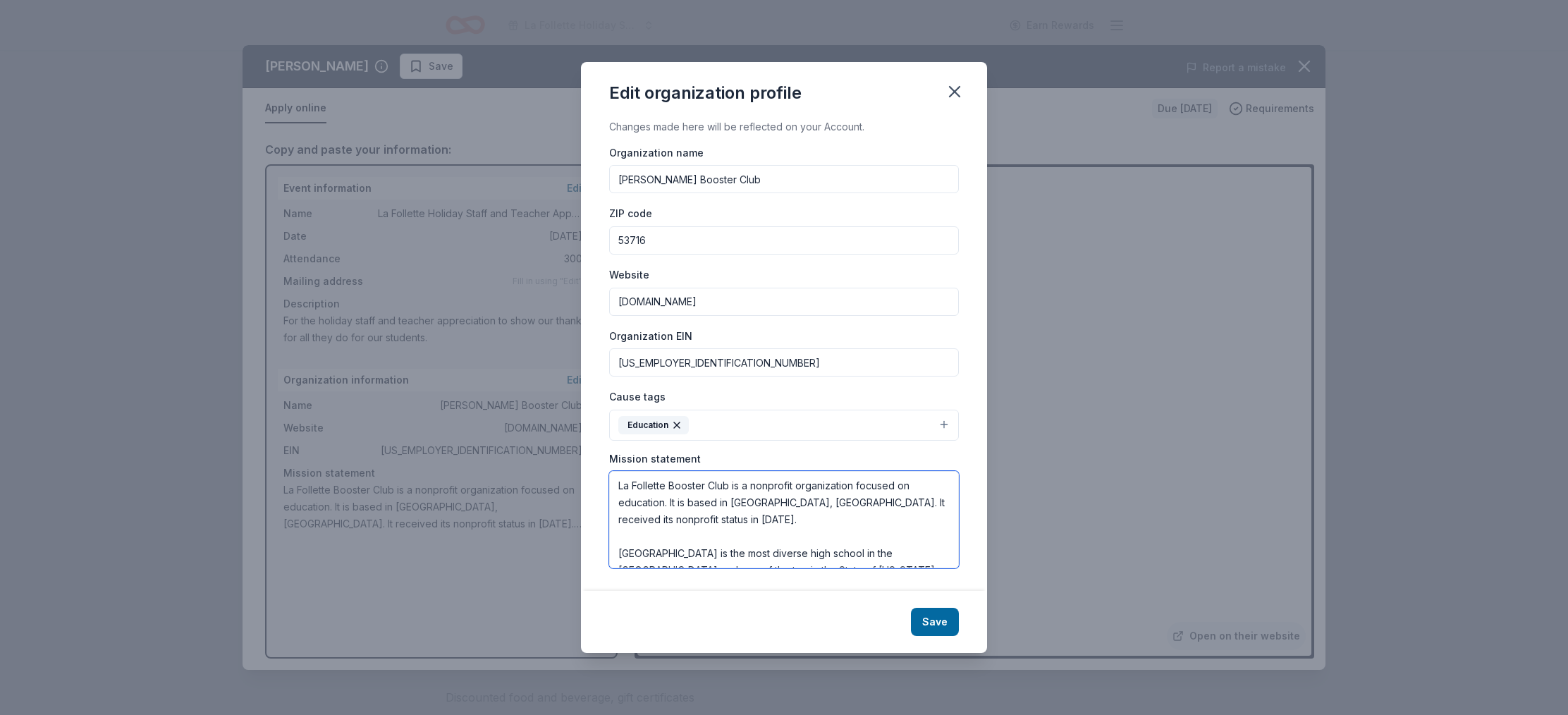
drag, startPoint x: 776, startPoint y: 557, endPoint x: 552, endPoint y: 334, distance: 316.1
click at [536, 326] on div "Edit organization profile Changes made here will be reflected on your Account. …" at bounding box center [784, 357] width 1568 height 715
paste textarea "and supports La Follette High School. It received its nonprofit status in 1986.…"
type textarea "La Follette Booster Club is a nonprofit organization focused on education. It i…"
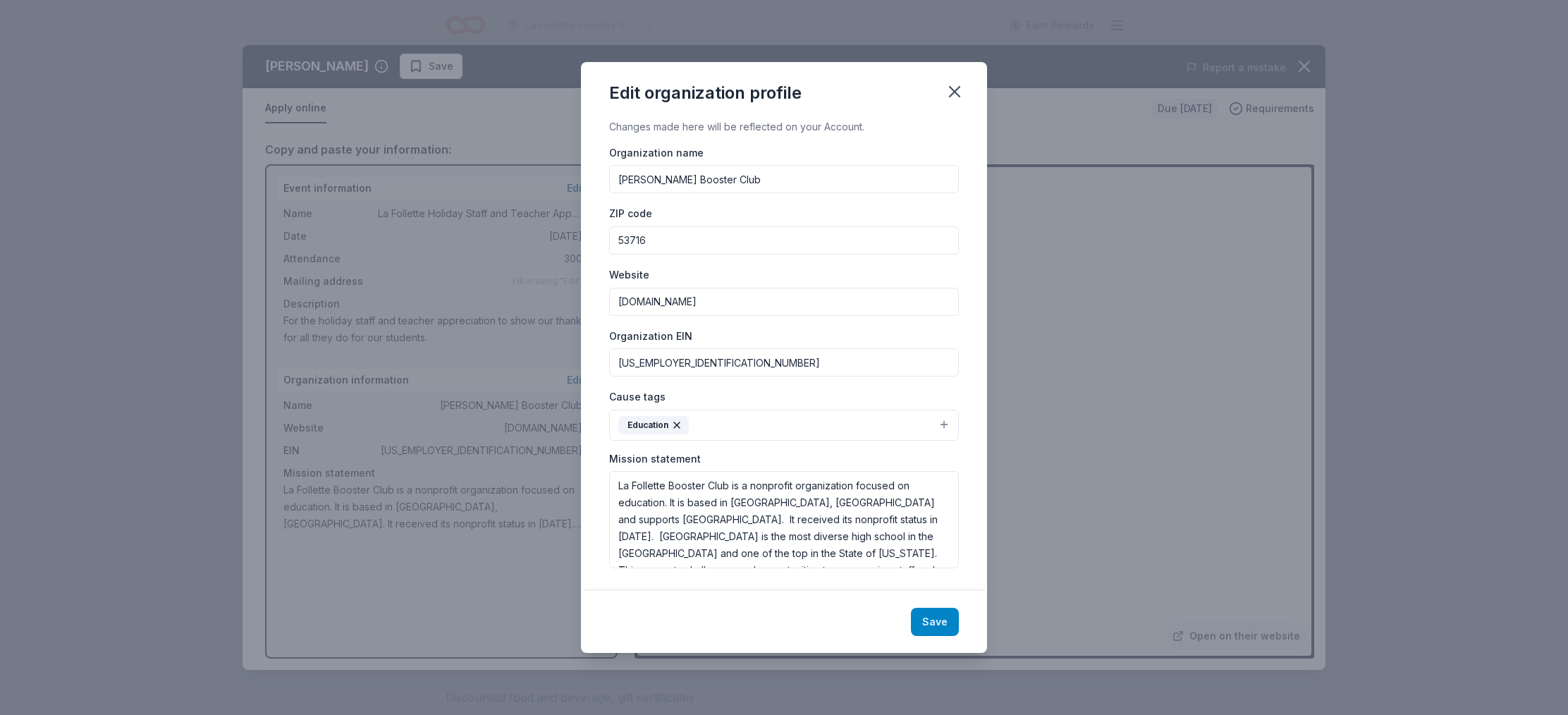
click at [934, 626] on button "Save" at bounding box center [935, 622] width 48 height 28
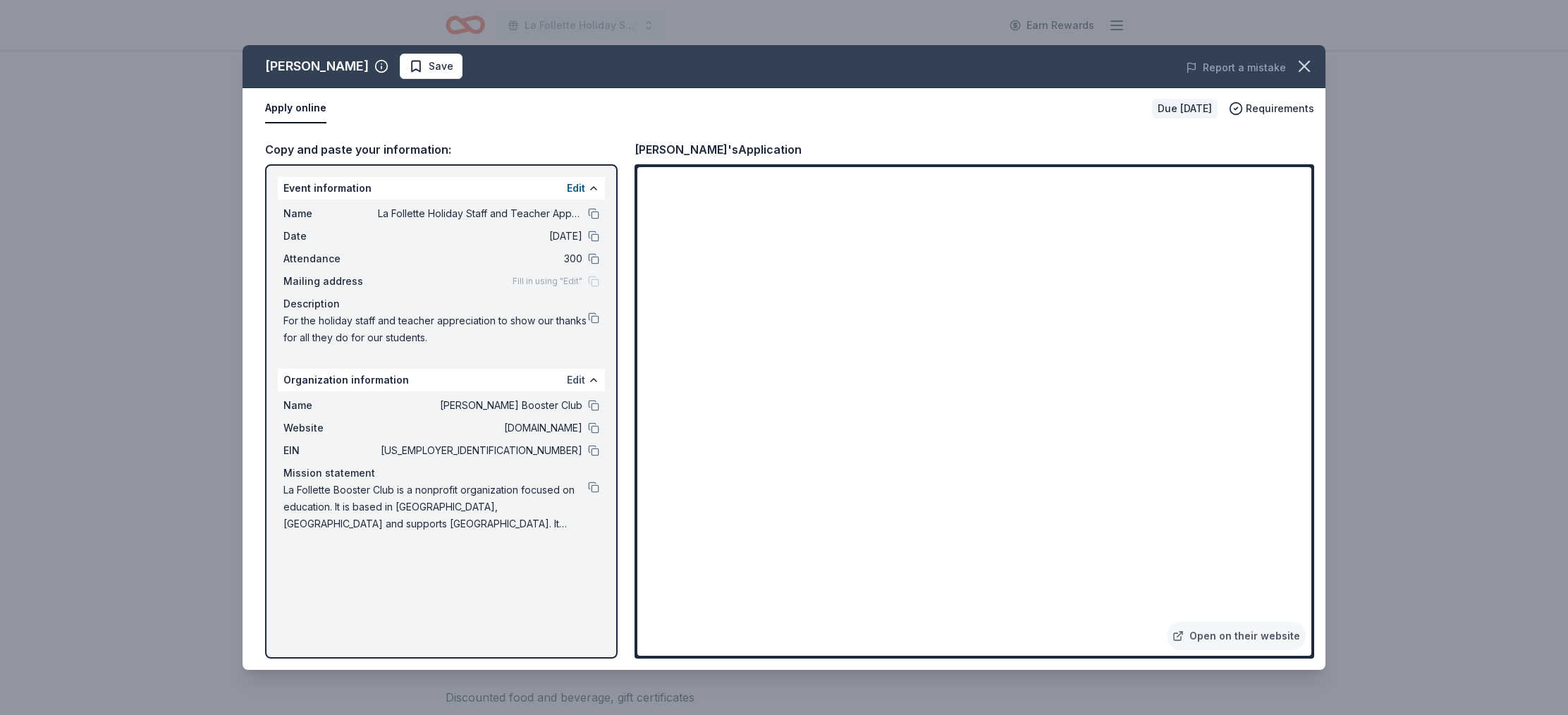
click at [578, 382] on button "Edit" at bounding box center [576, 380] width 18 height 17
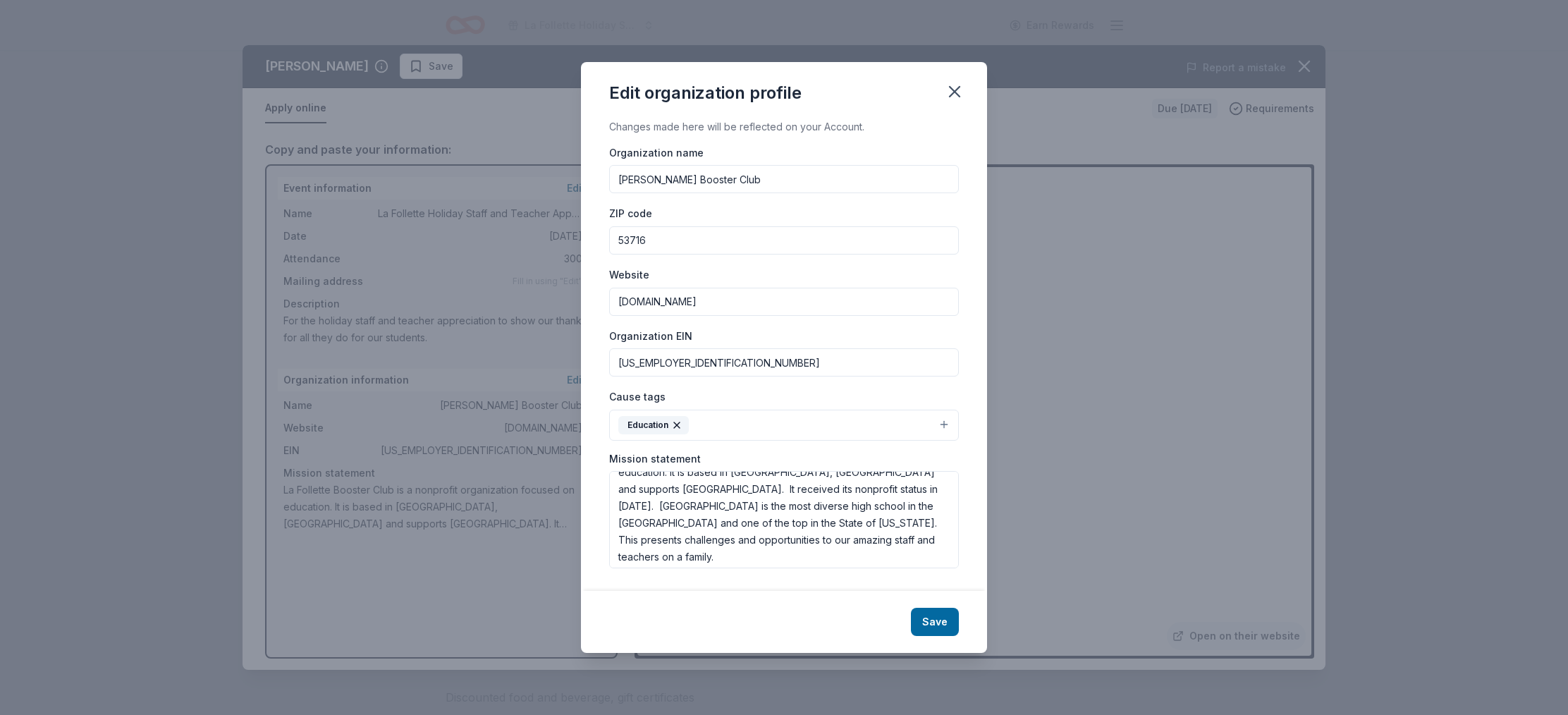
scroll to position [32, 0]
click at [842, 488] on textarea "La Follette Booster Club is a nonprofit organization focused on education. It i…" at bounding box center [783, 519] width 350 height 97
click at [755, 524] on textarea "La Follette Booster Club is a nonprofit organization focused on education. It i…" at bounding box center [783, 519] width 350 height 97
drag, startPoint x: 729, startPoint y: 519, endPoint x: 790, endPoint y: 522, distance: 61.1
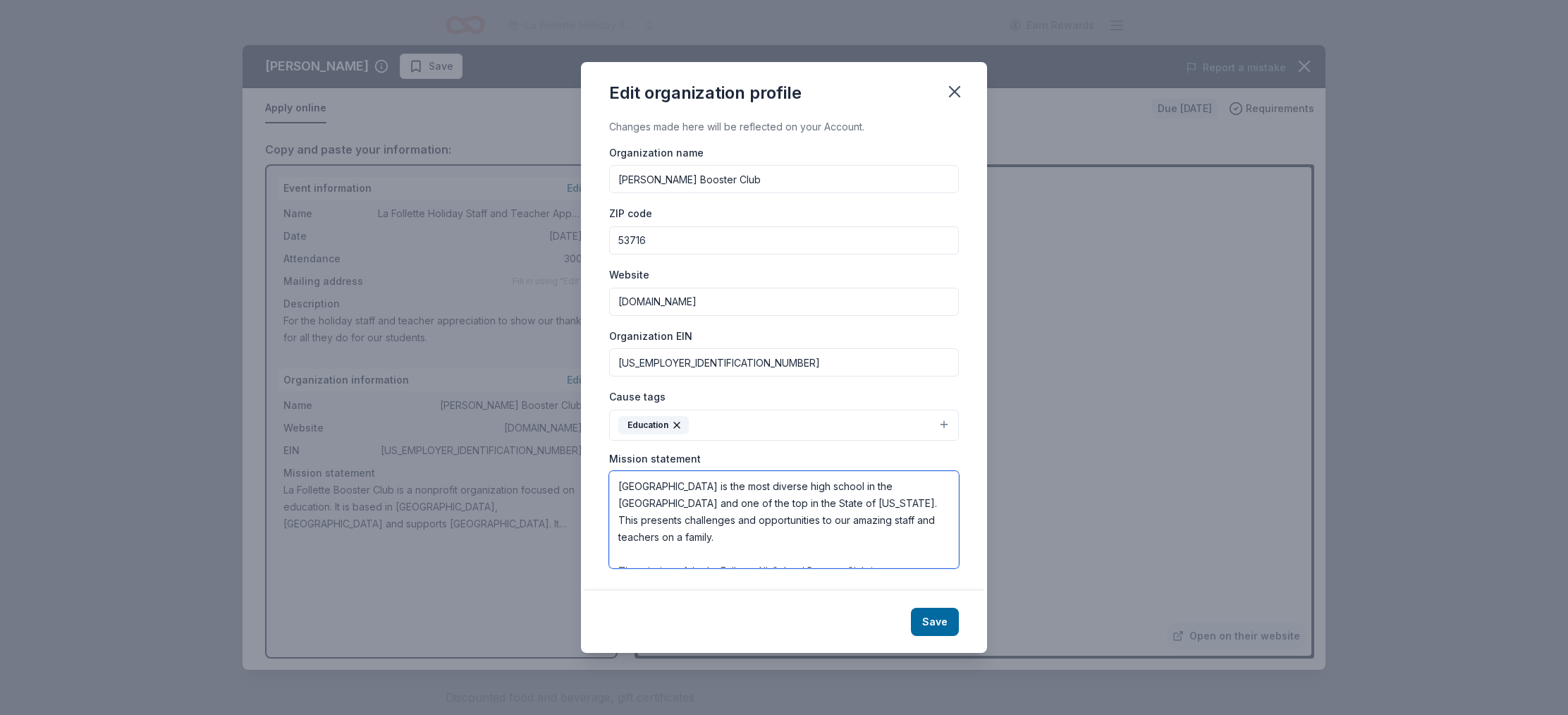
click at [789, 522] on textarea "La Follette Booster Club is a nonprofit organization focused on education. It i…" at bounding box center [783, 519] width 350 height 97
drag, startPoint x: 683, startPoint y: 528, endPoint x: 543, endPoint y: 385, distance: 200.1
click at [543, 385] on div "Edit organization profile Changes made here will be reflected on your Account. …" at bounding box center [784, 357] width 1568 height 715
type textarea "La Follette Booster Club is a nonprofit organization focused on education. It i…"
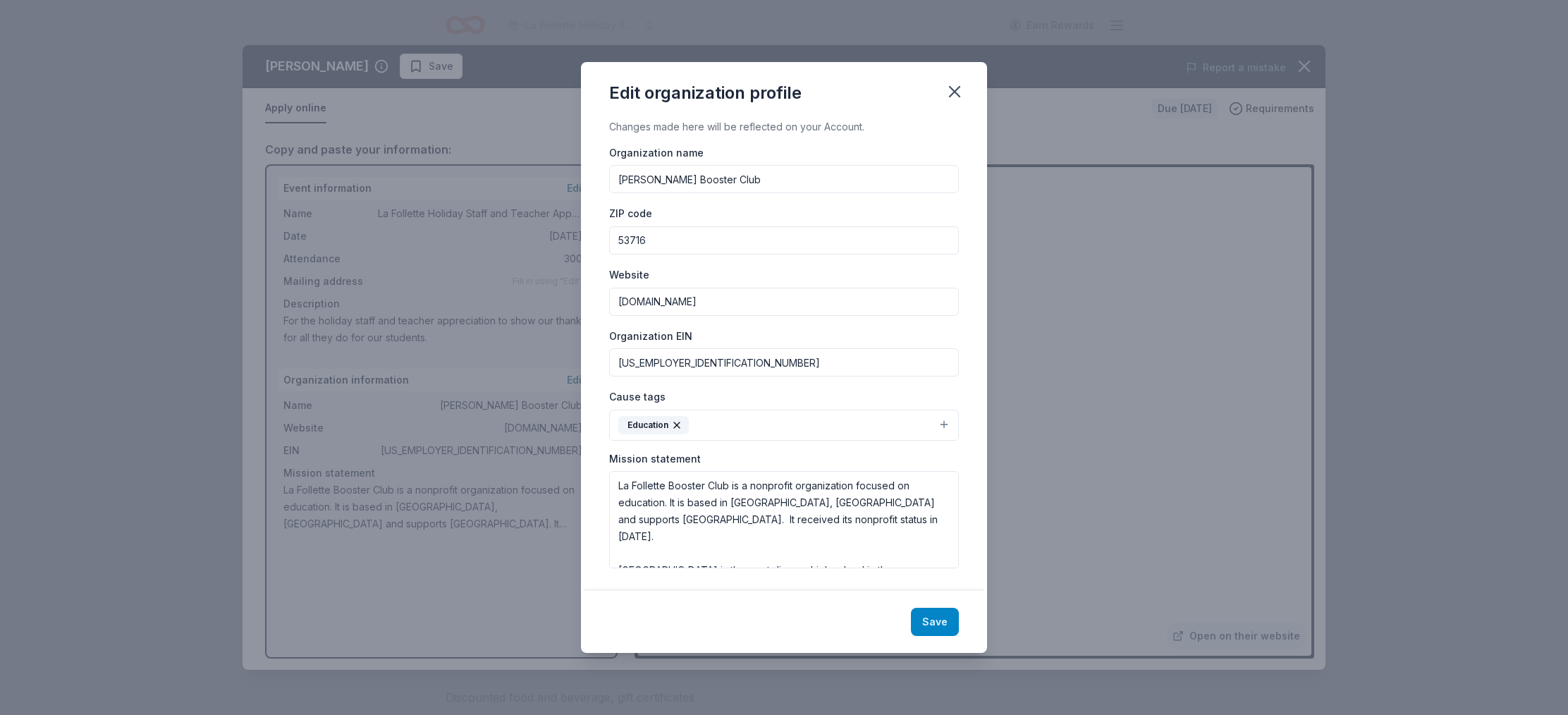
click at [939, 620] on button "Save" at bounding box center [935, 622] width 48 height 28
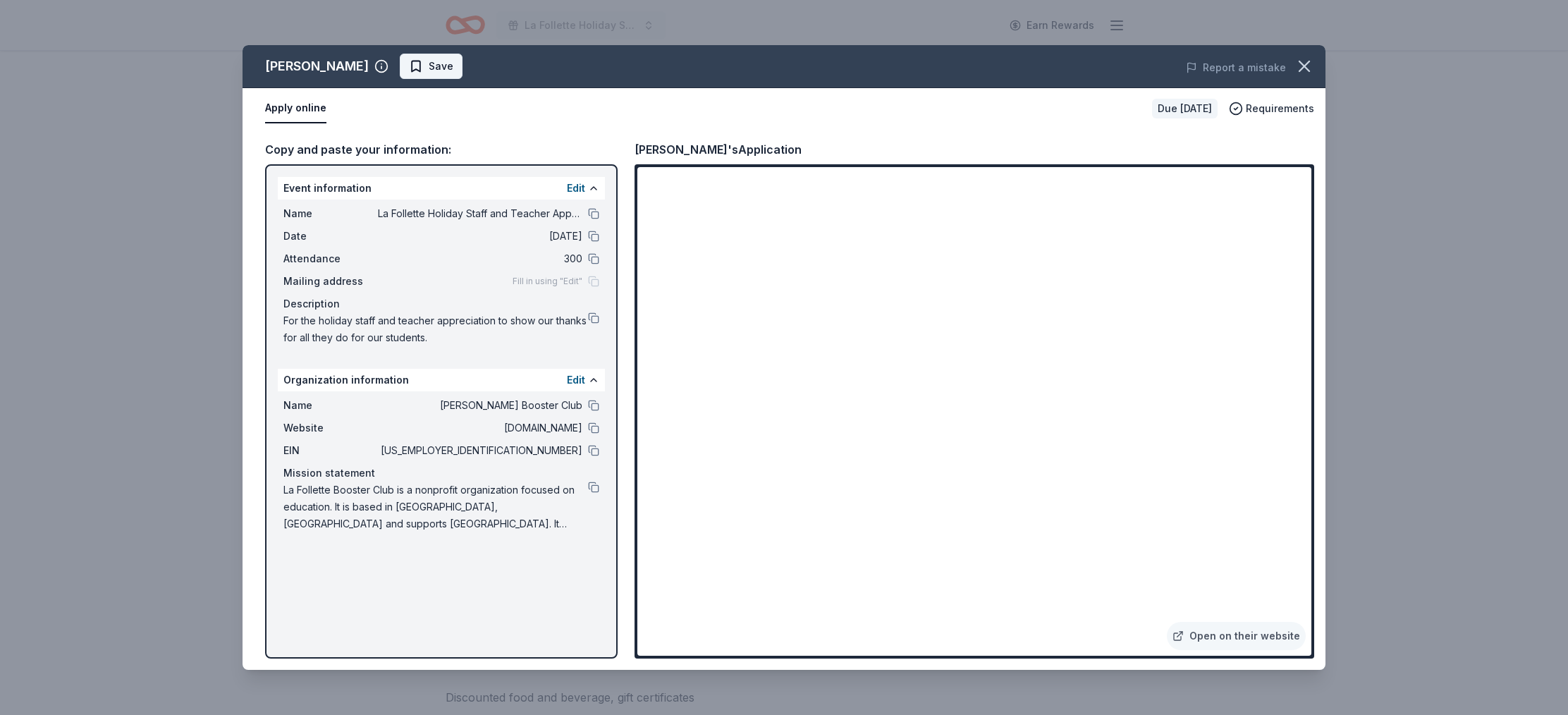
click at [429, 68] on span "Save" at bounding box center [441, 66] width 24 height 17
click at [1308, 69] on icon "button" at bounding box center [1304, 66] width 9 height 9
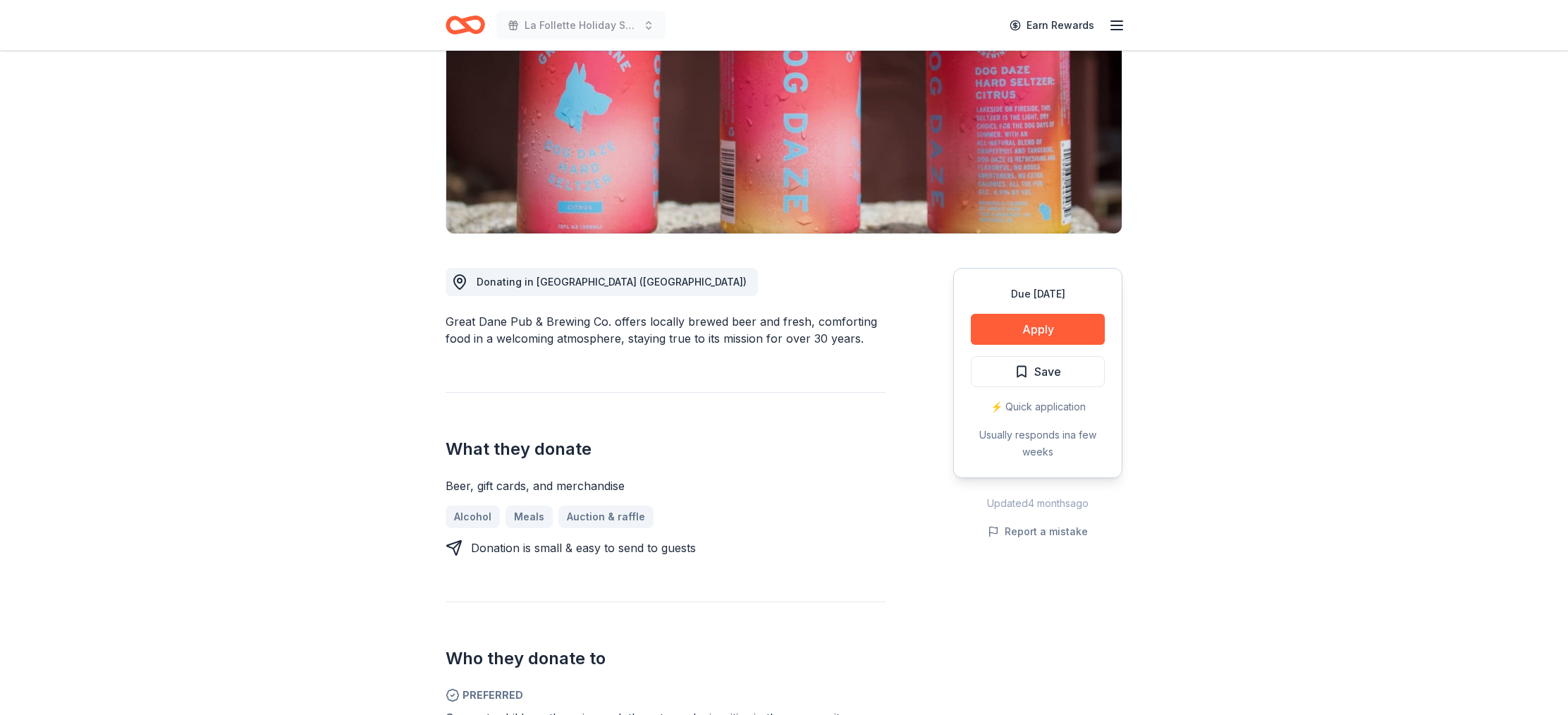
scroll to position [202, 0]
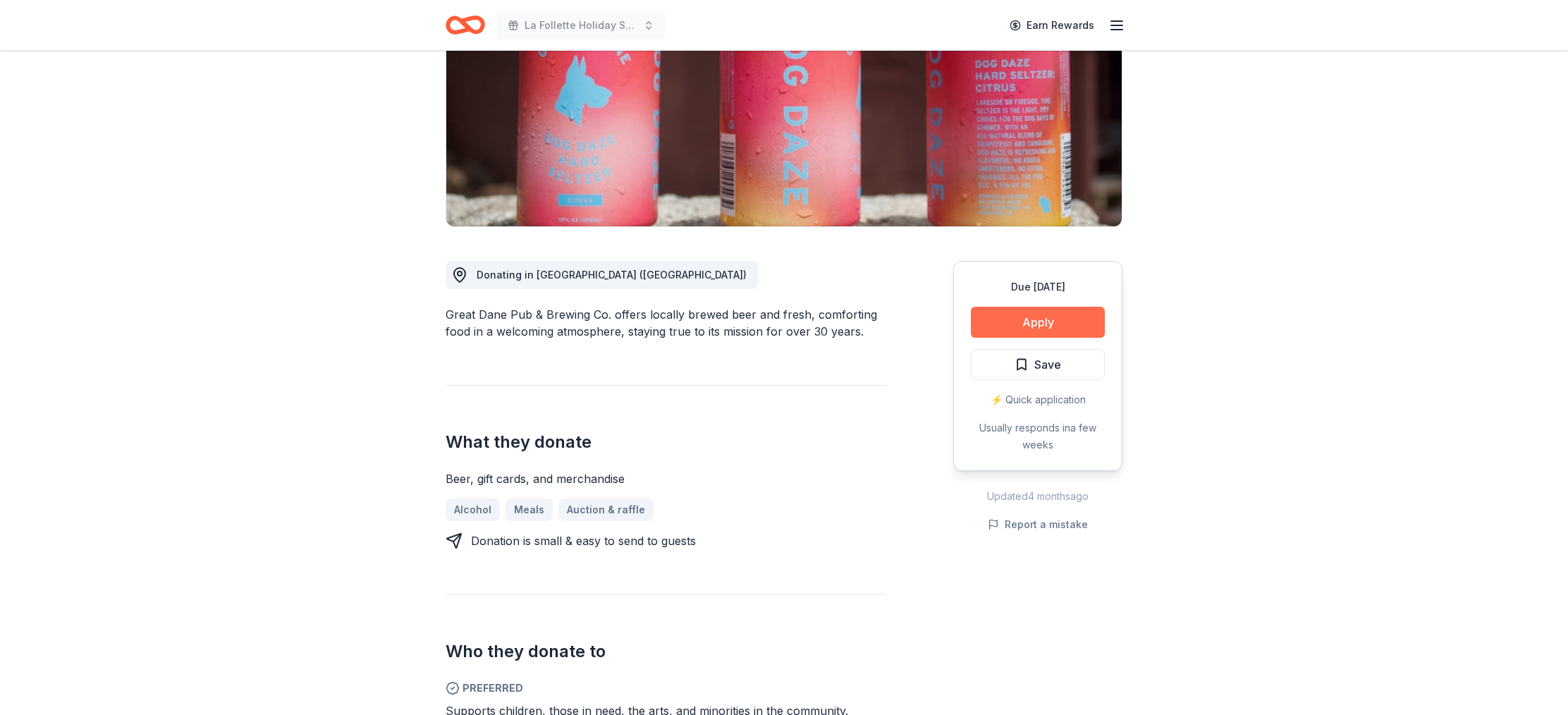
click at [1033, 318] on button "Apply" at bounding box center [1037, 321] width 134 height 31
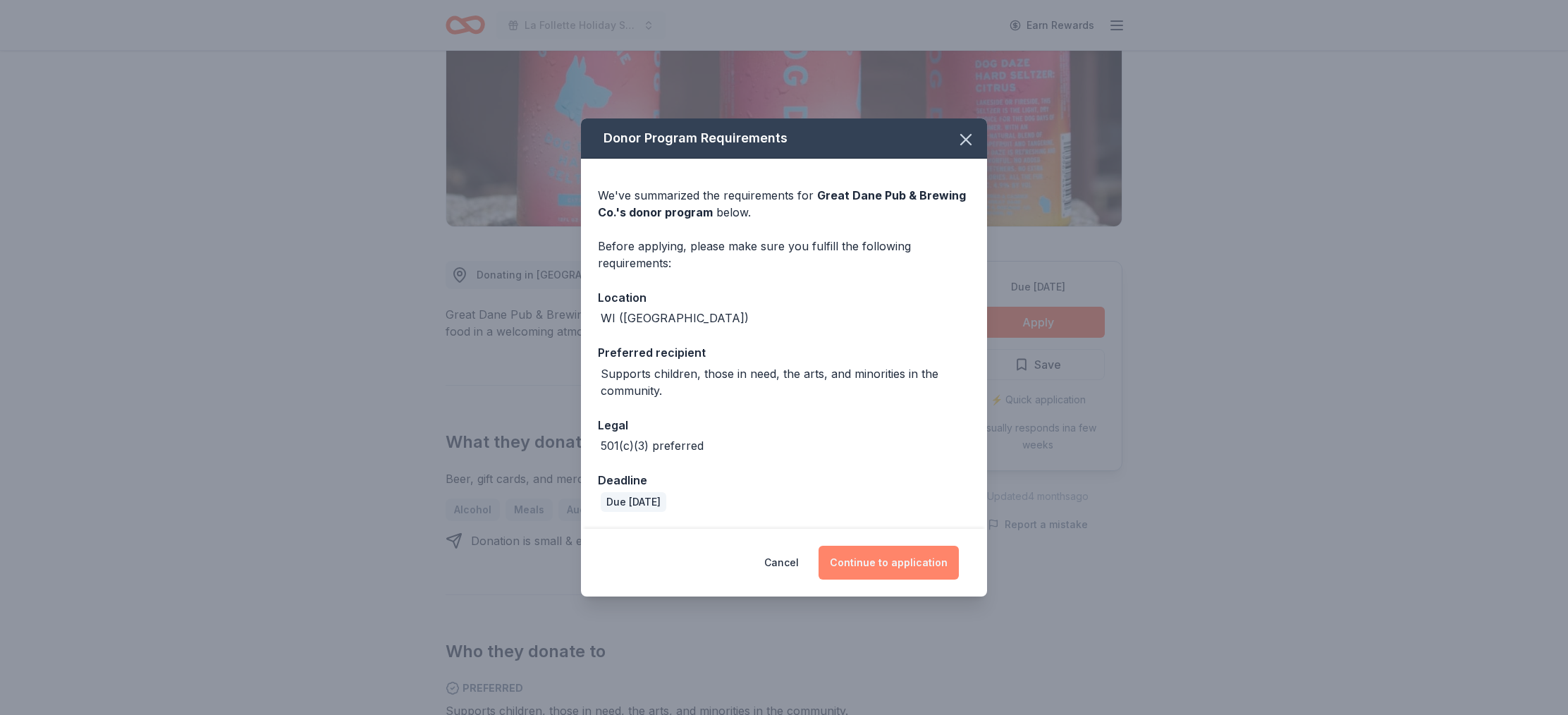
click at [892, 562] on button "Continue to application" at bounding box center [889, 562] width 140 height 34
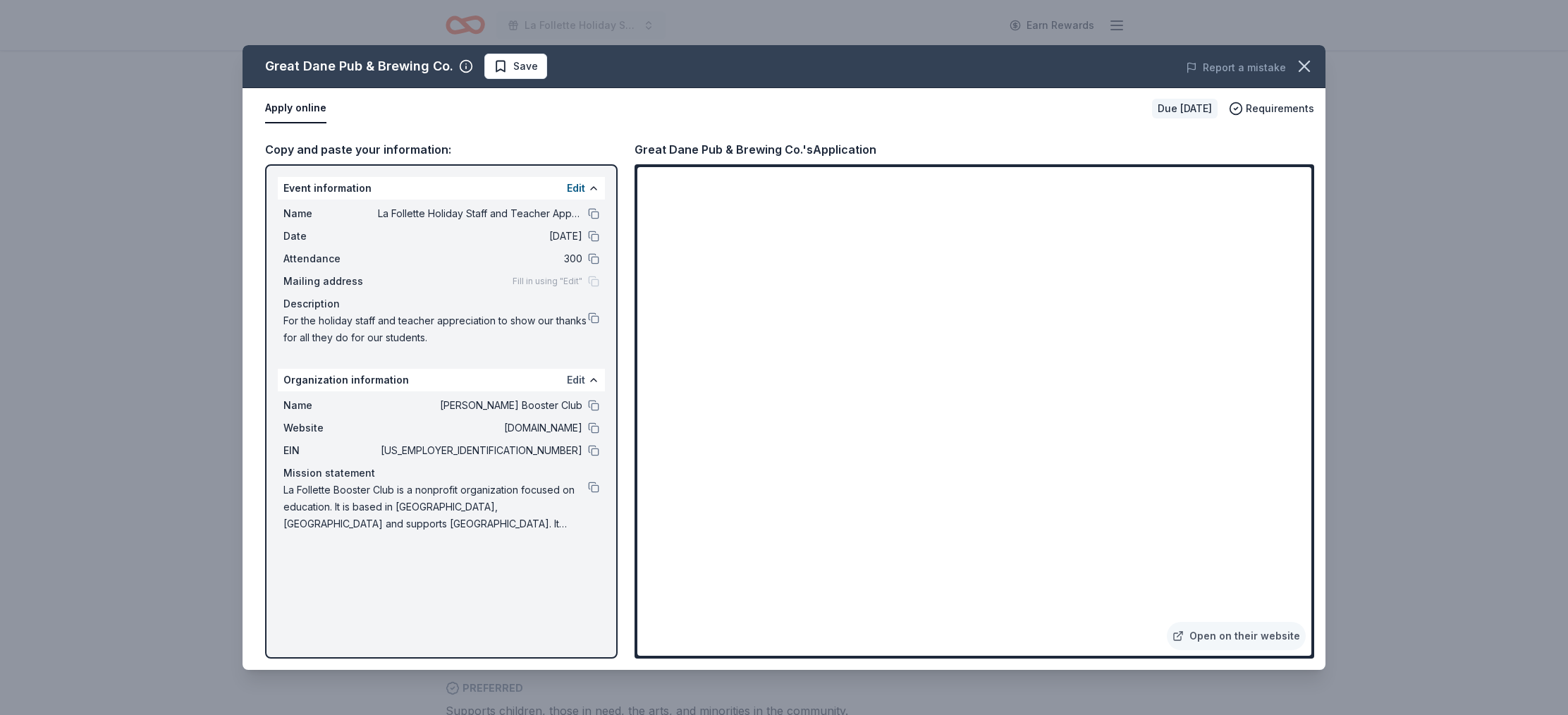
click at [576, 378] on button "Edit" at bounding box center [576, 380] width 18 height 17
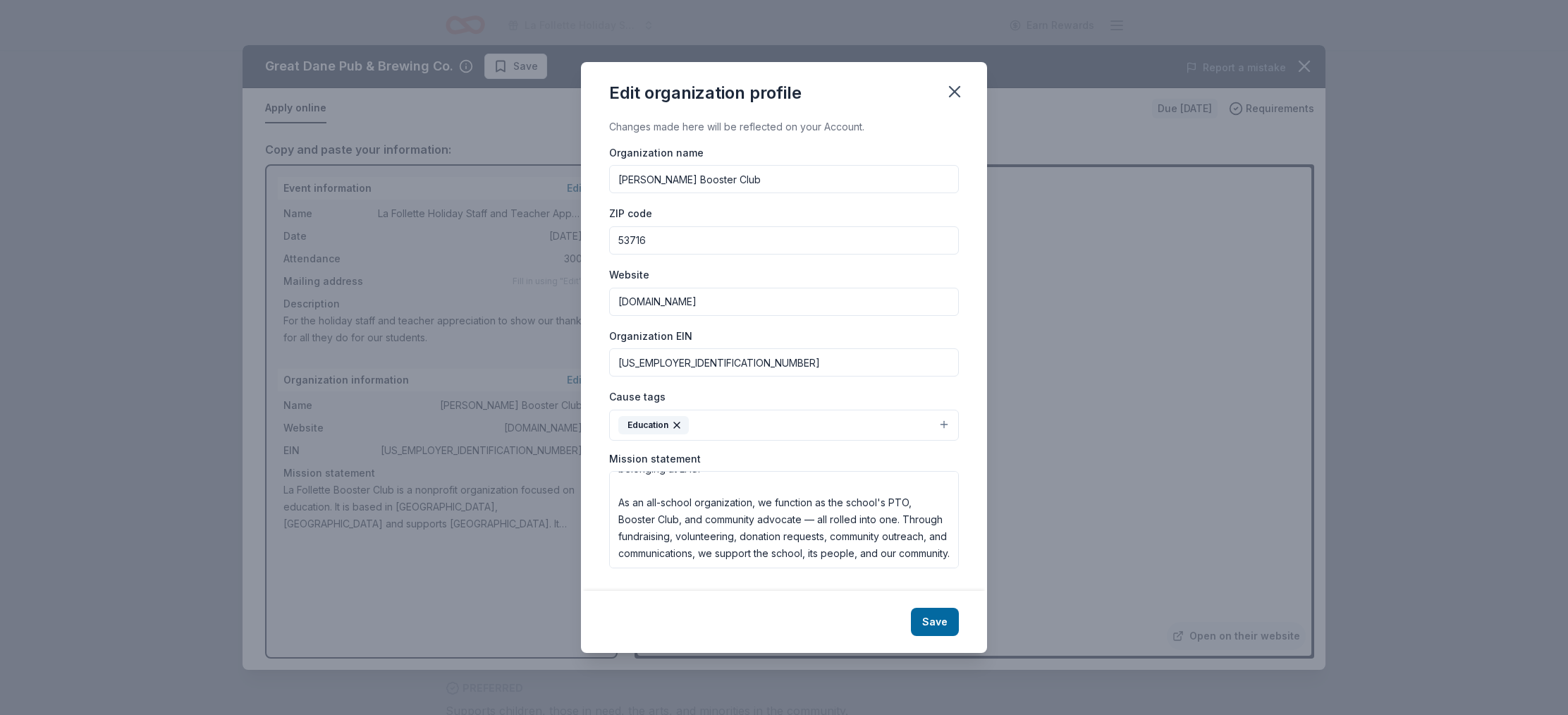
scroll to position [0, 0]
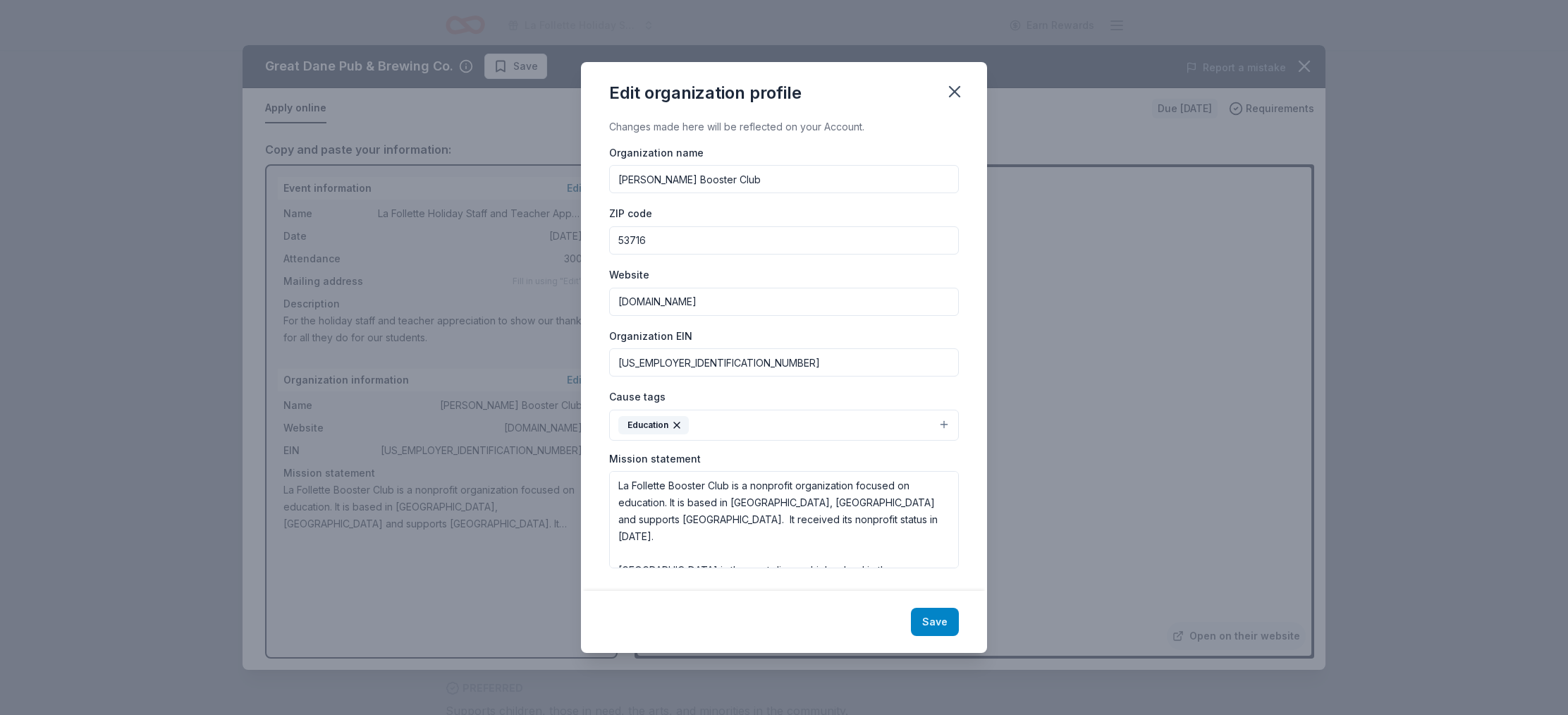
click at [941, 617] on button "Save" at bounding box center [935, 622] width 48 height 28
click at [938, 626] on div "Save" at bounding box center [784, 622] width 406 height 62
click at [939, 622] on div "Save" at bounding box center [784, 622] width 406 height 62
